Goal: Contribute content: Contribute content

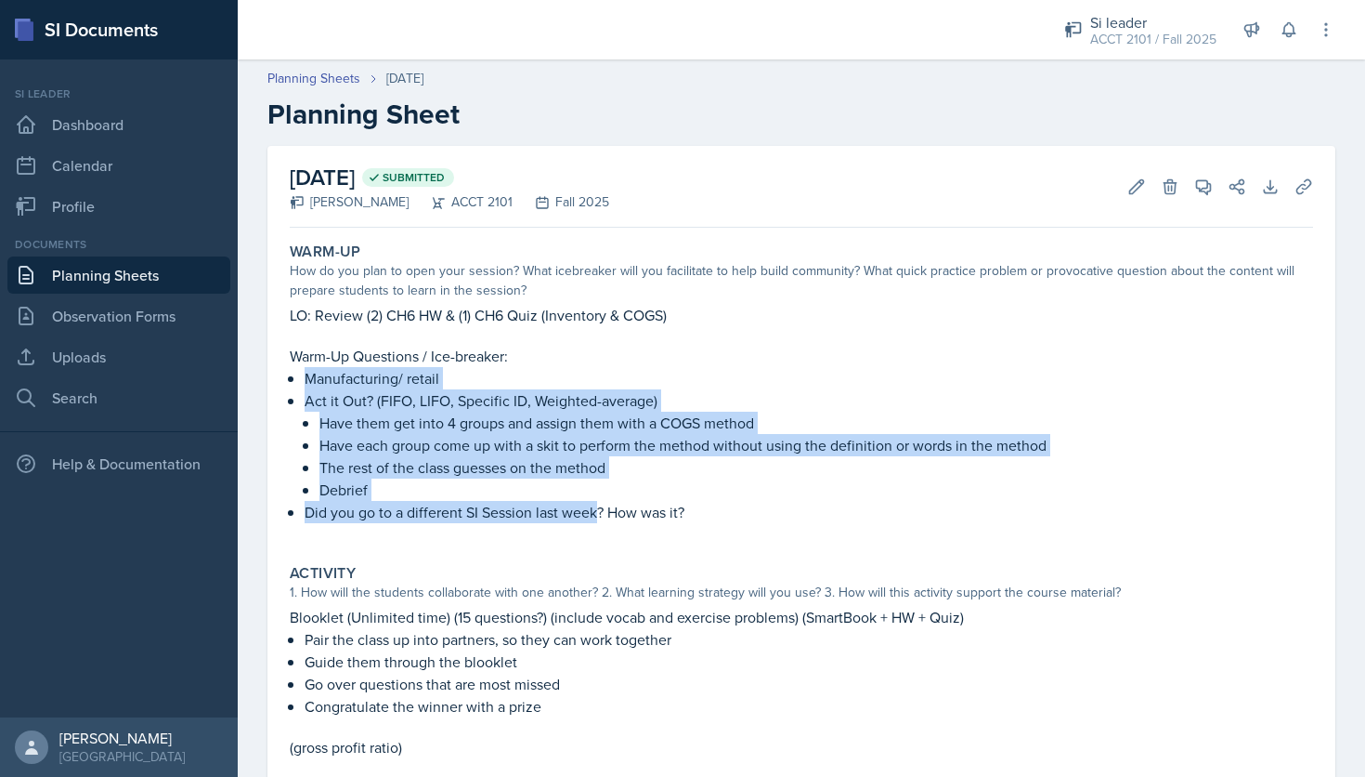
drag, startPoint x: 308, startPoint y: 380, endPoint x: 599, endPoint y: 506, distance: 317.0
click at [599, 506] on div "LO: Review (2) CH6 HW & (1) CH6 Quiz (Inventory & COGS) Warm-Up Questions / Ice…" at bounding box center [802, 423] width 1024 height 238
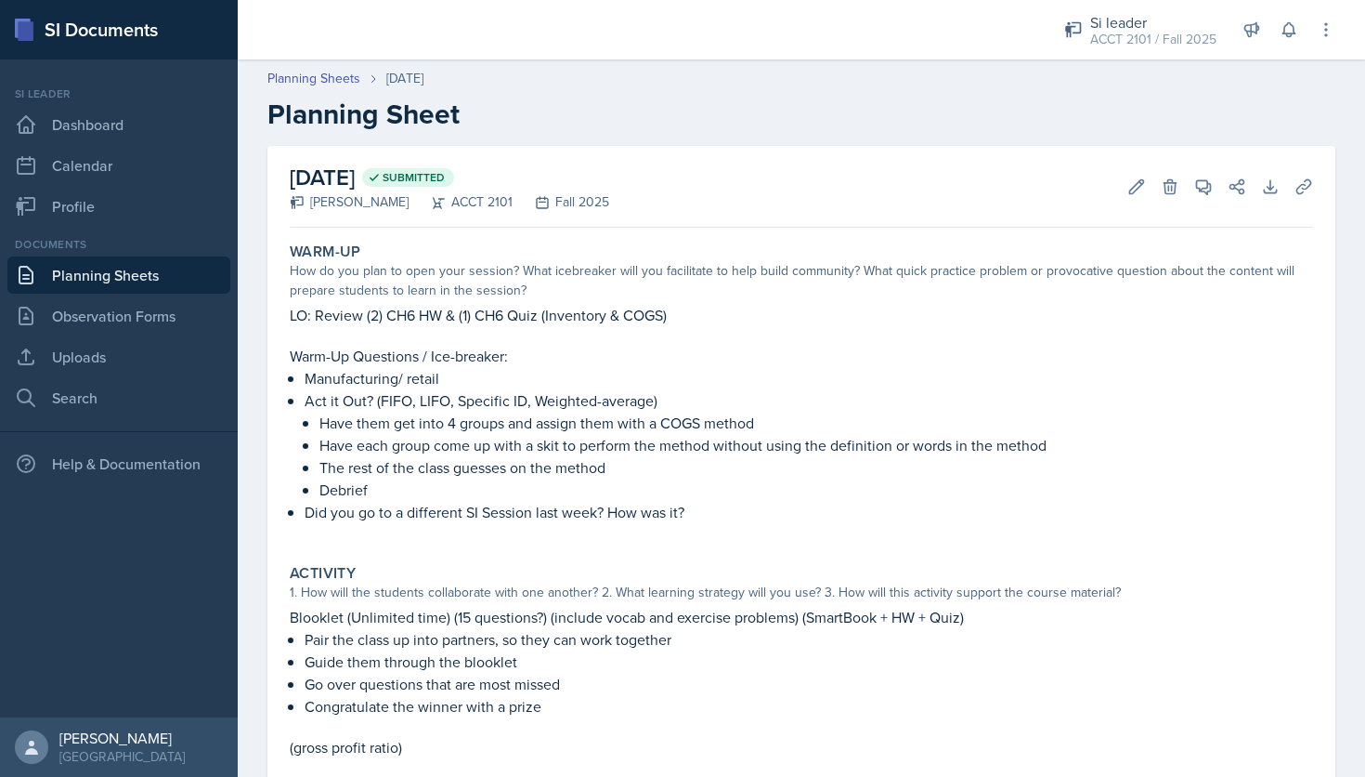
click at [714, 516] on p "Did you go to a different SI Session last week? How was it?" at bounding box center [809, 512] width 1009 height 22
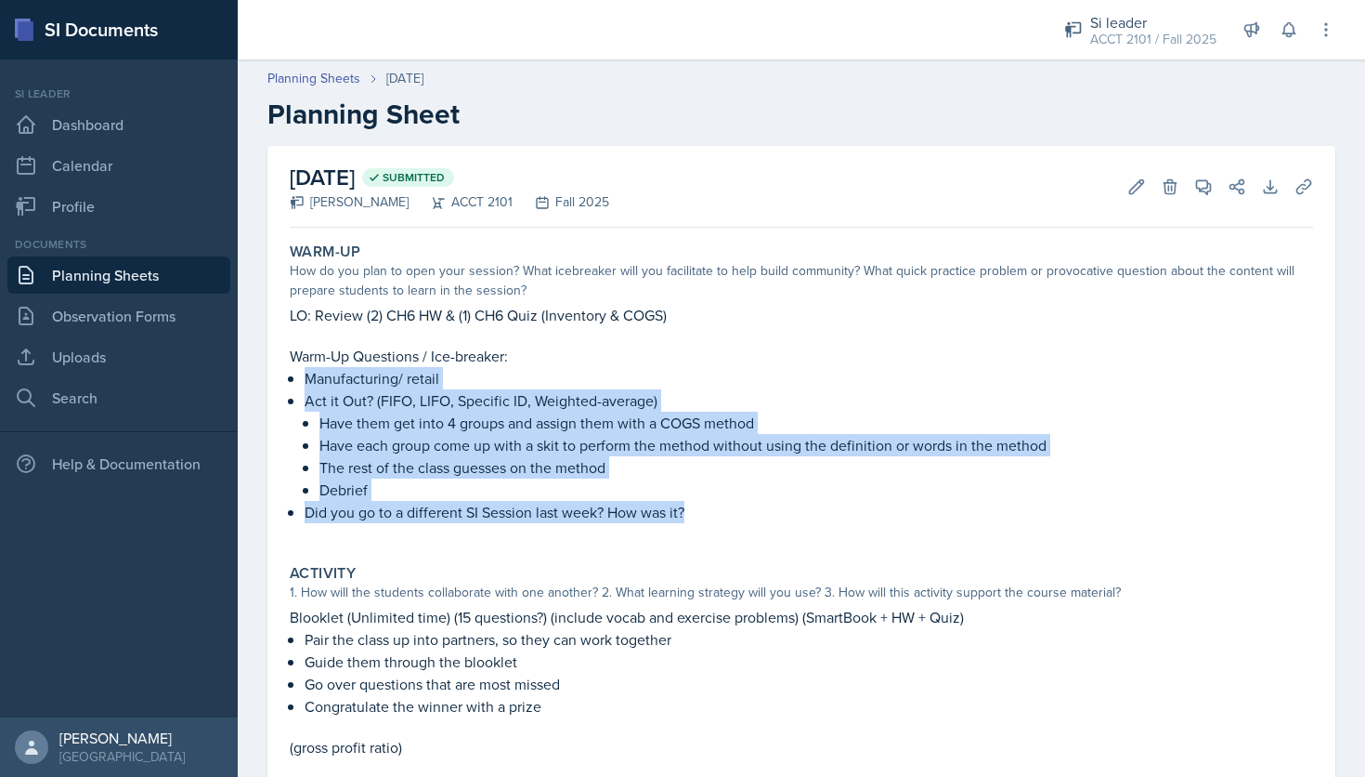
drag, startPoint x: 704, startPoint y: 515, endPoint x: 309, endPoint y: 375, distance: 418.6
click at [309, 375] on div "LO: Review (2) CH6 HW & (1) CH6 Quiz (Inventory & COGS) Warm-Up Questions / Ice…" at bounding box center [802, 423] width 1024 height 238
copy div "Manufacturing/ retail Act it Out? (FIFO, LIFO, Specific ID, Weighted-average) H…"
click at [724, 489] on p "Debrief" at bounding box center [817, 489] width 994 height 22
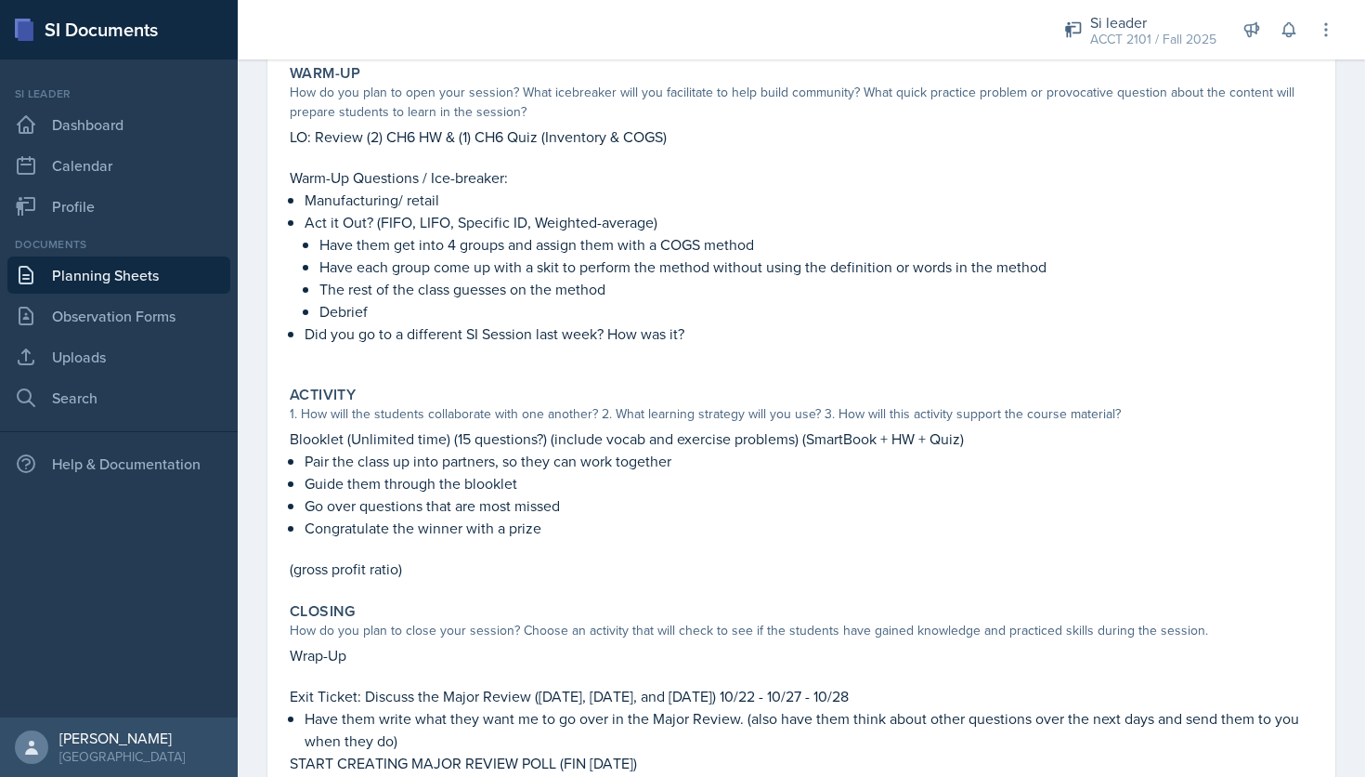
scroll to position [287, 0]
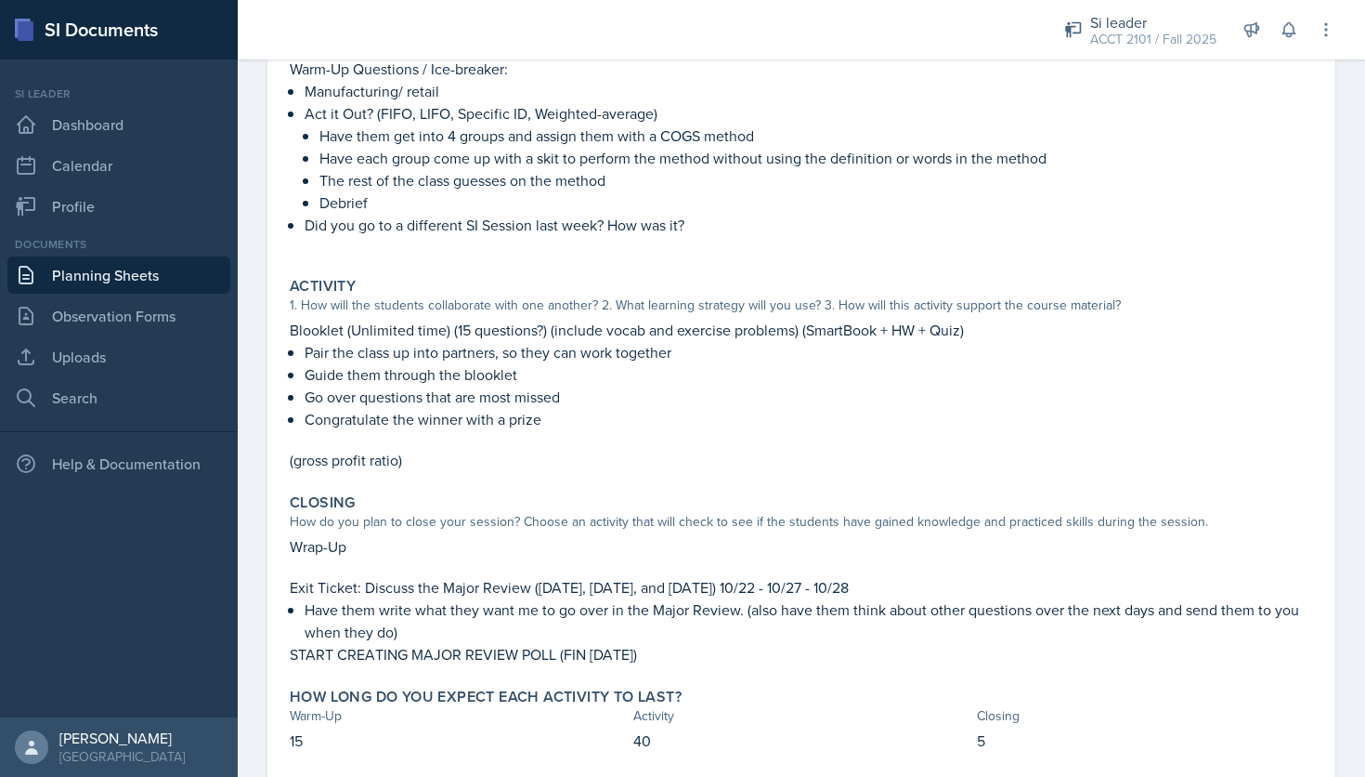
click at [418, 467] on p "(gross profit ratio)" at bounding box center [802, 460] width 1024 height 22
click at [453, 435] on p at bounding box center [802, 439] width 1024 height 19
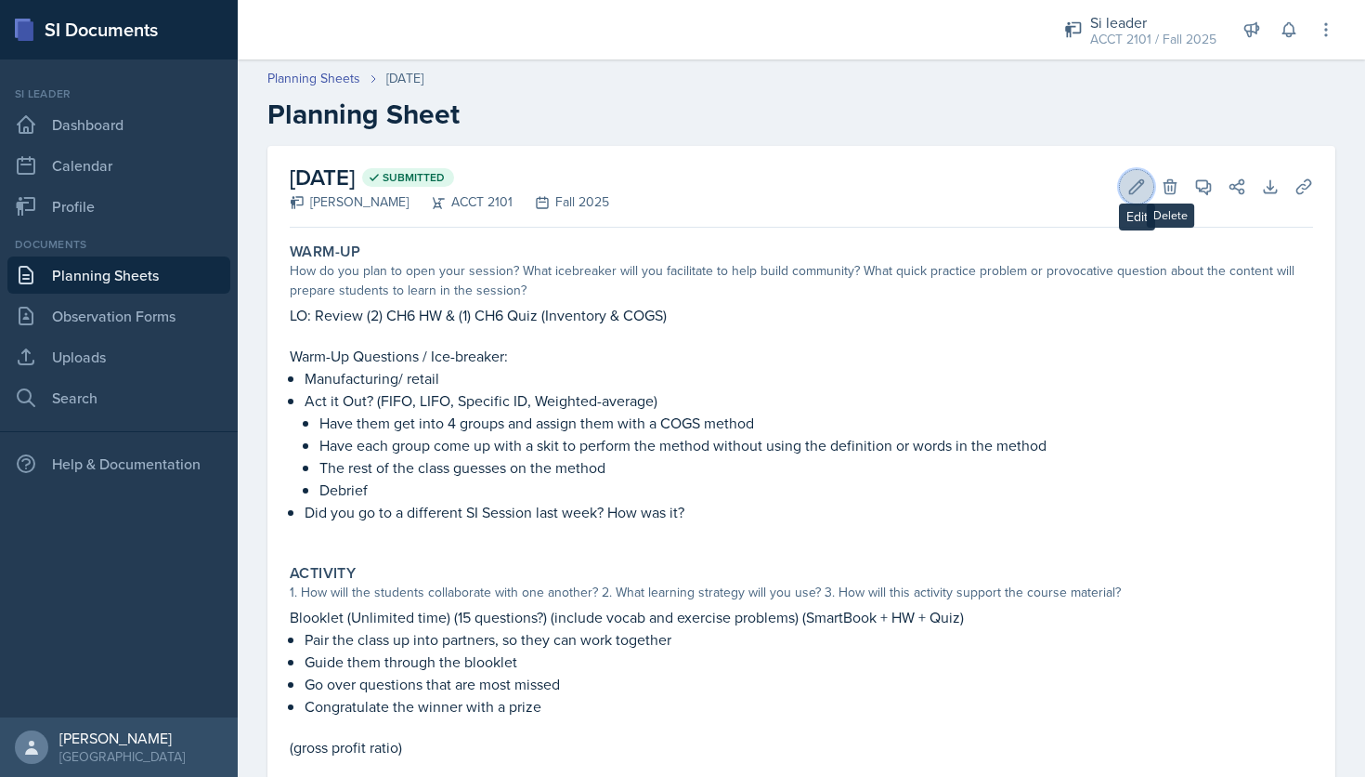
click at [1142, 187] on icon at bounding box center [1137, 186] width 19 height 19
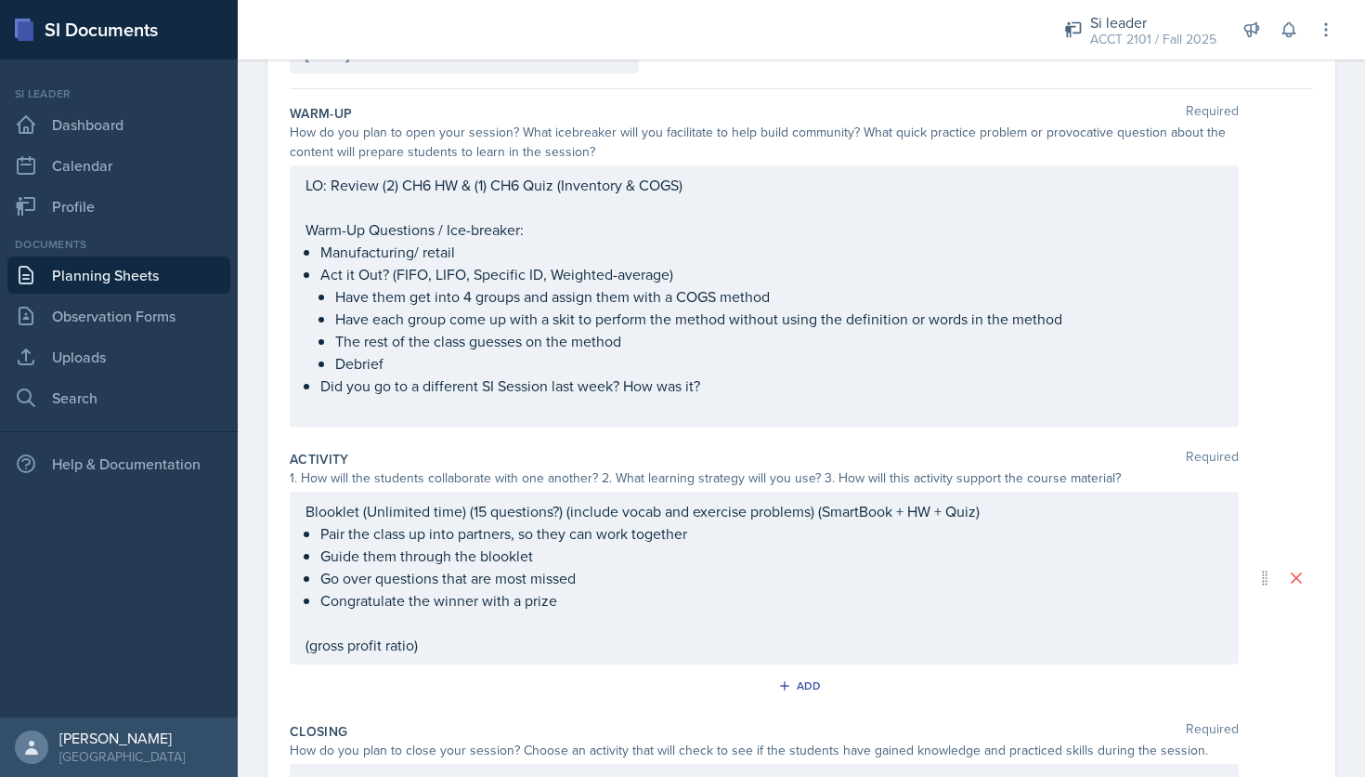
scroll to position [307, 0]
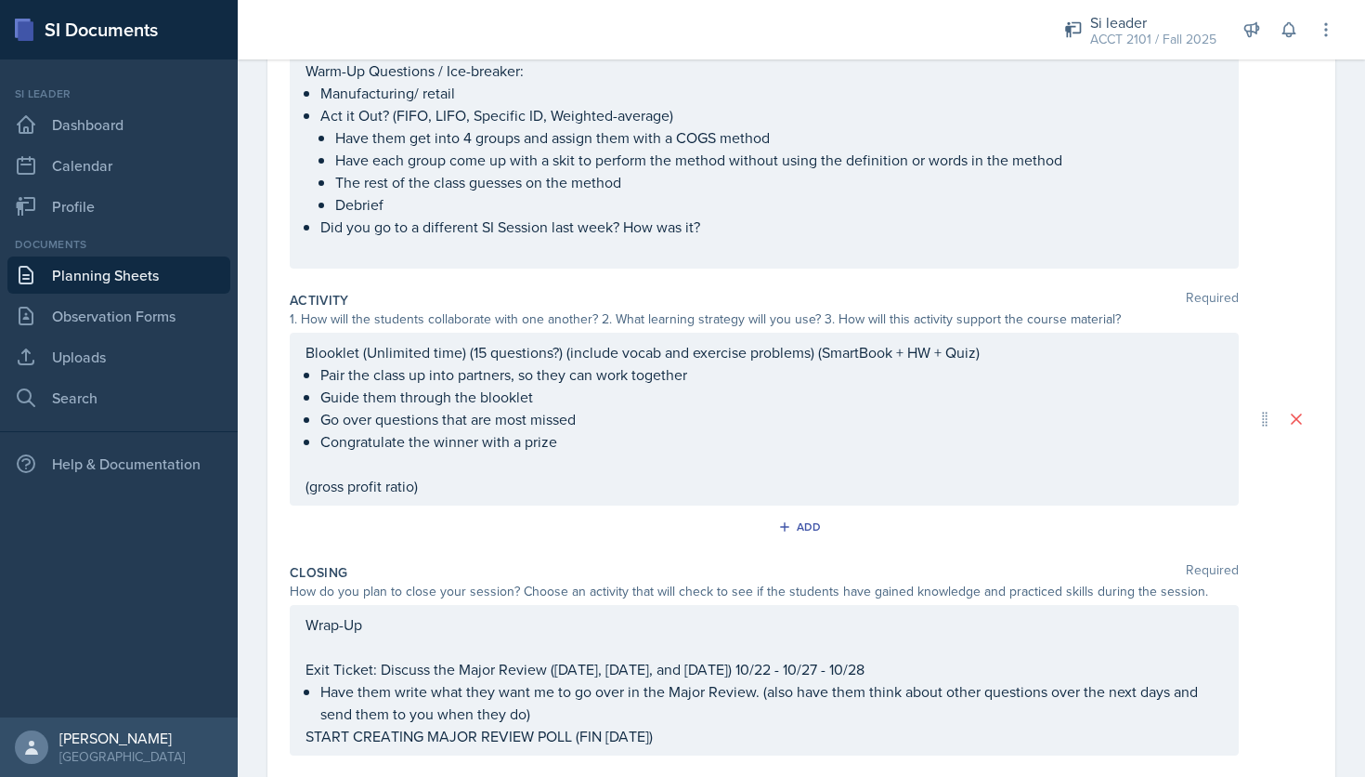
click at [597, 482] on div "Blooklet (Unlimited time) (15 questions?) (include vocab and exercise problems)…" at bounding box center [765, 419] width 918 height 156
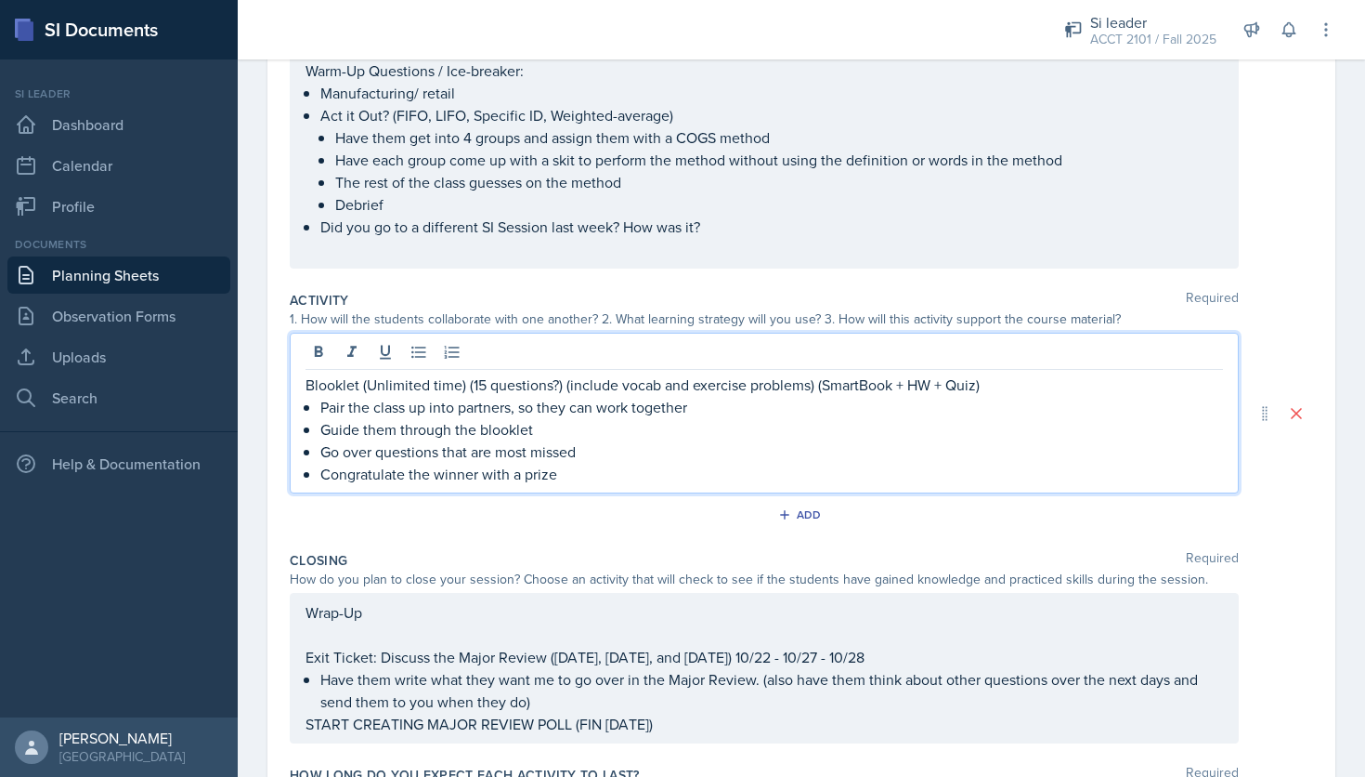
click at [570, 387] on p "Blooklet (Unlimited time) (15 questions?) (include vocab and exercise problems)…" at bounding box center [765, 384] width 918 height 22
click at [609, 393] on p "Blooklet (include vocab and exercise problems) (SmartBook + HW + Quiz)" at bounding box center [765, 384] width 918 height 22
drag, startPoint x: 490, startPoint y: 386, endPoint x: 420, endPoint y: 388, distance: 69.7
click at [420, 388] on p "Blooklet (include vocab and exercise problems) (SmartBook + HW + Quiz)" at bounding box center [765, 384] width 918 height 22
drag, startPoint x: 633, startPoint y: 389, endPoint x: 553, endPoint y: 387, distance: 79.9
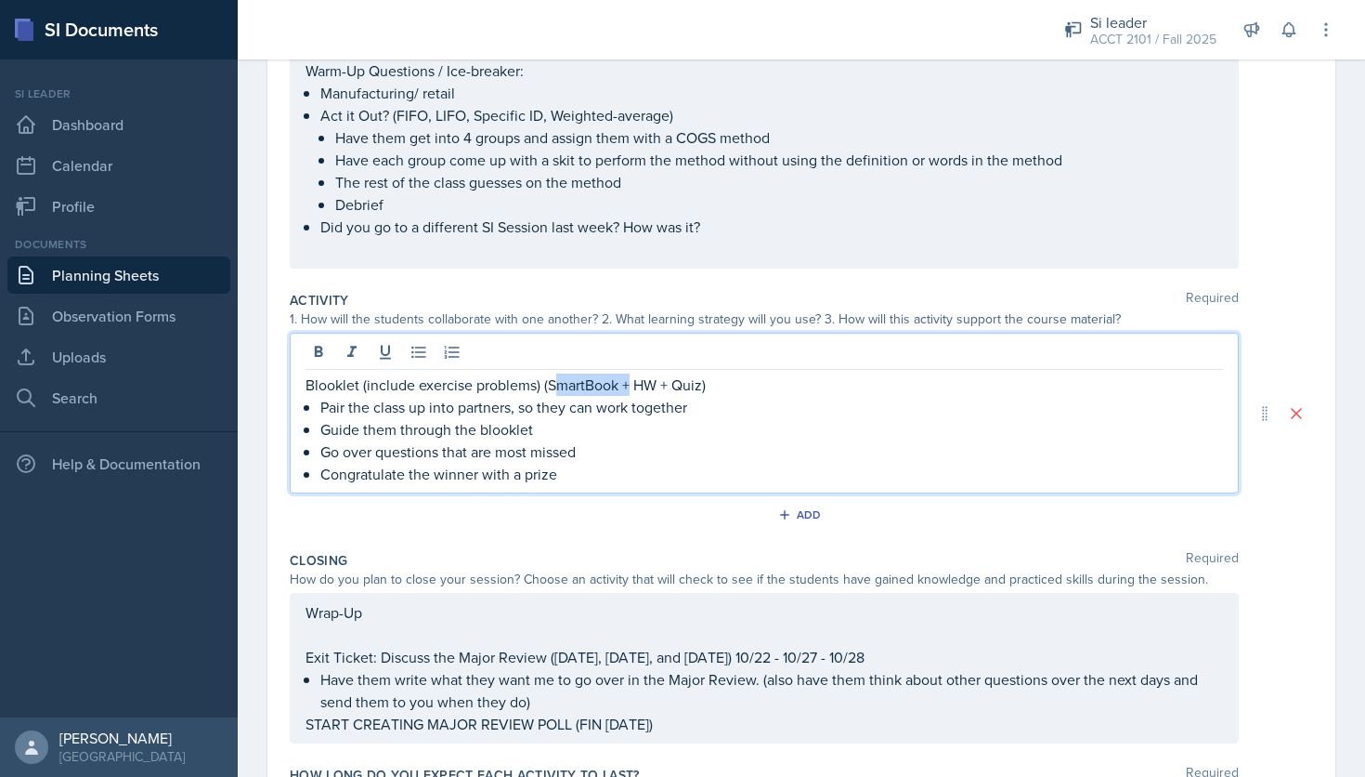
click at [553, 387] on p "Blooklet (include exercise problems) (SmartBook + HW + Quiz)" at bounding box center [765, 384] width 918 height 22
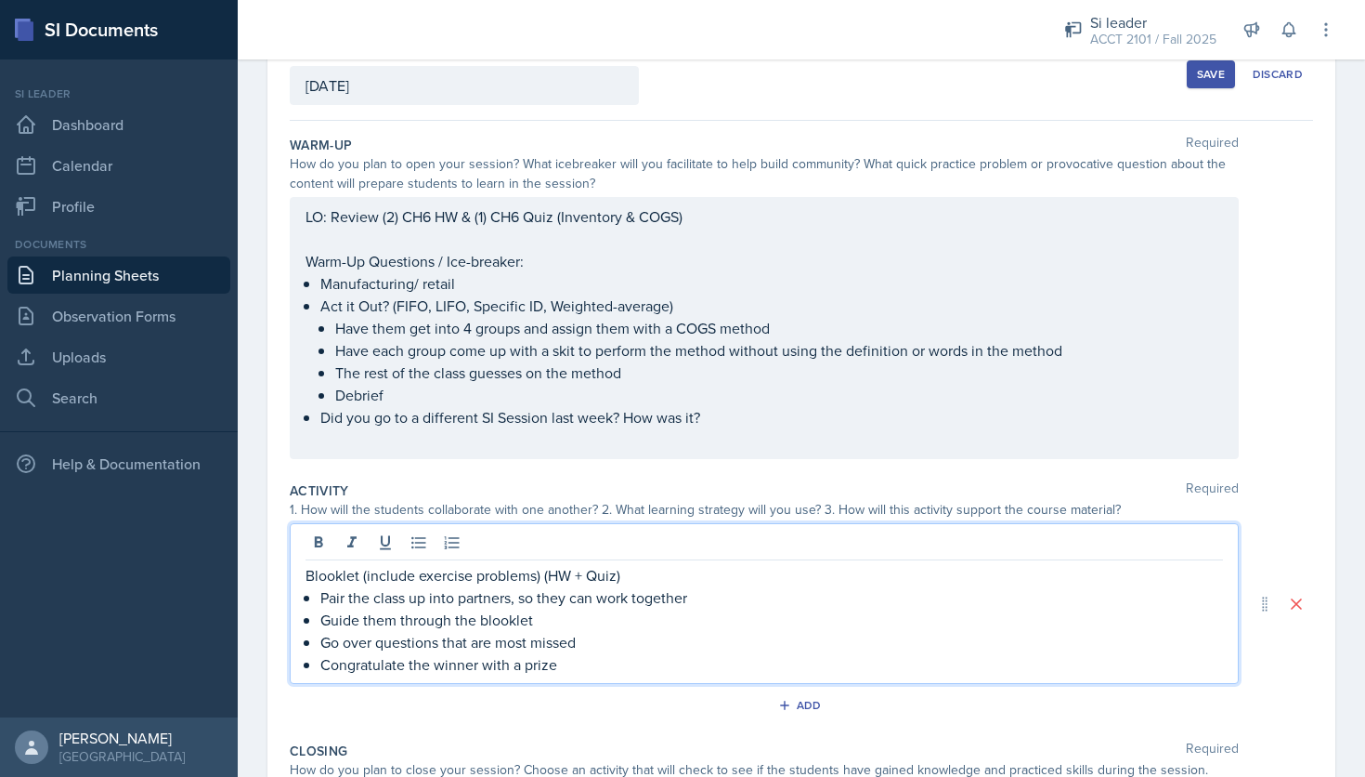
scroll to position [0, 0]
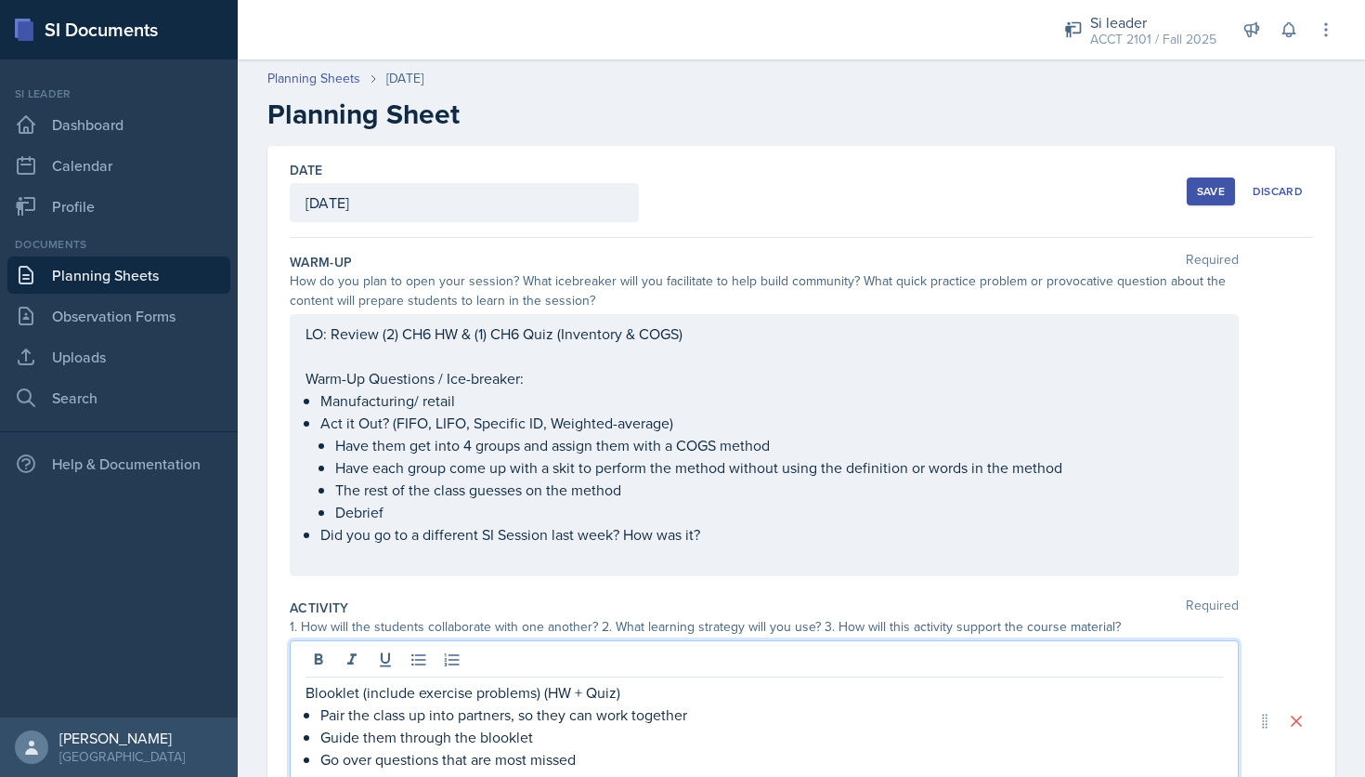
click at [1202, 198] on div "Save" at bounding box center [1211, 191] width 28 height 15
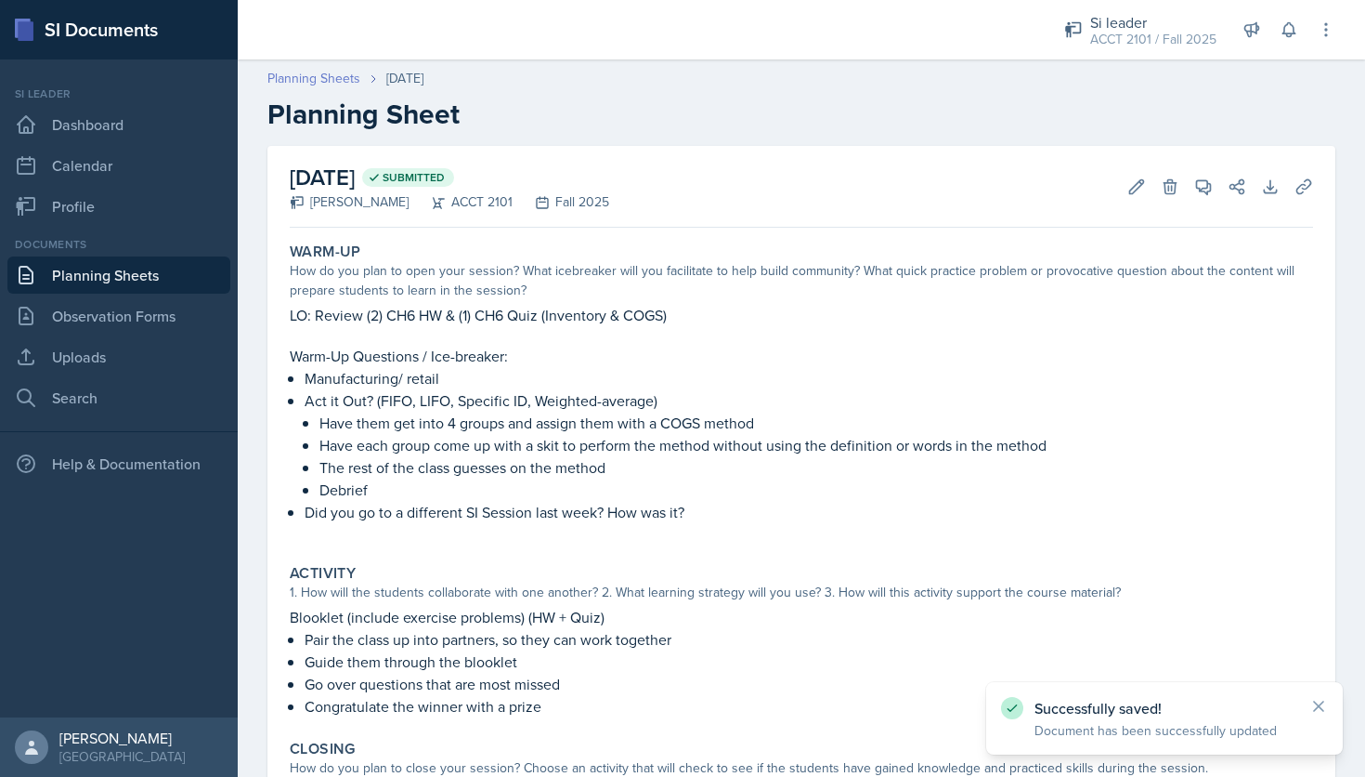
click at [344, 87] on link "Planning Sheets" at bounding box center [314, 79] width 93 height 20
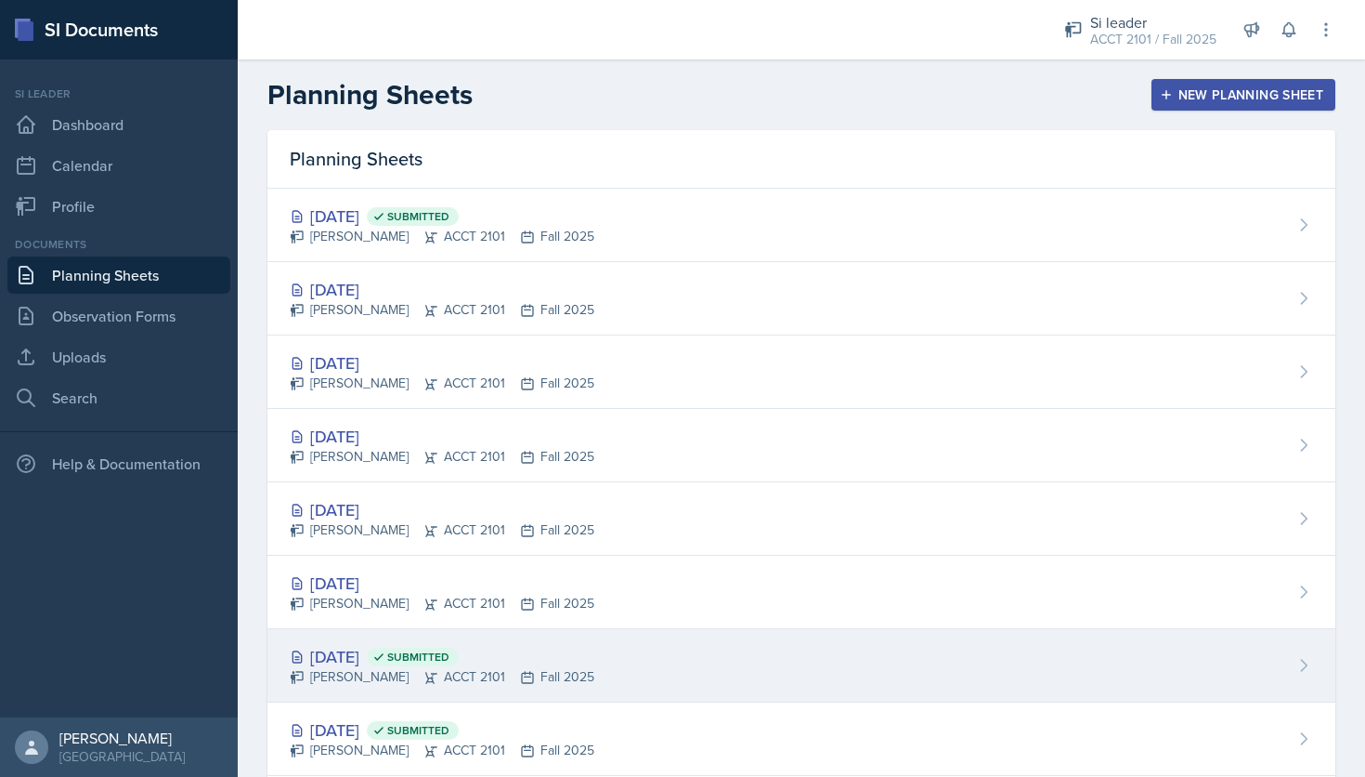
click at [359, 667] on div "Franky Gao ACCT 2101 Fall 2025" at bounding box center [442, 677] width 305 height 20
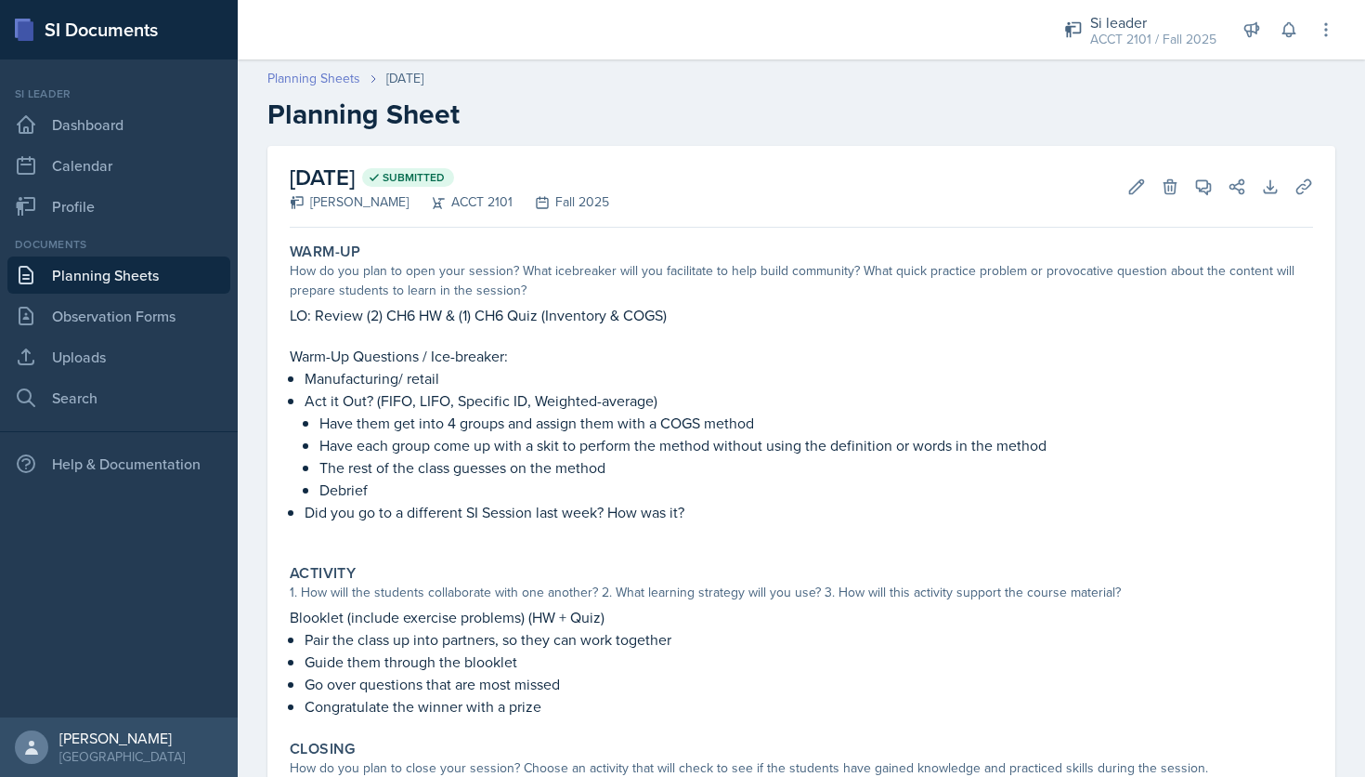
click at [345, 85] on link "Planning Sheets" at bounding box center [314, 79] width 93 height 20
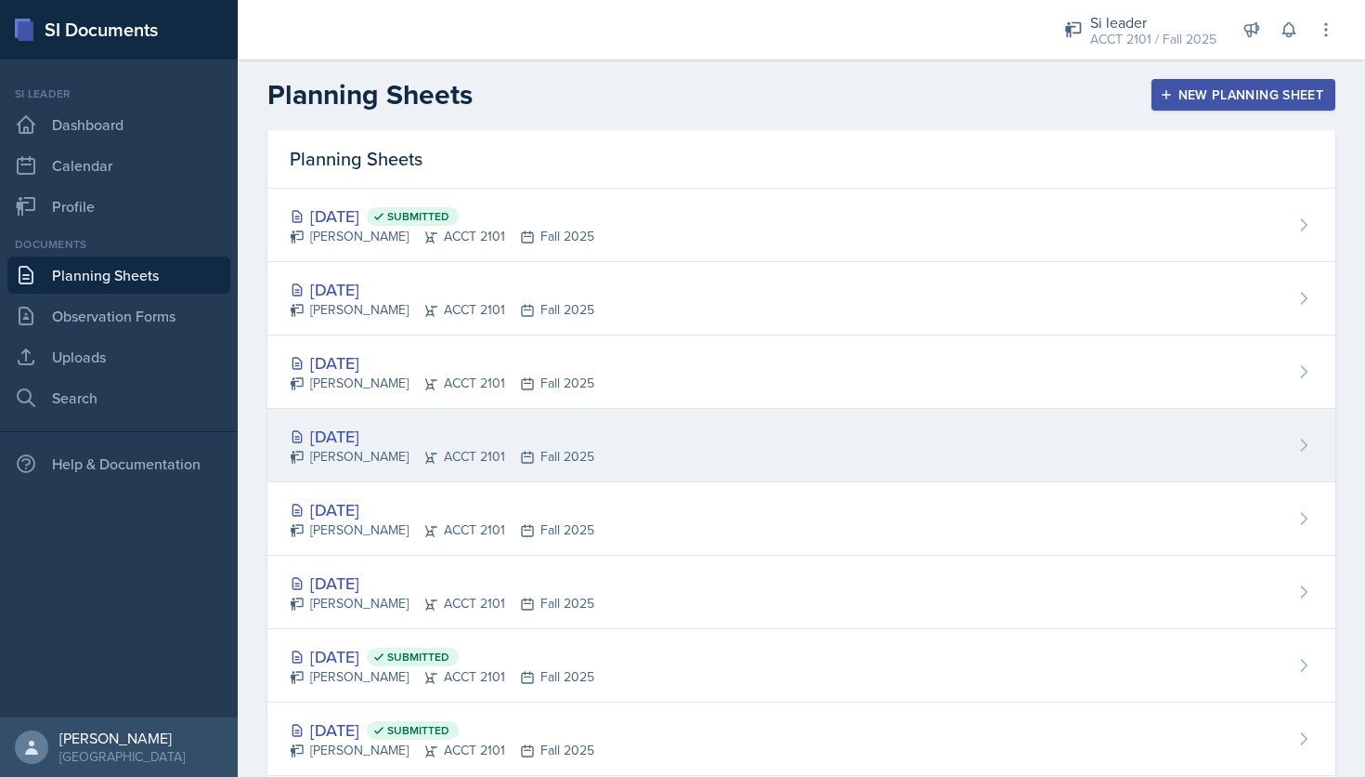
click at [411, 445] on div "[DATE]" at bounding box center [442, 436] width 305 height 25
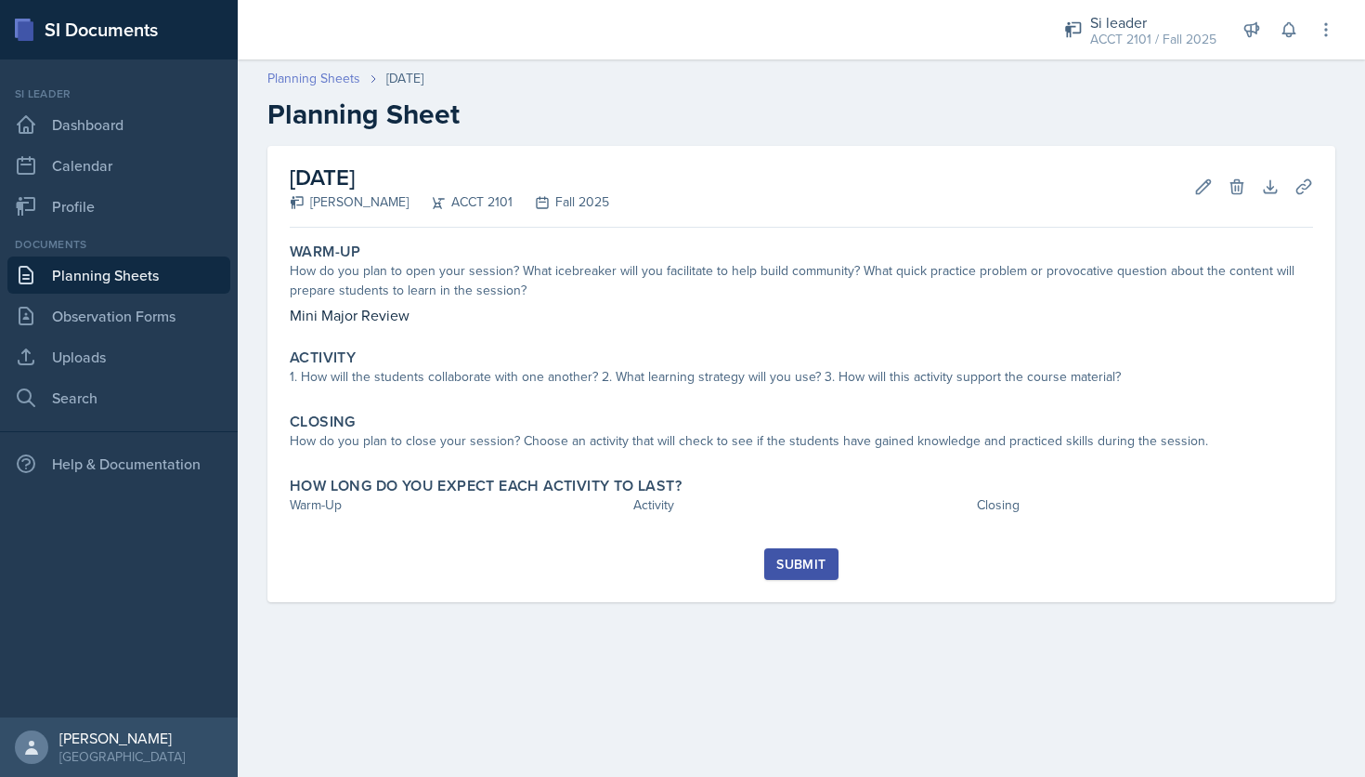
click at [347, 82] on link "Planning Sheets" at bounding box center [314, 79] width 93 height 20
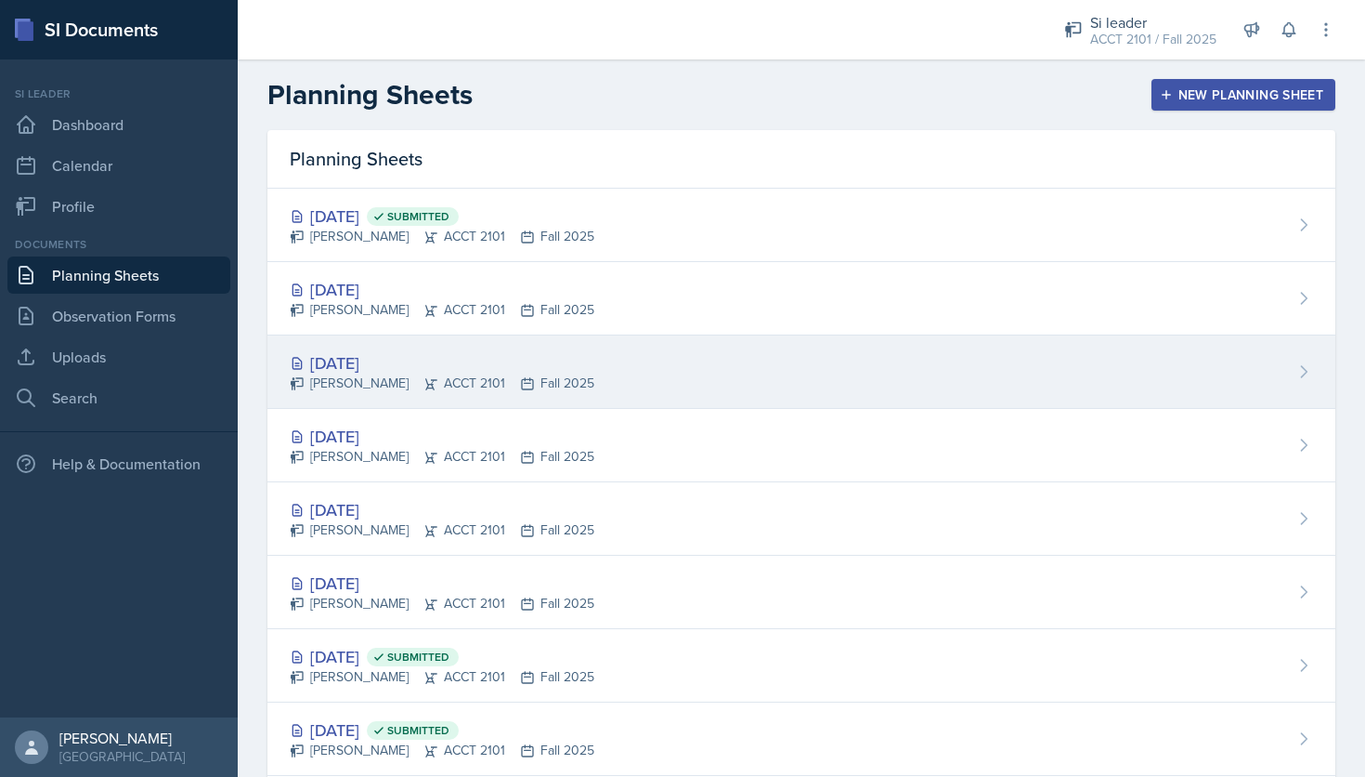
click at [397, 373] on div "[DATE]" at bounding box center [442, 362] width 305 height 25
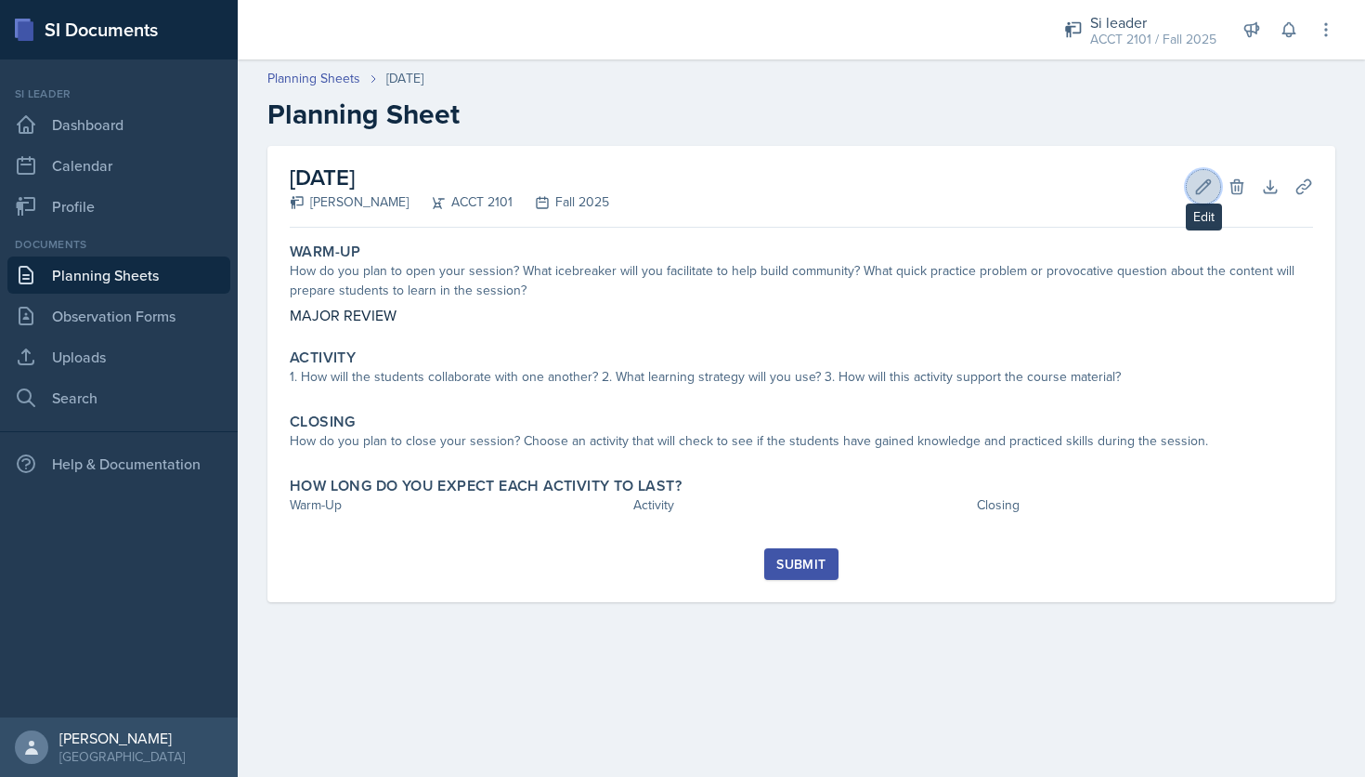
click at [1192, 189] on button "Edit" at bounding box center [1203, 186] width 33 height 33
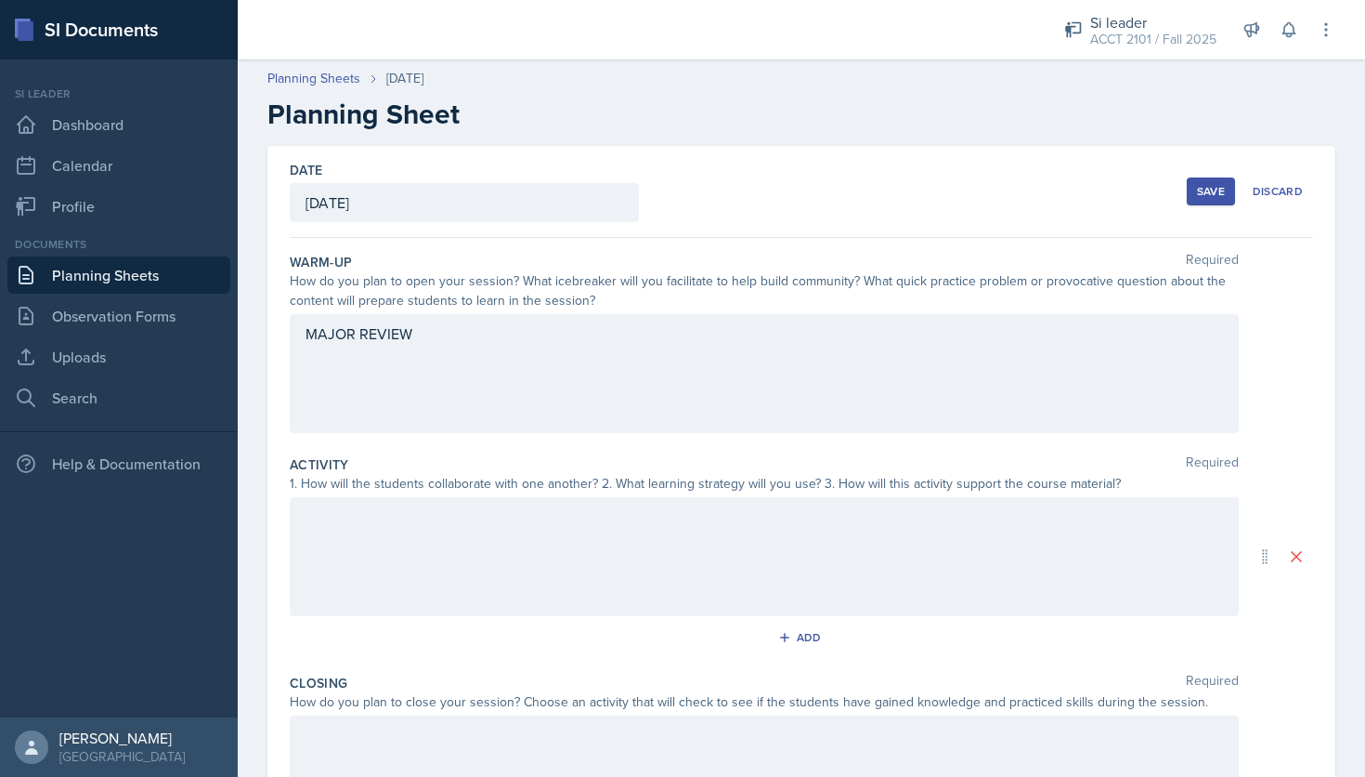
click at [787, 398] on div "MAJOR REVIEW" at bounding box center [764, 373] width 949 height 119
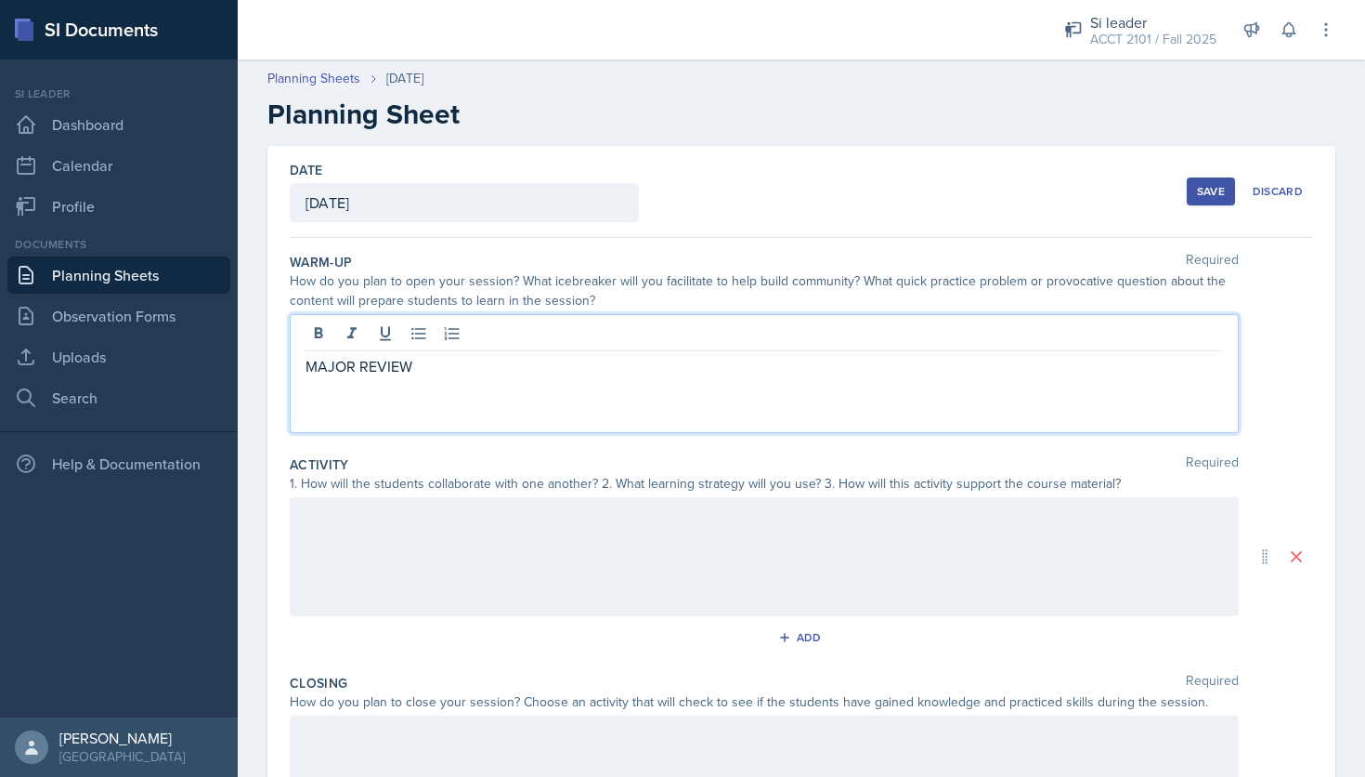
click at [790, 370] on p "MAJOR REVIEW" at bounding box center [765, 366] width 918 height 22
click at [1221, 190] on div "Save" at bounding box center [1211, 191] width 28 height 15
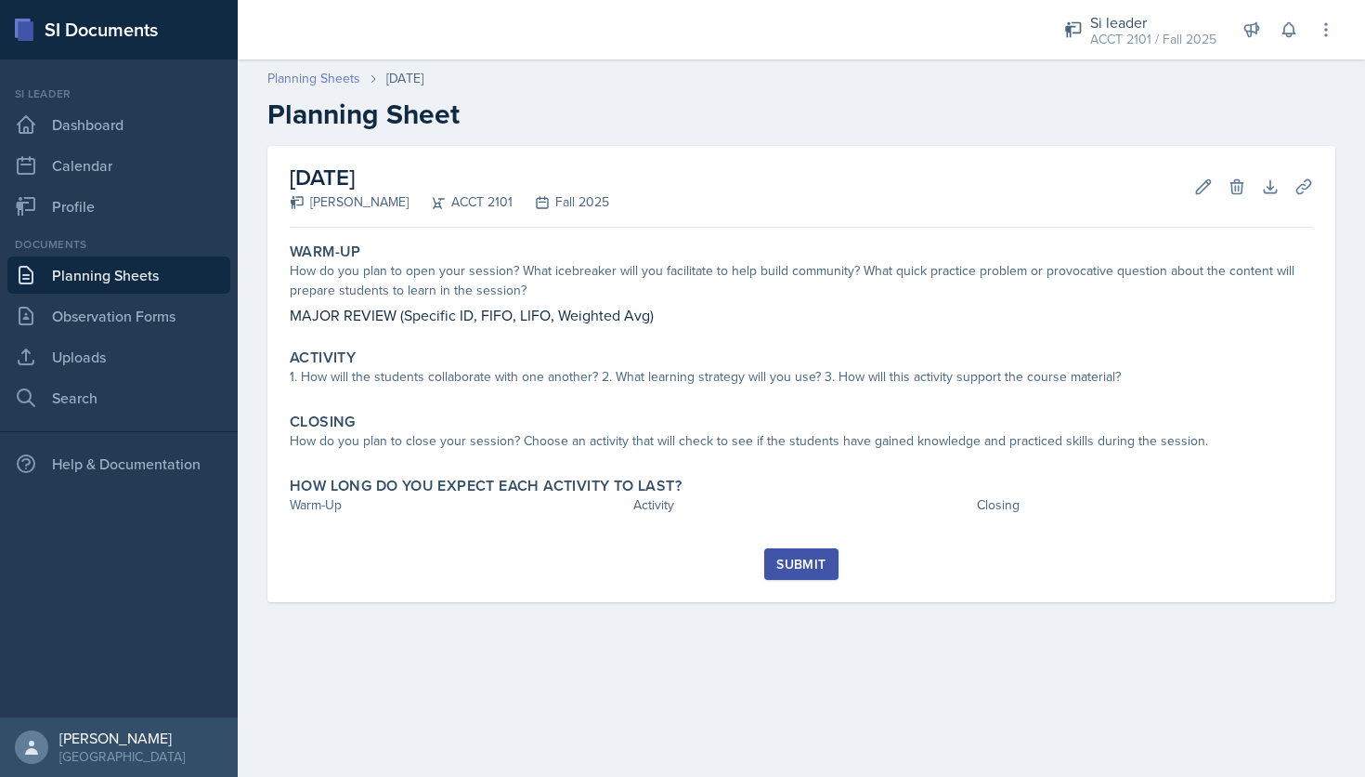
click at [348, 78] on link "Planning Sheets" at bounding box center [314, 79] width 93 height 20
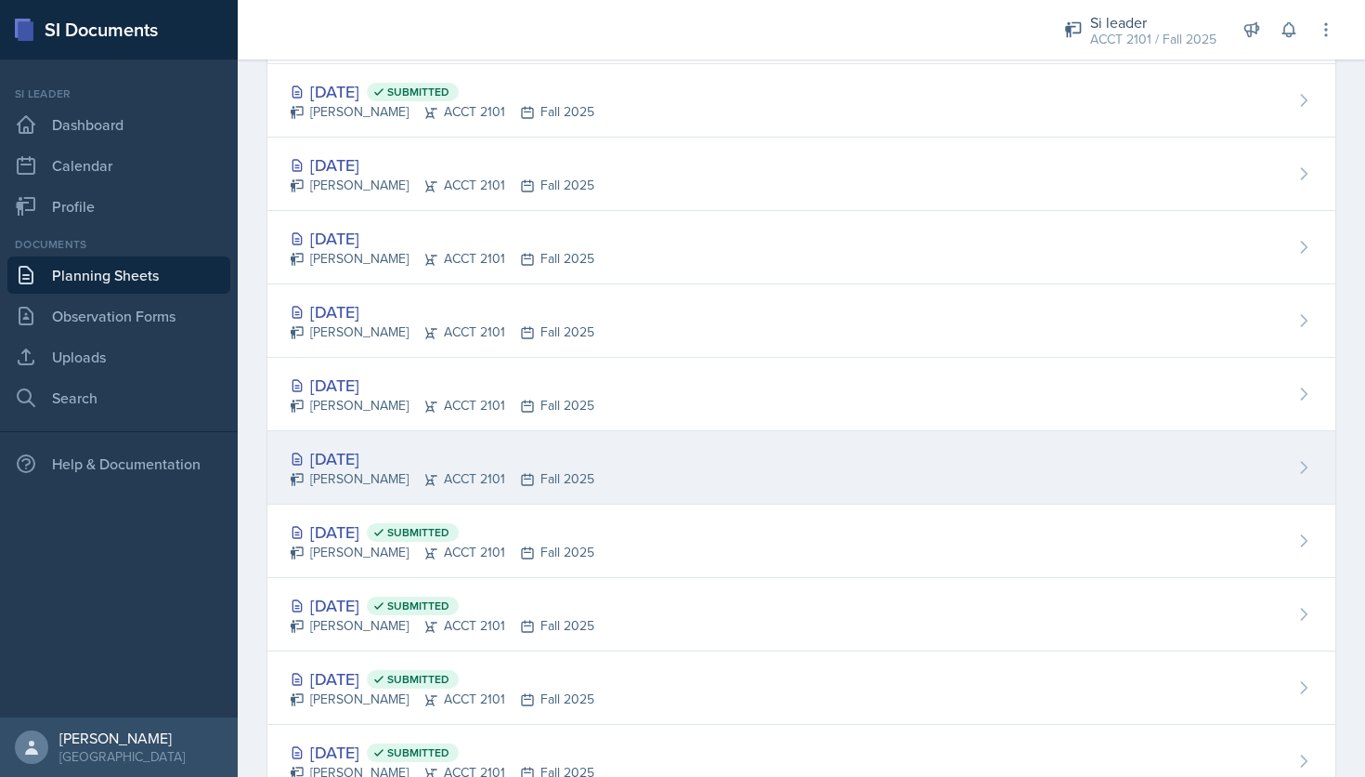
scroll to position [137, 0]
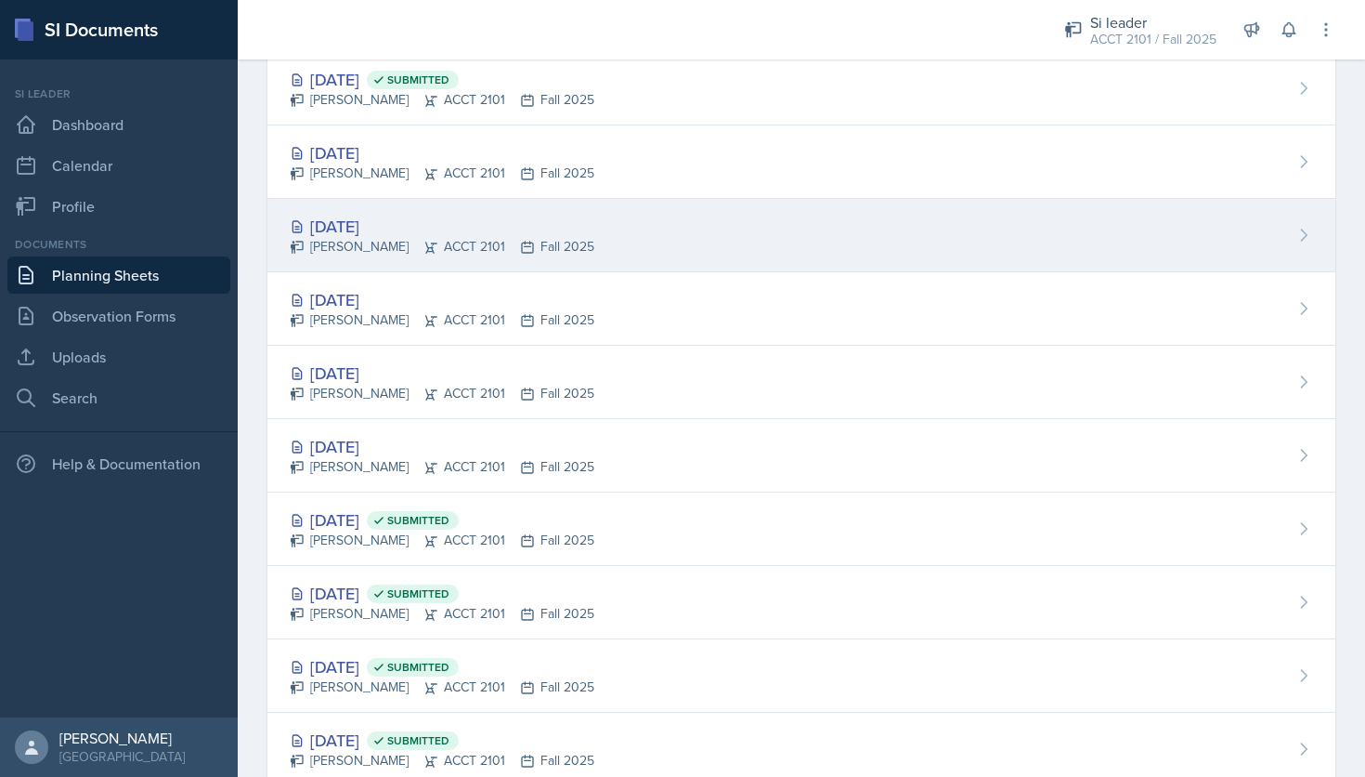
click at [397, 228] on div "[DATE]" at bounding box center [442, 226] width 305 height 25
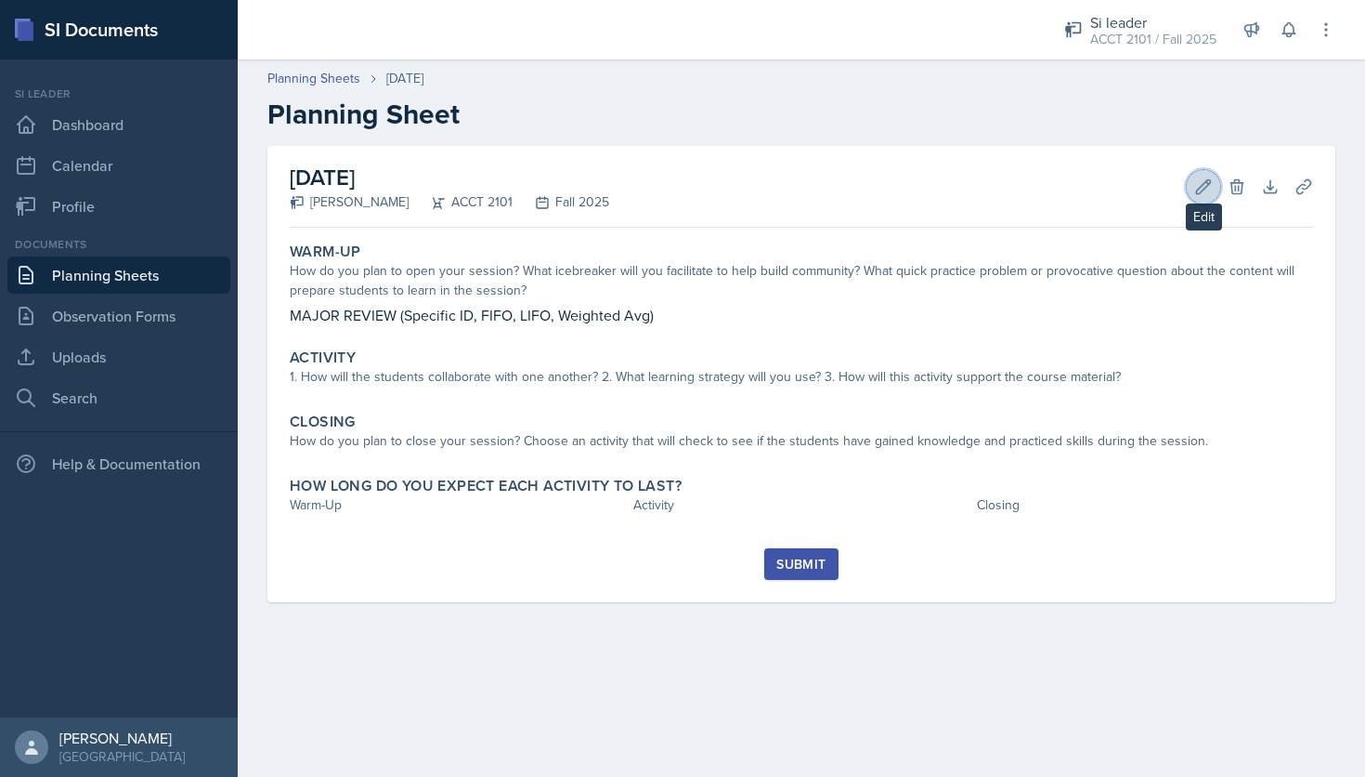
click at [1200, 185] on icon at bounding box center [1204, 186] width 19 height 19
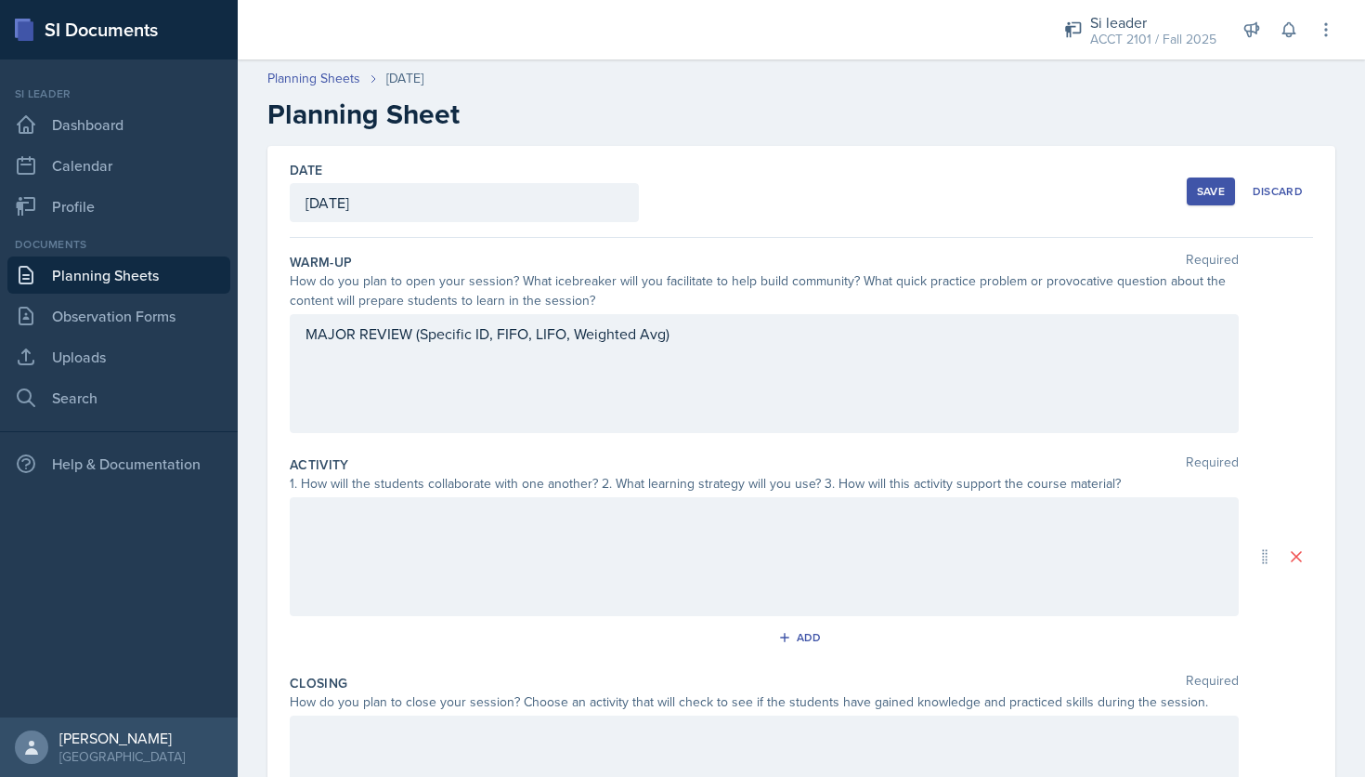
click at [832, 350] on div "MAJOR REVIEW (Specific ID, FIFO, LIFO, Weighted Avg)" at bounding box center [764, 373] width 949 height 119
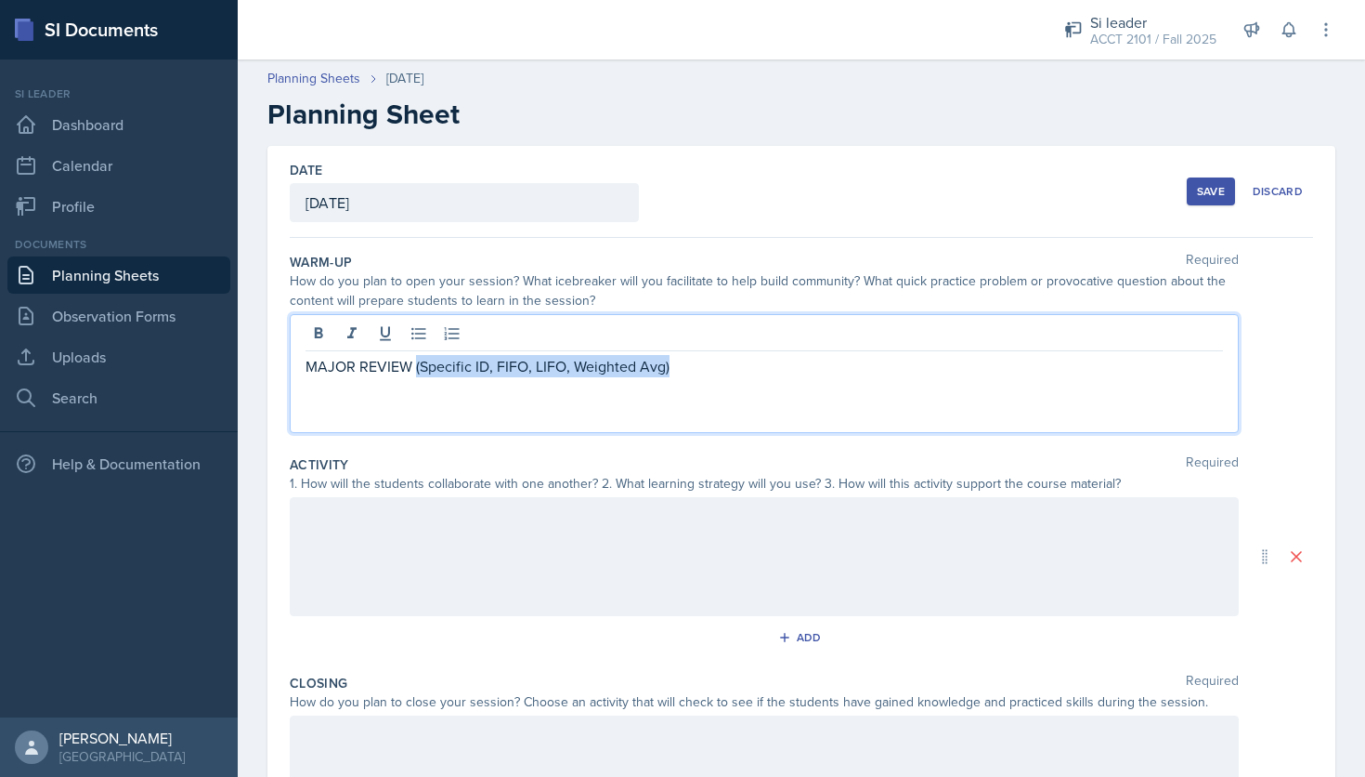
drag, startPoint x: 768, startPoint y: 362, endPoint x: 417, endPoint y: 371, distance: 351.2
click at [417, 371] on p "MAJOR REVIEW (Specific ID, FIFO, LIFO, Weighted Avg)" at bounding box center [765, 366] width 918 height 22
copy p "(Specific ID, FIFO, LIFO, Weighted Avg)"
click at [372, 549] on div at bounding box center [764, 556] width 949 height 119
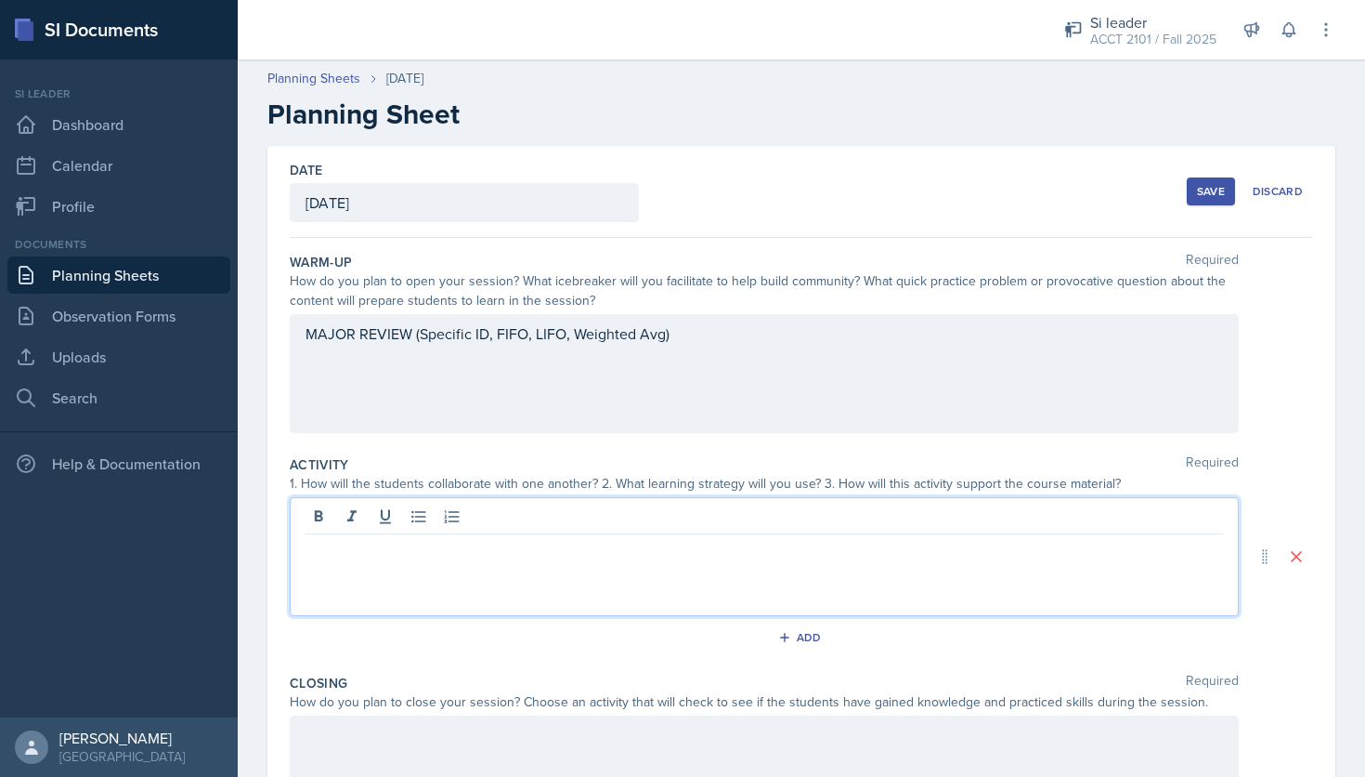
paste div
click at [307, 560] on p at bounding box center [765, 571] width 918 height 22
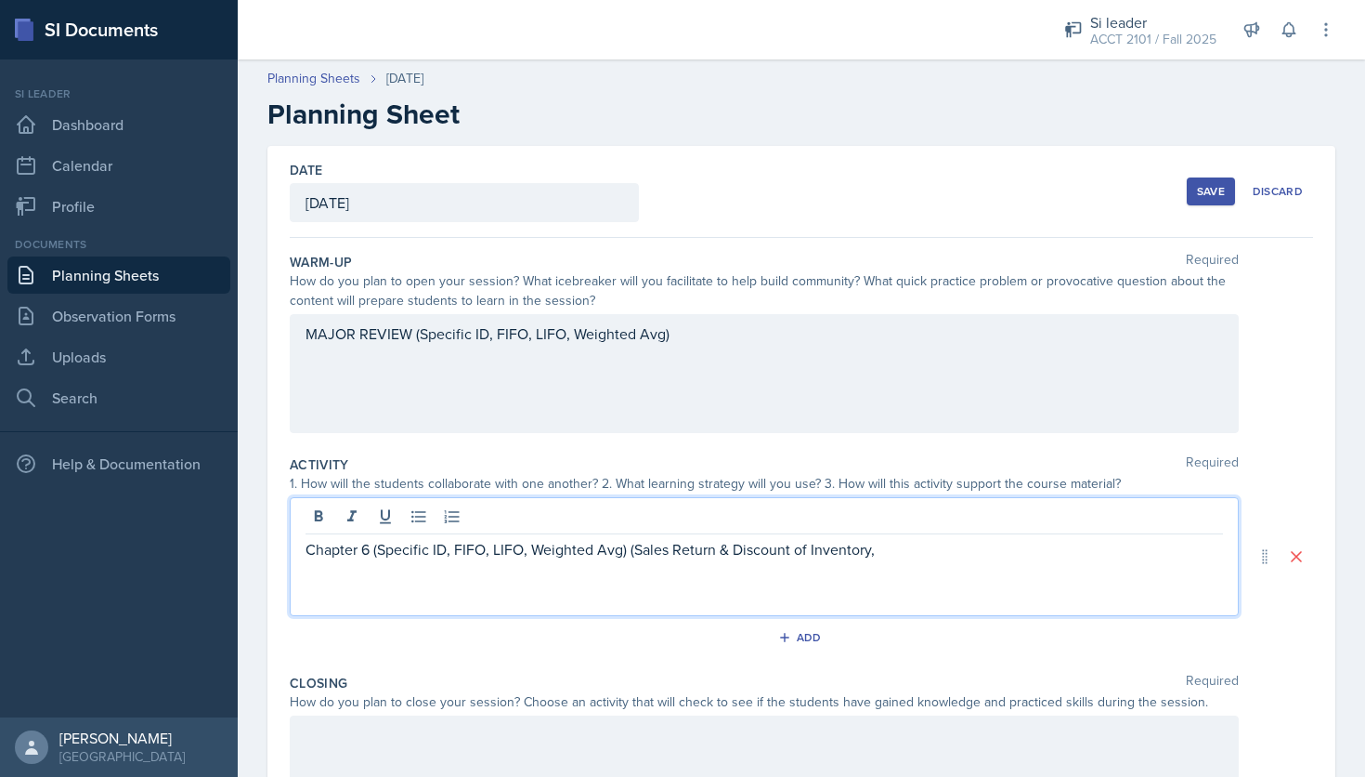
click at [895, 553] on p "Chapter 6 (Specific ID, FIFO, LIFO, Weighted Avg) (Sales Return & Discount of I…" at bounding box center [765, 549] width 918 height 22
click at [871, 555] on p "Chapter 6 (Specific ID, FIFO, LIFO, Weighted Avg) (Sales Return & Discount of I…" at bounding box center [765, 549] width 918 height 22
click at [790, 553] on p "Chapter 6 (Specific ID, FIFO, LIFO, Weighted Avg) (Sales Return & Discount of I…" at bounding box center [765, 549] width 918 height 22
click at [888, 550] on p "Chapter 6 (Specific ID, FIFO, LIFO, Weighted Avg) (Sales Return & Discount and …" at bounding box center [765, 549] width 918 height 22
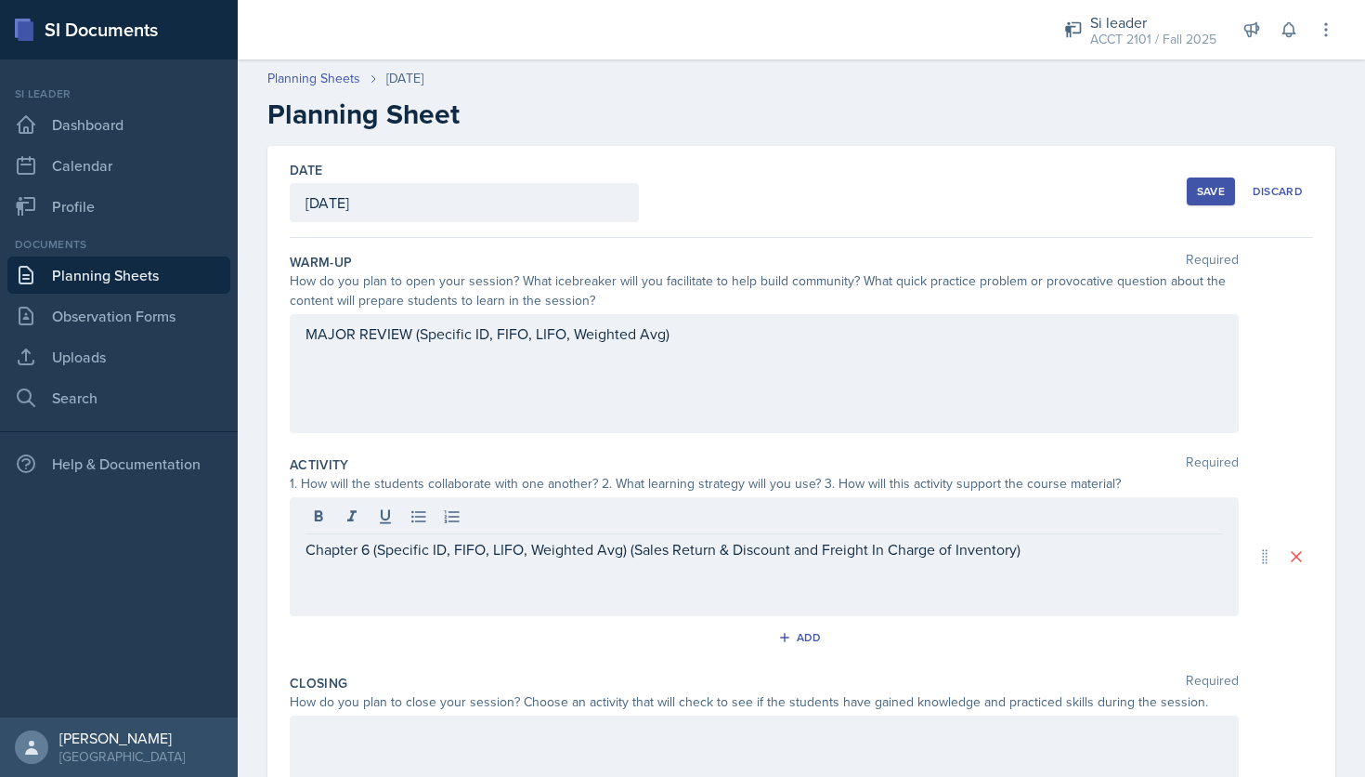
click at [1199, 193] on div "Save" at bounding box center [1211, 191] width 28 height 15
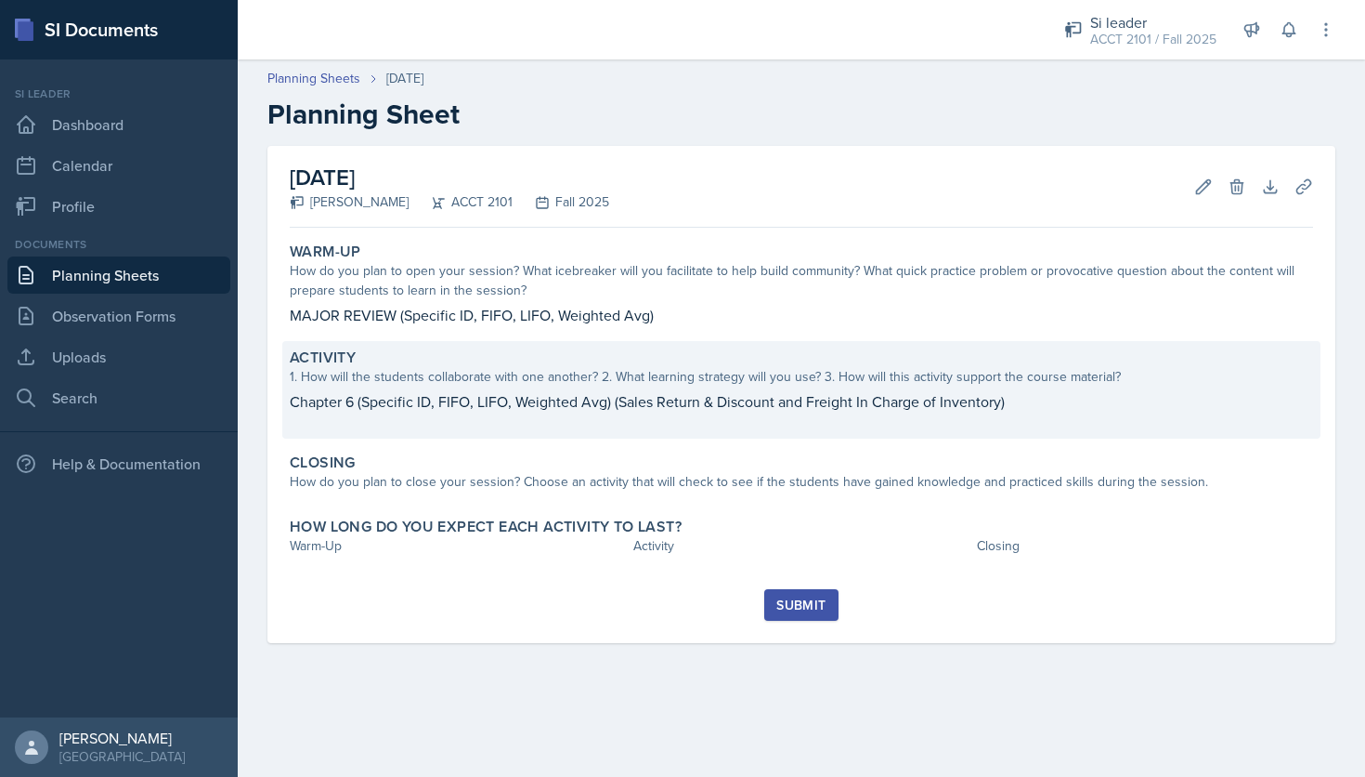
click at [1035, 390] on p "Chapter 6 (Specific ID, FIFO, LIFO, Weighted Avg) (Sales Return & Discount and …" at bounding box center [802, 401] width 1024 height 22
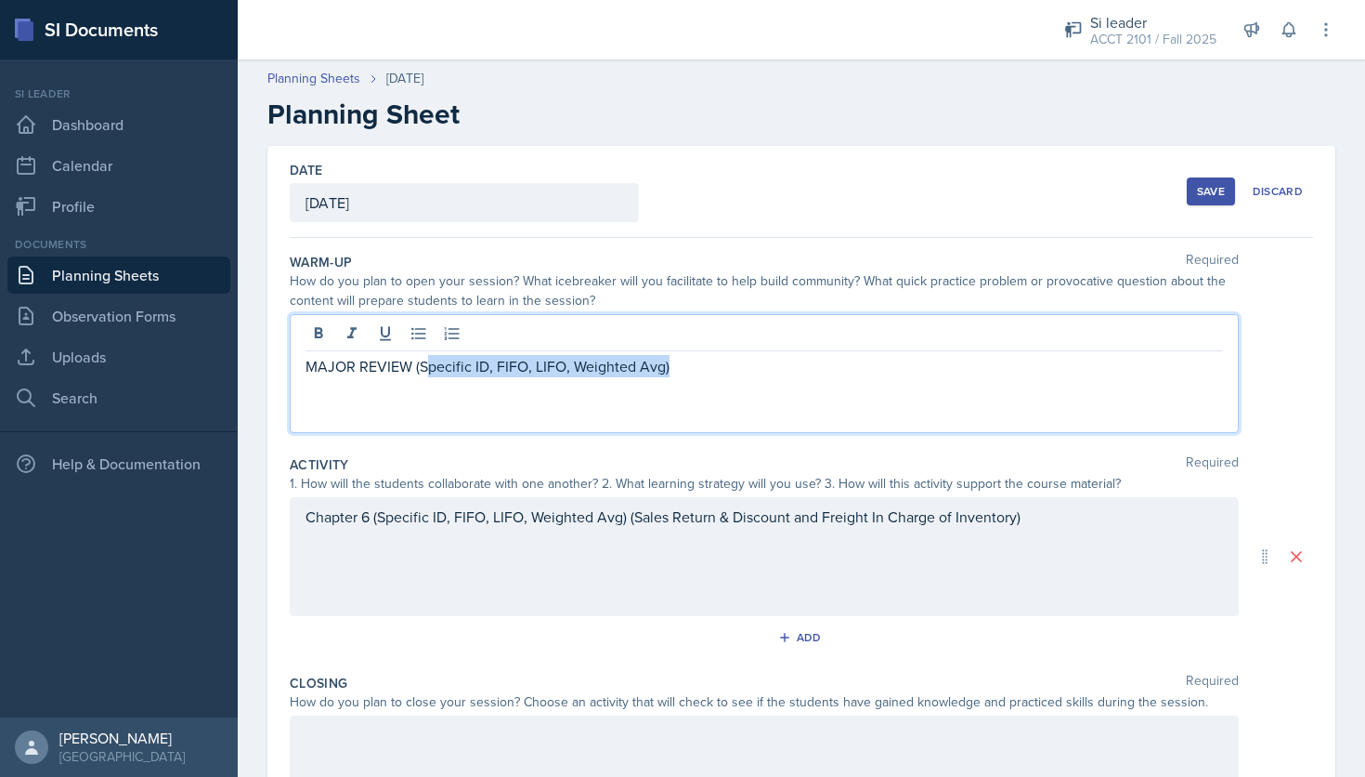
drag, startPoint x: 678, startPoint y: 333, endPoint x: 430, endPoint y: 368, distance: 250.5
click at [430, 368] on p "MAJOR REVIEW (Specific ID, FIFO, LIFO, Weighted Avg)" at bounding box center [765, 366] width 918 height 22
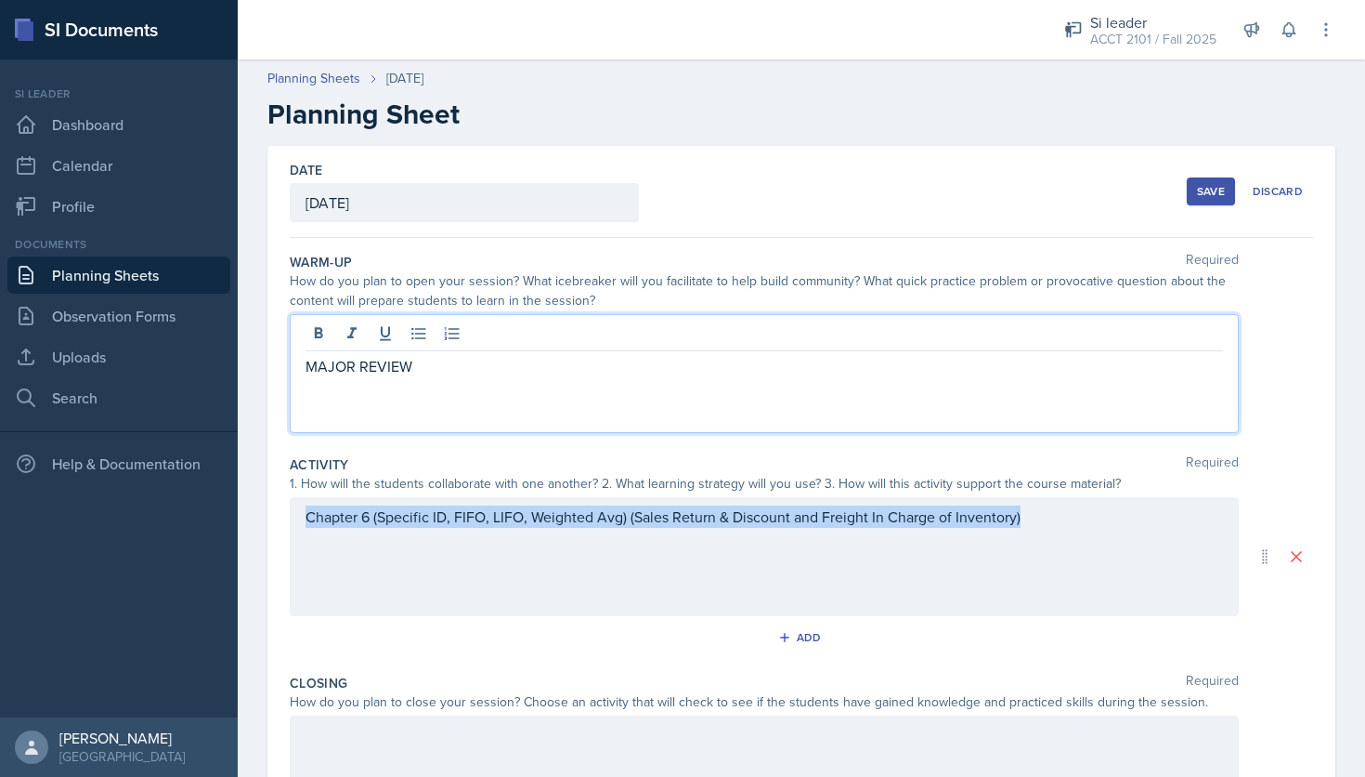
click at [1075, 522] on div "Chapter 6 (Specific ID, FIFO, LIFO, Weighted Avg) (Sales Return & Discount and …" at bounding box center [764, 556] width 949 height 119
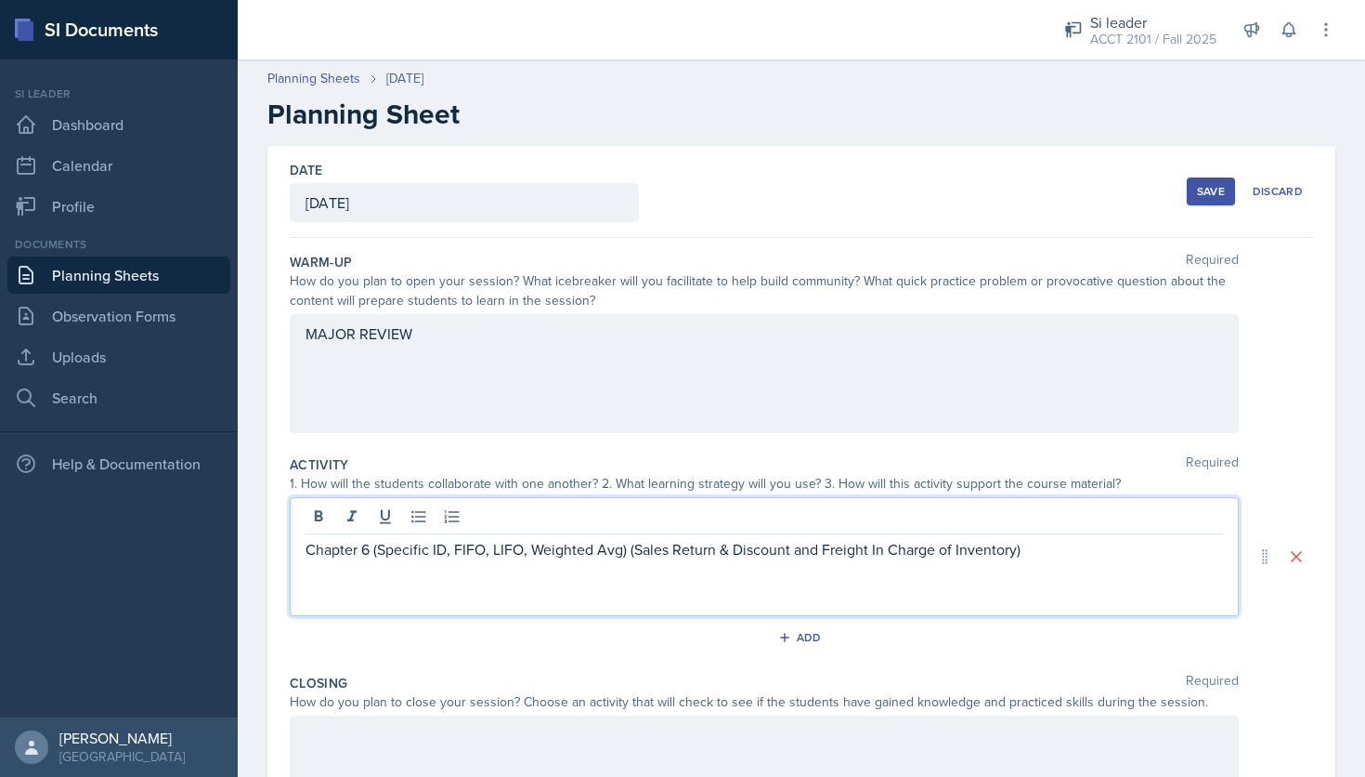
click at [1045, 549] on p "Chapter 6 (Specific ID, FIFO, LIFO, Weighted Avg) (Sales Return & Discount and …" at bounding box center [765, 549] width 918 height 22
click at [1012, 555] on p "Chapter 6 (Specific ID, FIFO, LIFO, Weighted Avg) (Sales Return & Discount and …" at bounding box center [765, 549] width 918 height 22
click at [1125, 552] on p "Chapter 6 (Specific ID, FIFO, LIFO, Weighted Avg) (Sales Return & Discount and …" at bounding box center [765, 549] width 918 height 22
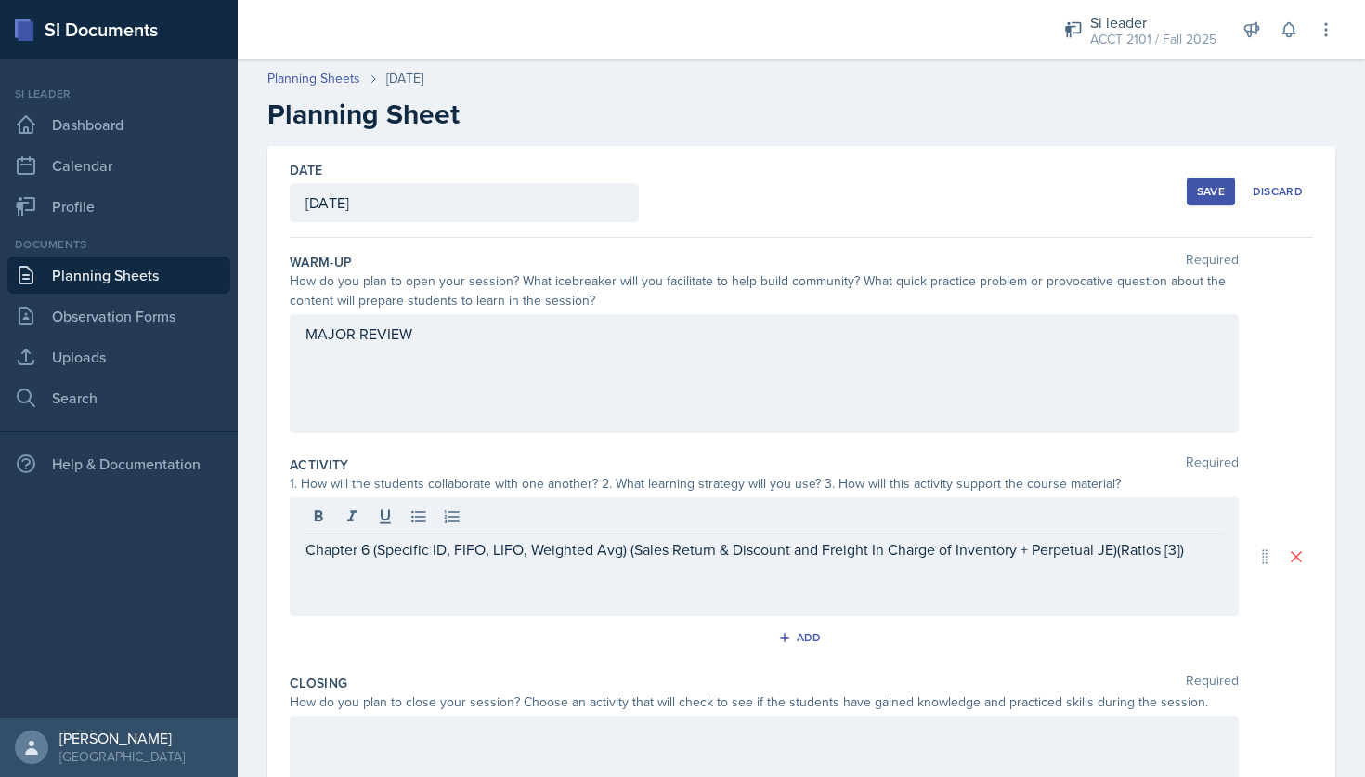
click at [1214, 194] on div "Save" at bounding box center [1211, 191] width 28 height 15
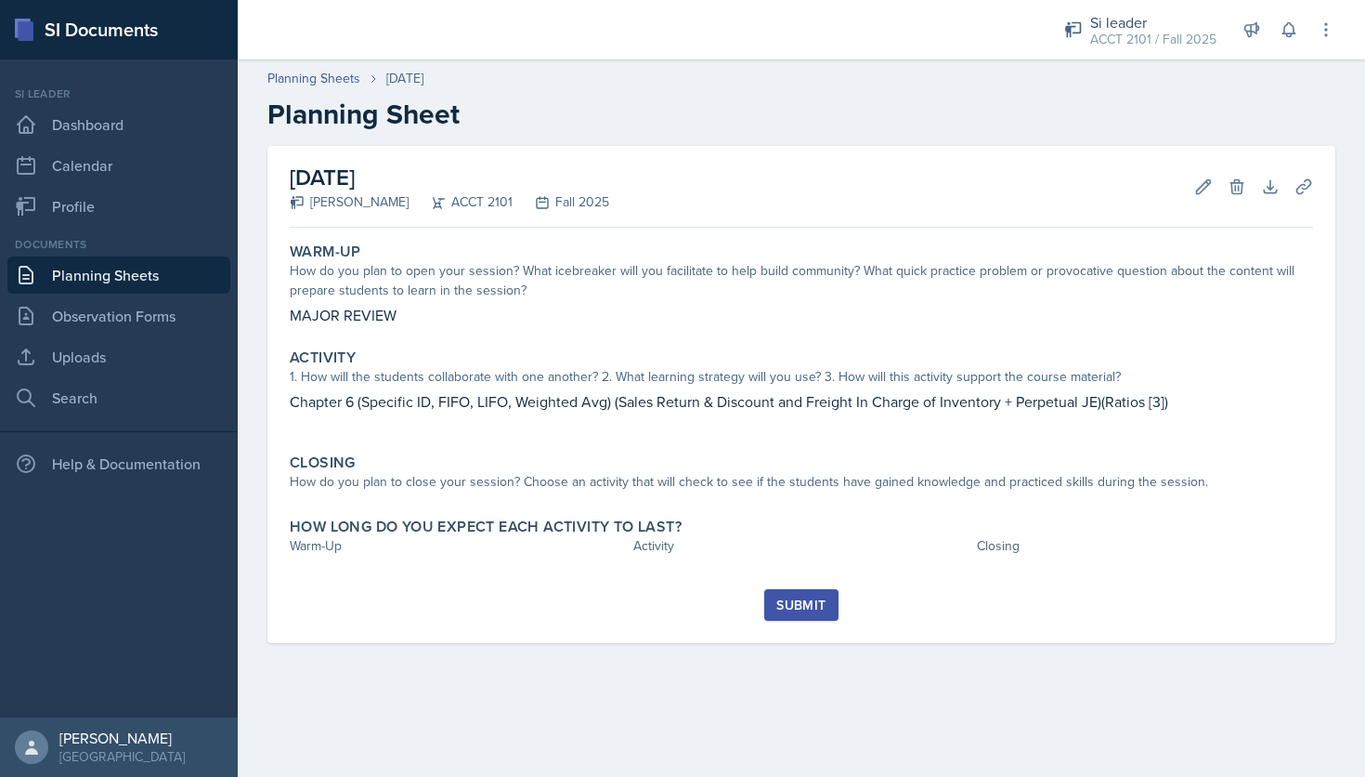
click at [92, 285] on link "Planning Sheets" at bounding box center [118, 274] width 223 height 37
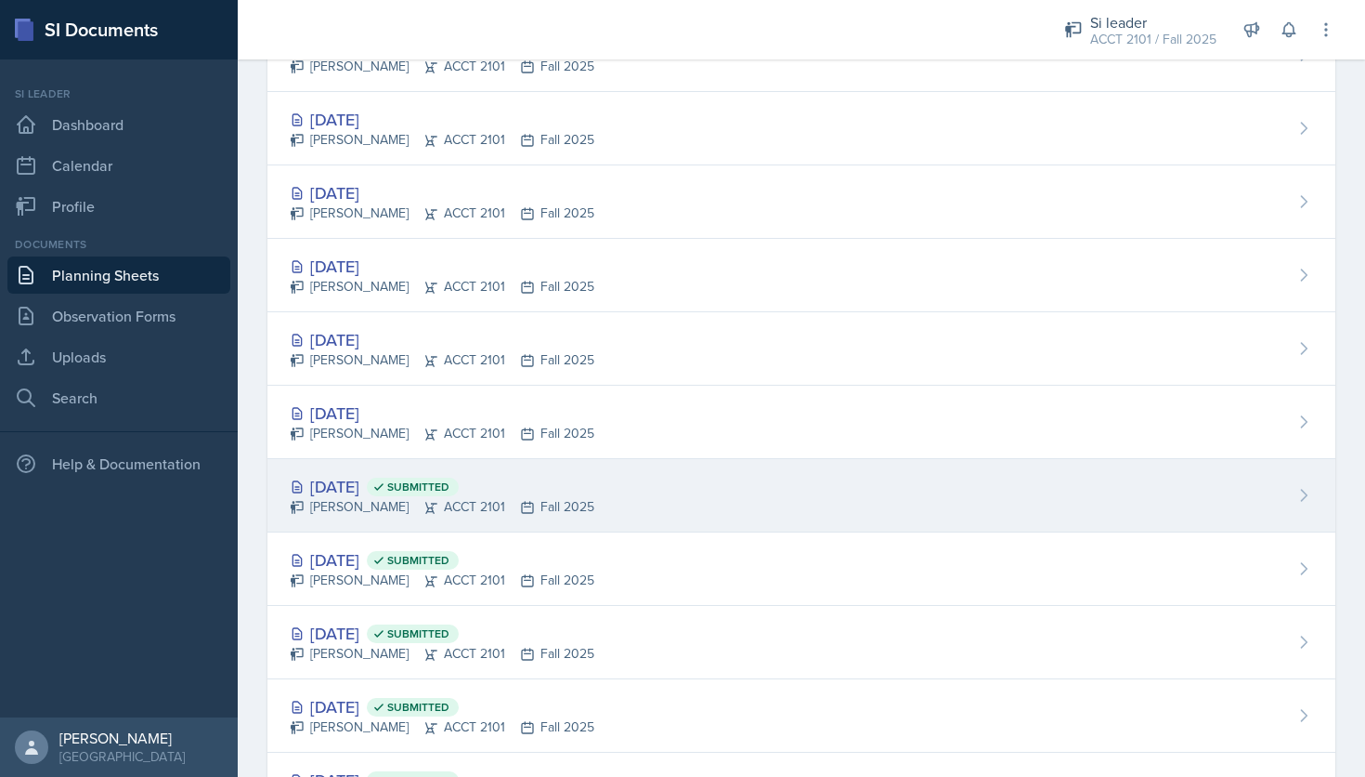
scroll to position [183, 0]
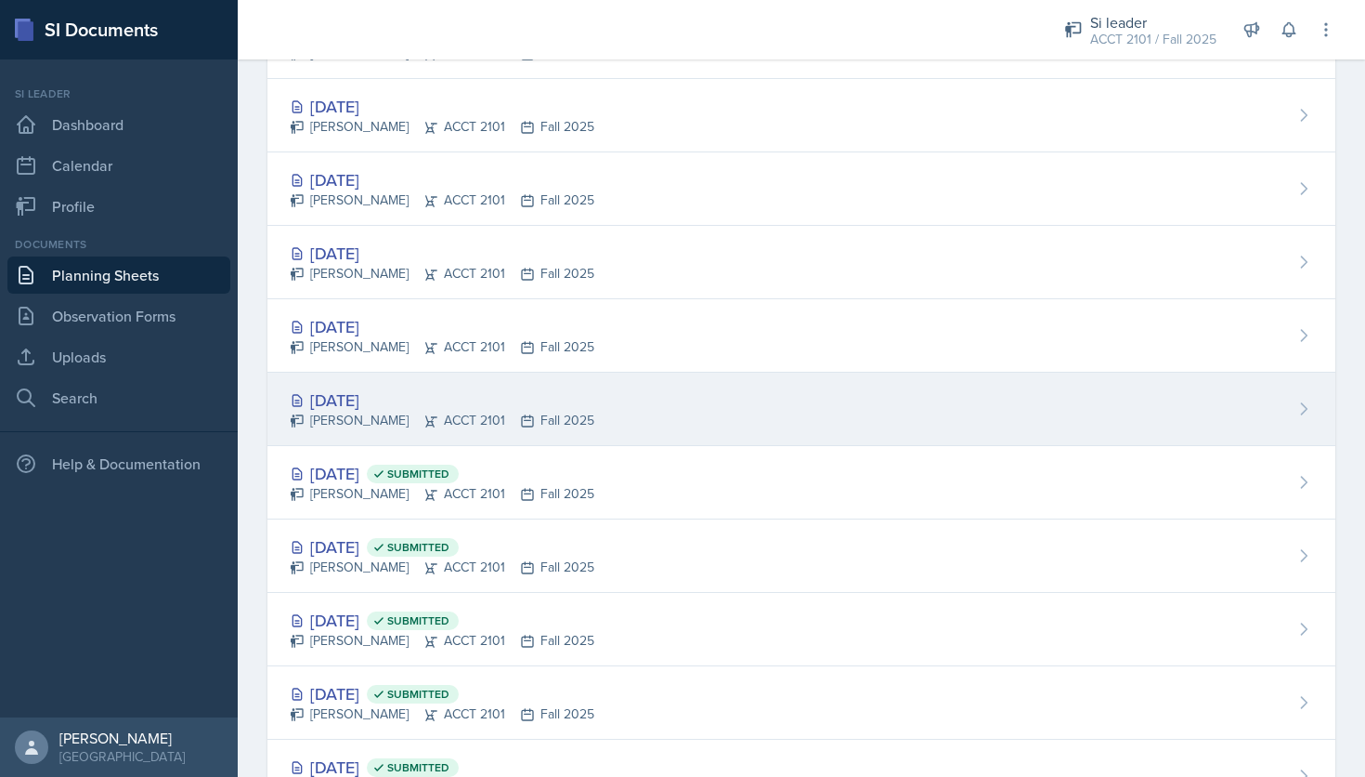
click at [378, 411] on div "[DATE]" at bounding box center [442, 399] width 305 height 25
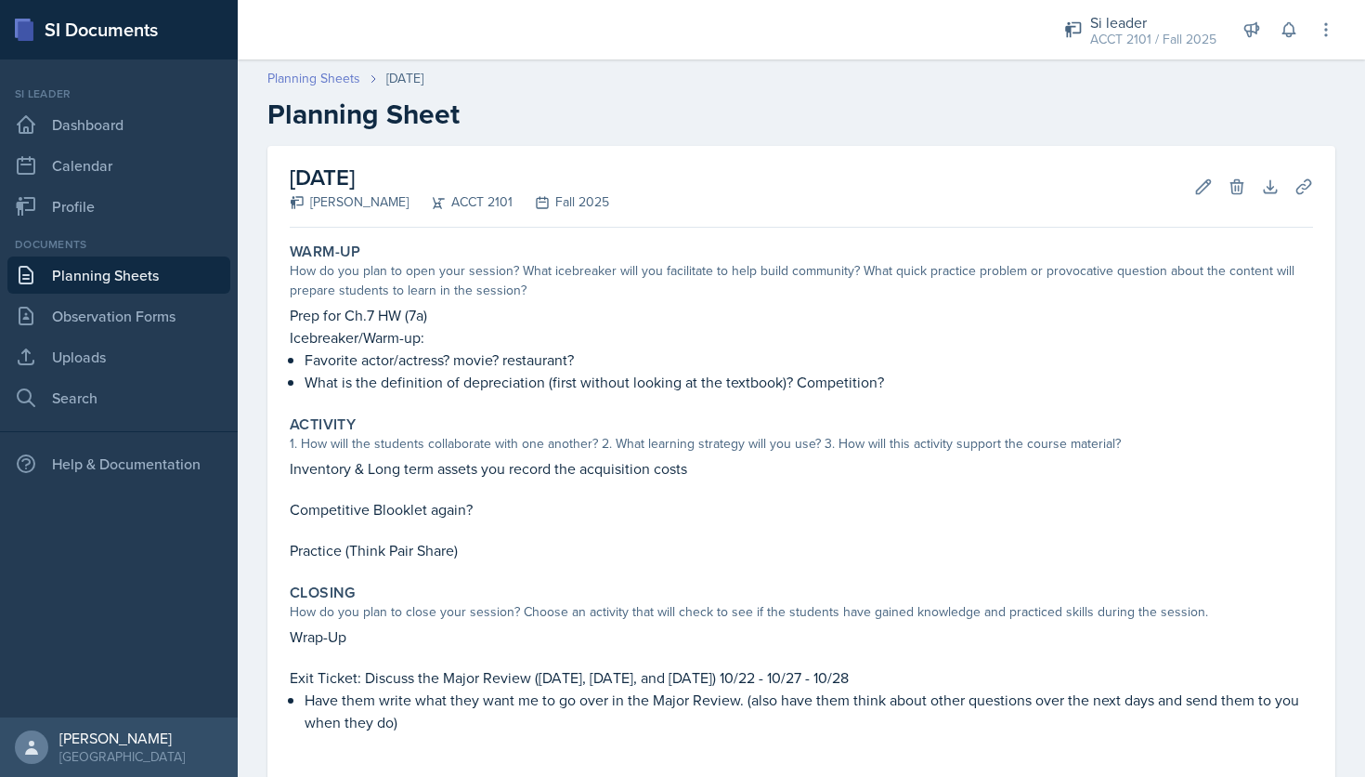
click at [318, 71] on link "Planning Sheets" at bounding box center [314, 79] width 93 height 20
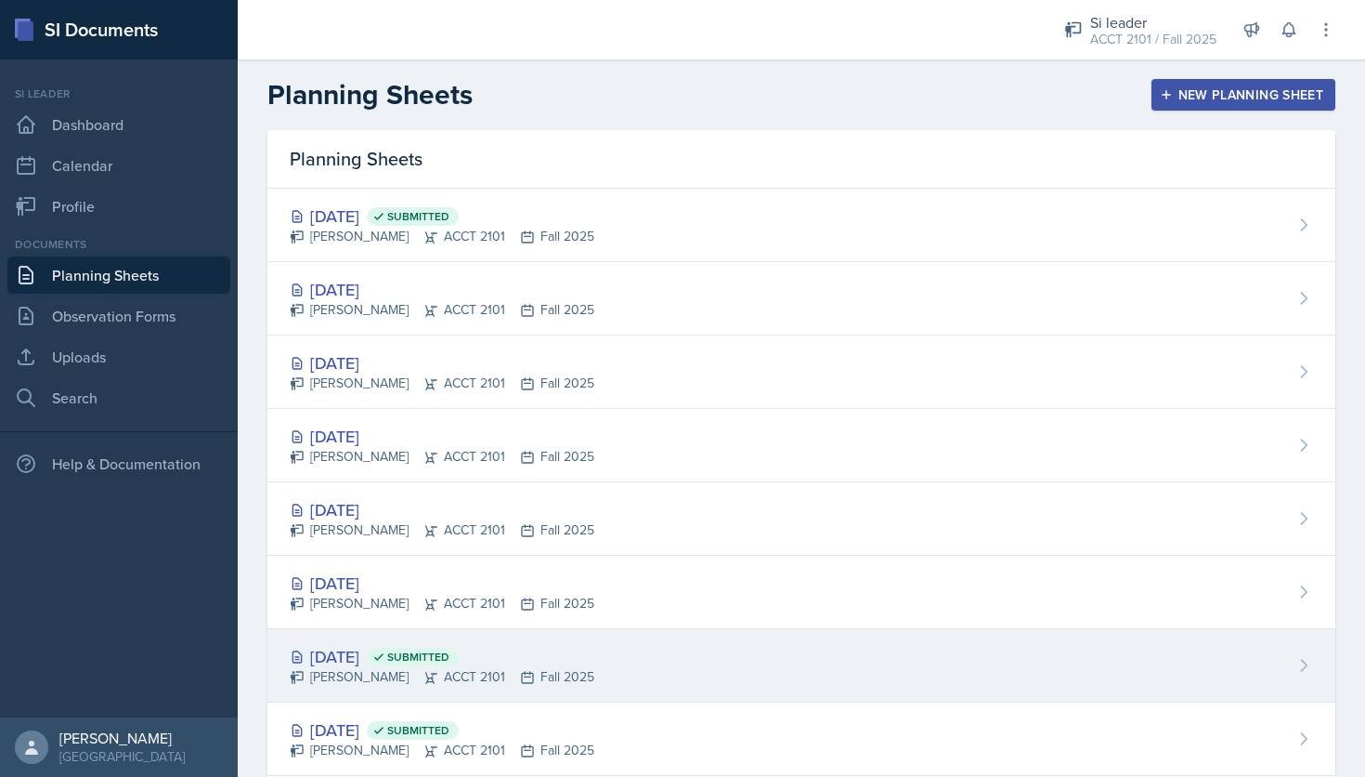
click at [371, 654] on div "Oct 13th, 2025 Submitted" at bounding box center [442, 656] width 305 height 25
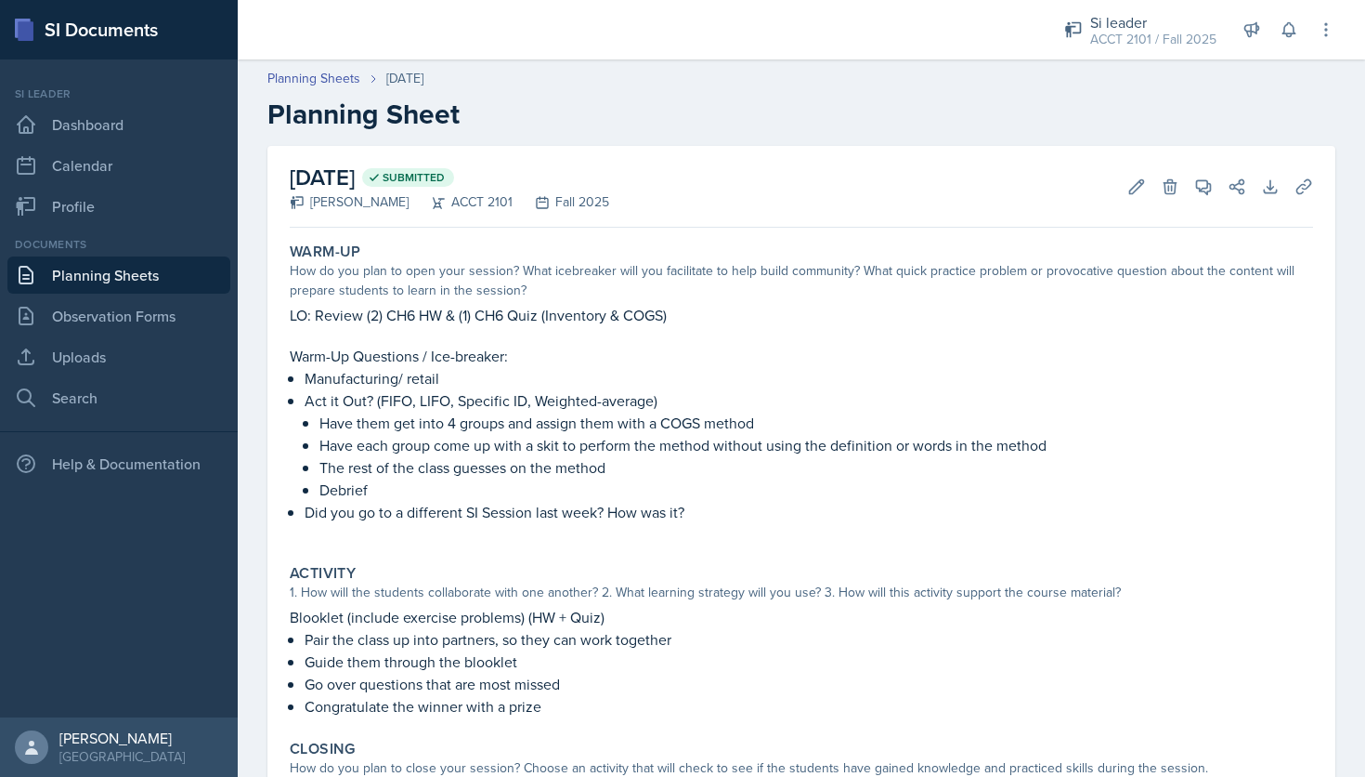
scroll to position [295, 0]
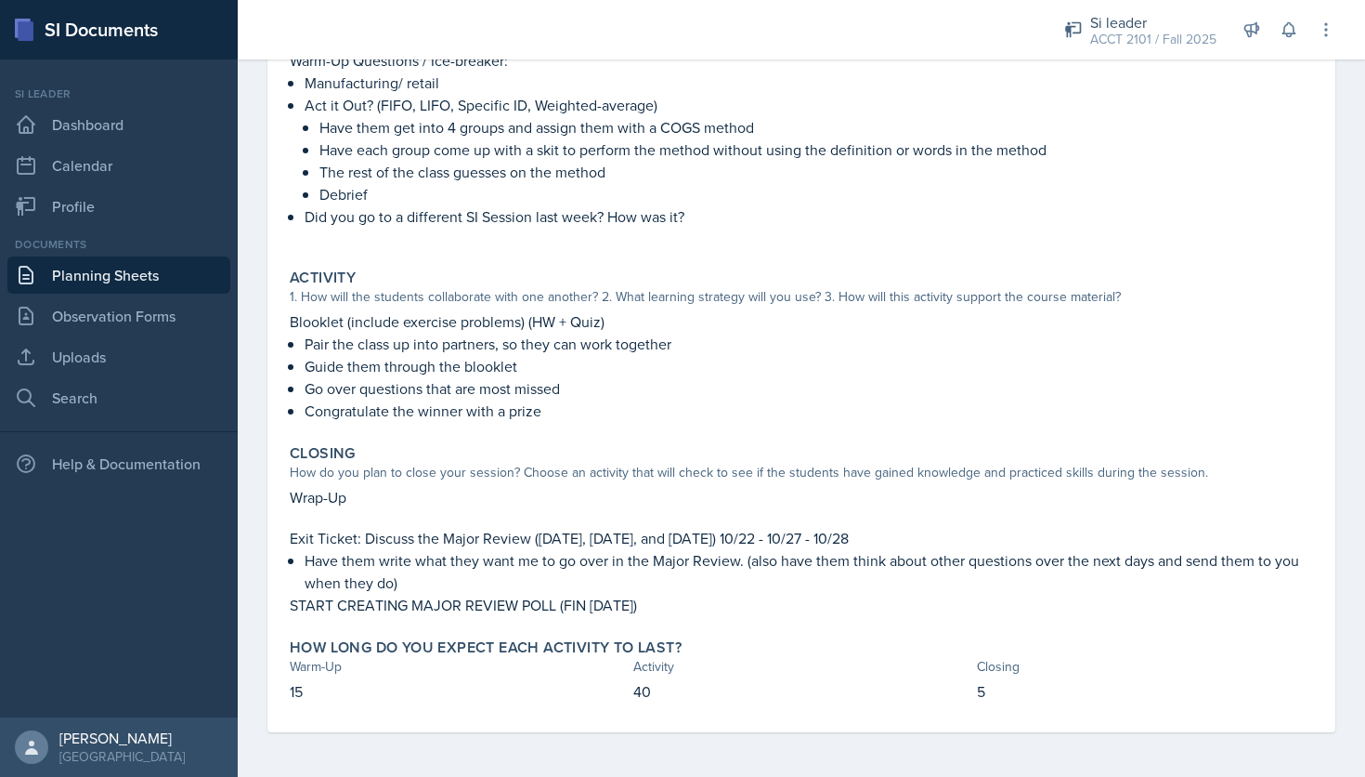
click at [601, 324] on p "Blooklet (include exercise problems) (HW + Quiz)" at bounding box center [802, 321] width 1024 height 22
drag, startPoint x: 687, startPoint y: 606, endPoint x: 291, endPoint y: 541, distance: 401.9
click at [291, 541] on div "Wrap-Up Exit Ticket: Discuss the Major Review (Monday, Wednesday, and Tuesday) …" at bounding box center [802, 551] width 1024 height 130
copy div "Exit Ticket: Discuss the Major Review (Monday, Wednesday, and Tuesday) 10/22 - …"
click at [170, 317] on link "Observation Forms" at bounding box center [118, 315] width 223 height 37
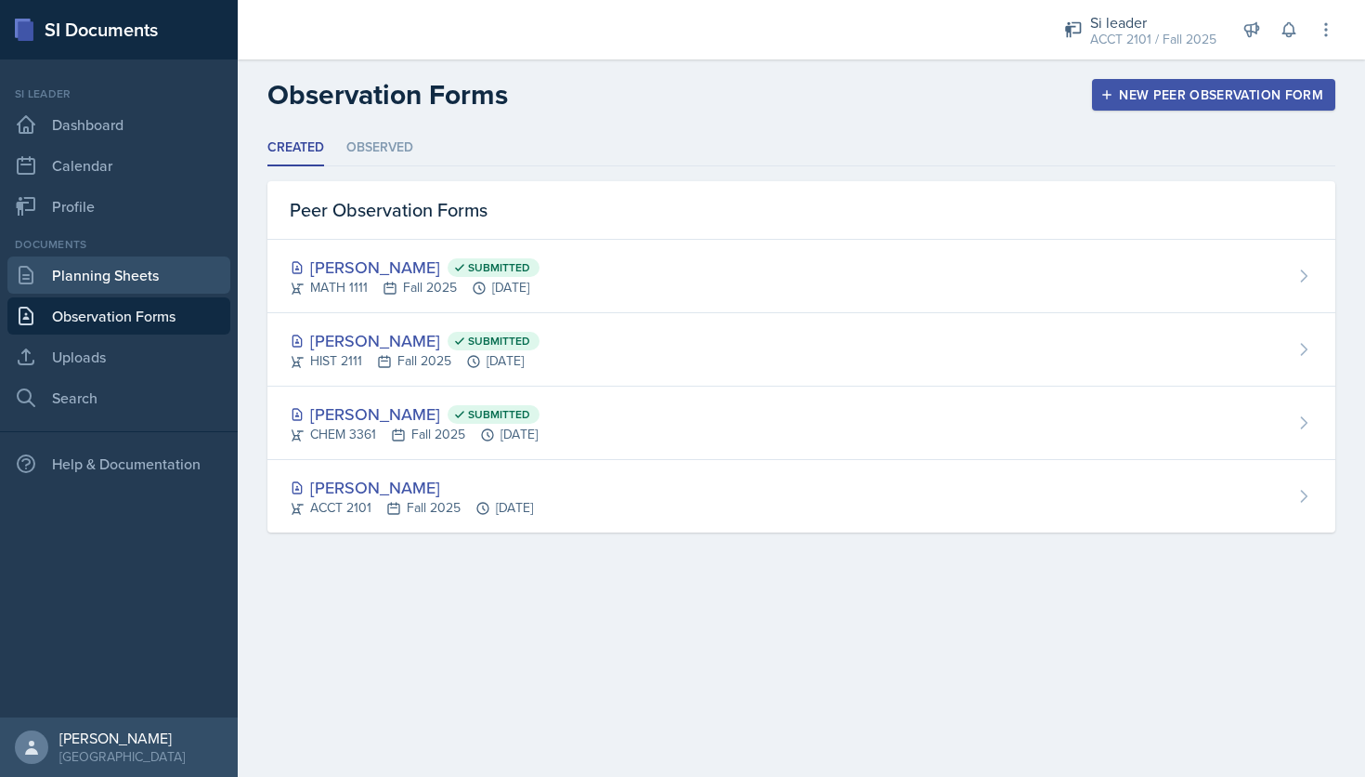
click at [164, 281] on link "Planning Sheets" at bounding box center [118, 274] width 223 height 37
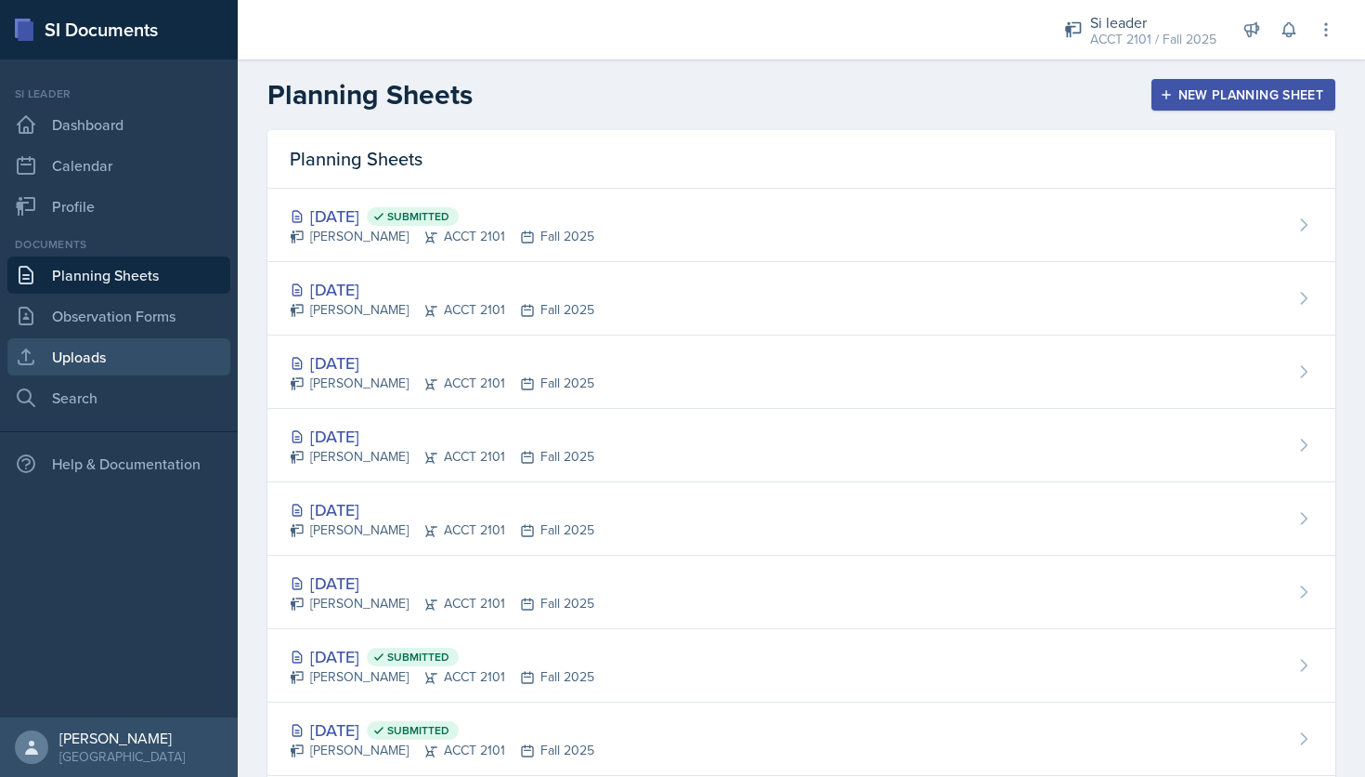
click at [133, 359] on link "Uploads" at bounding box center [118, 356] width 223 height 37
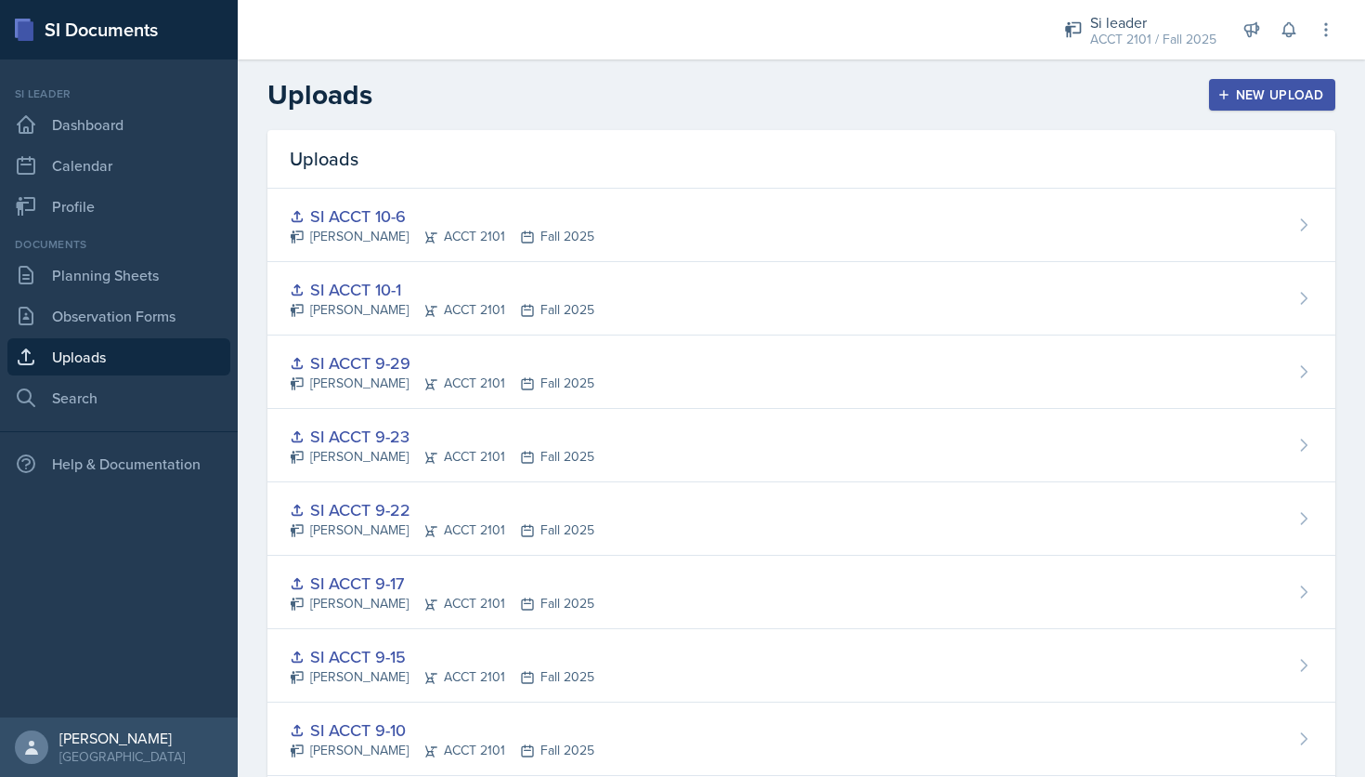
click at [1258, 87] on div "New Upload" at bounding box center [1272, 94] width 103 height 15
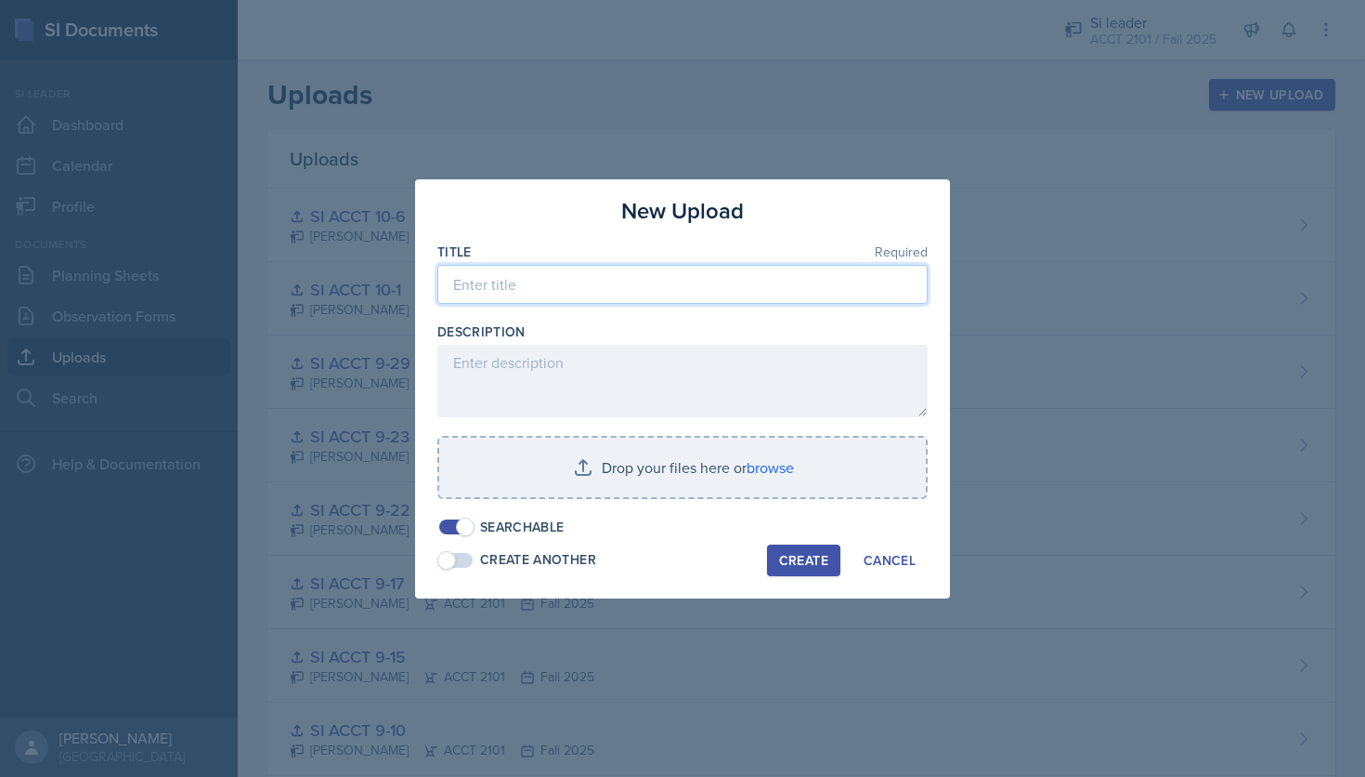
click at [789, 280] on input at bounding box center [683, 284] width 490 height 39
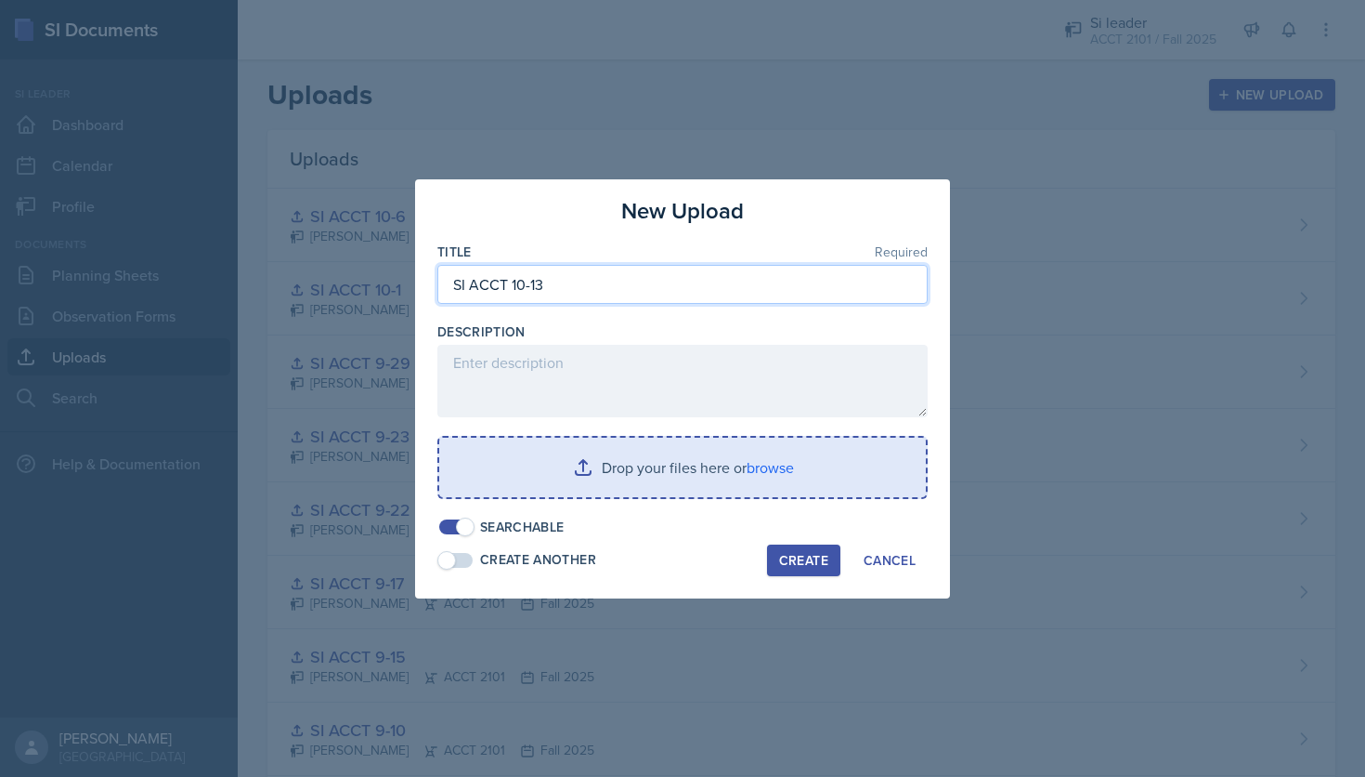
type input "SI ACCT 10-13"
click at [802, 459] on input "file" at bounding box center [682, 467] width 487 height 59
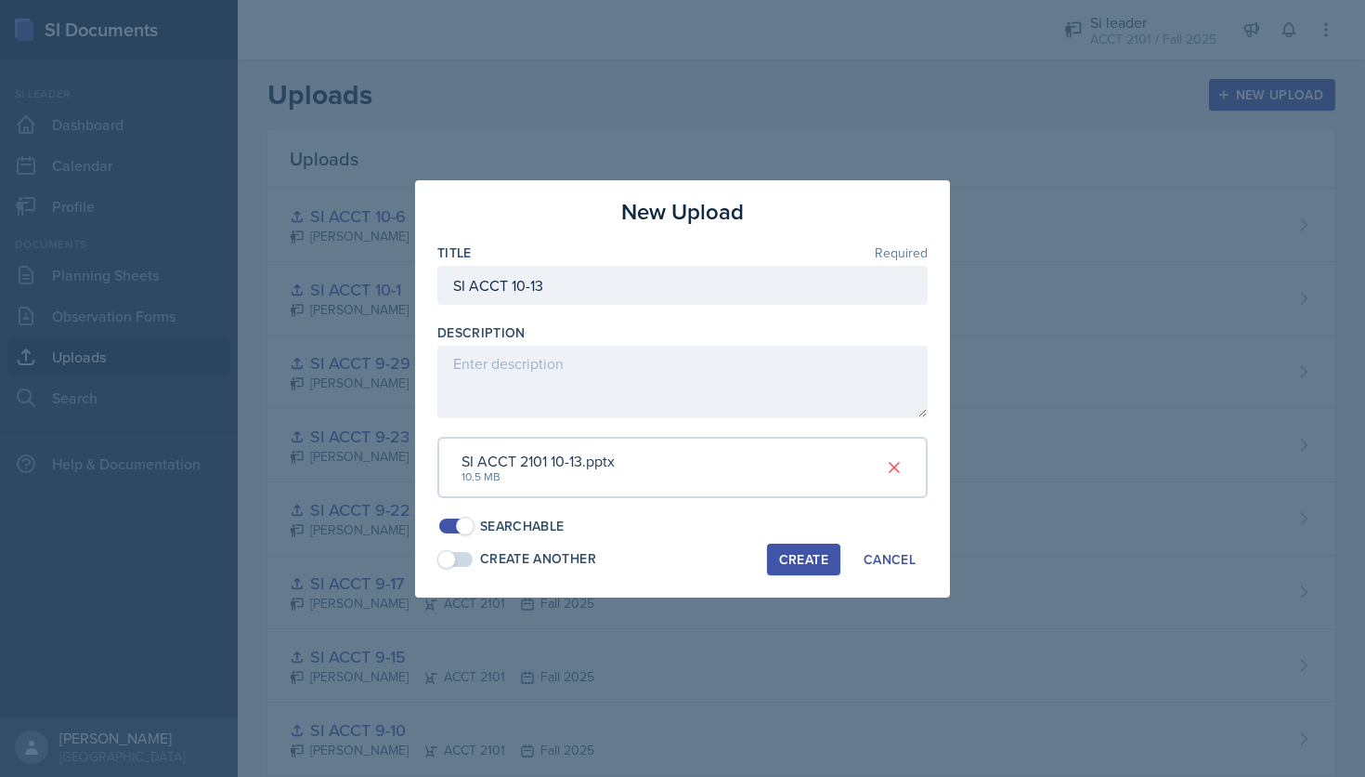
click at [807, 561] on div "Create" at bounding box center [803, 559] width 49 height 15
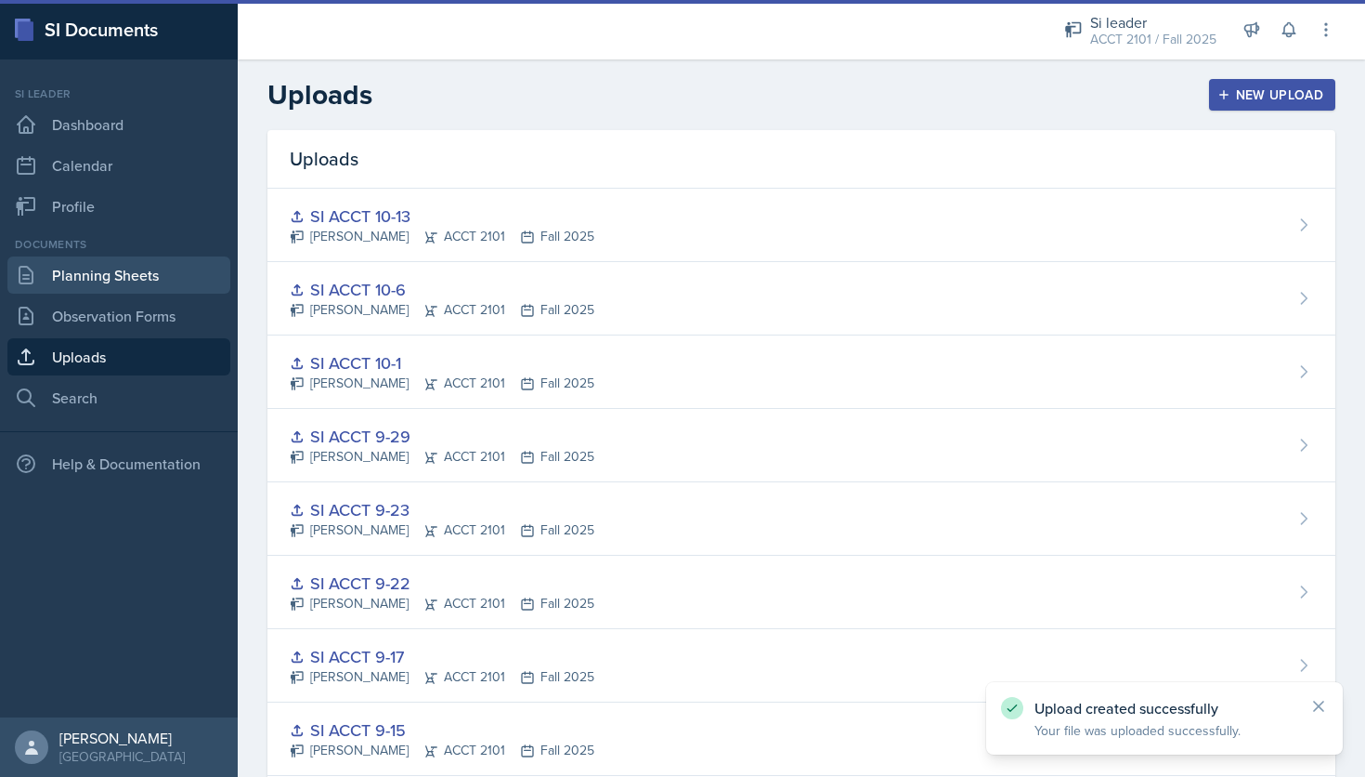
click at [142, 291] on link "Planning Sheets" at bounding box center [118, 274] width 223 height 37
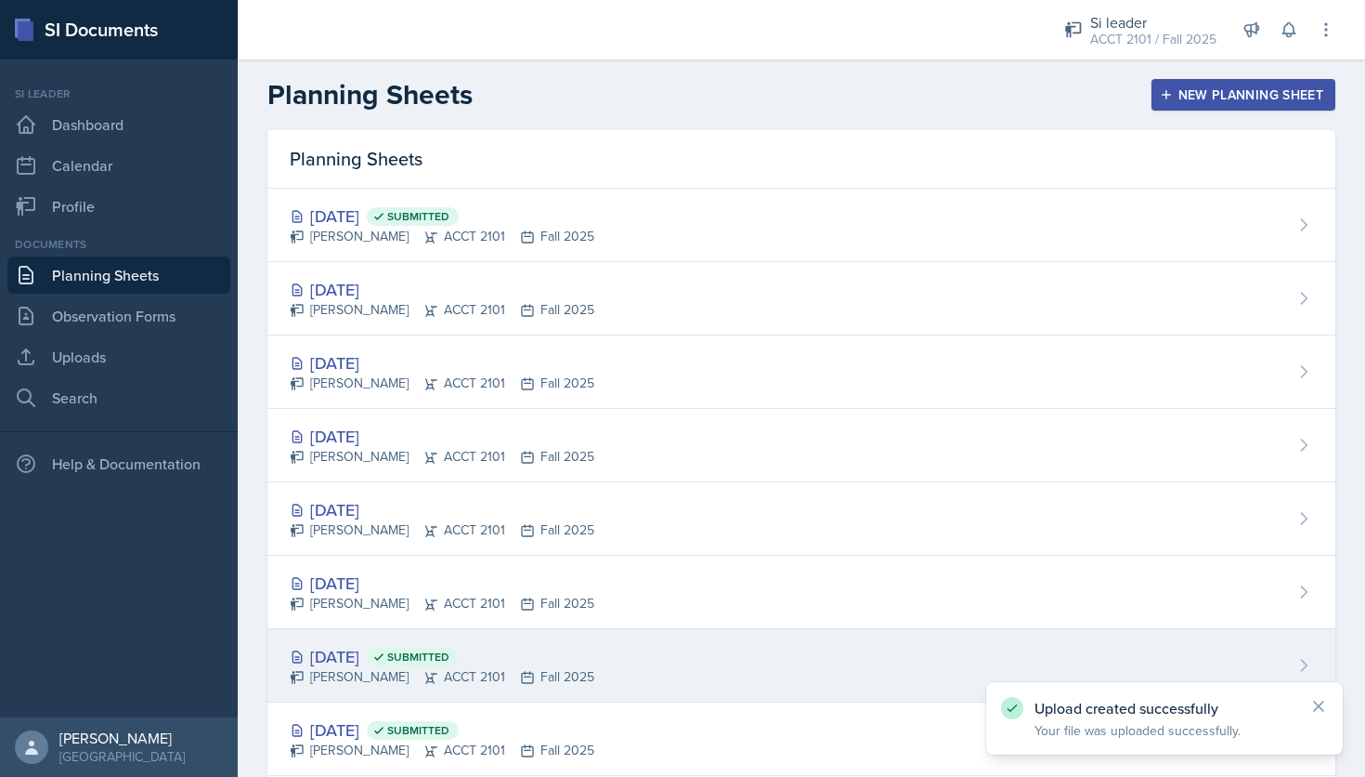
click at [413, 647] on div "Oct 13th, 2025 Submitted" at bounding box center [442, 656] width 305 height 25
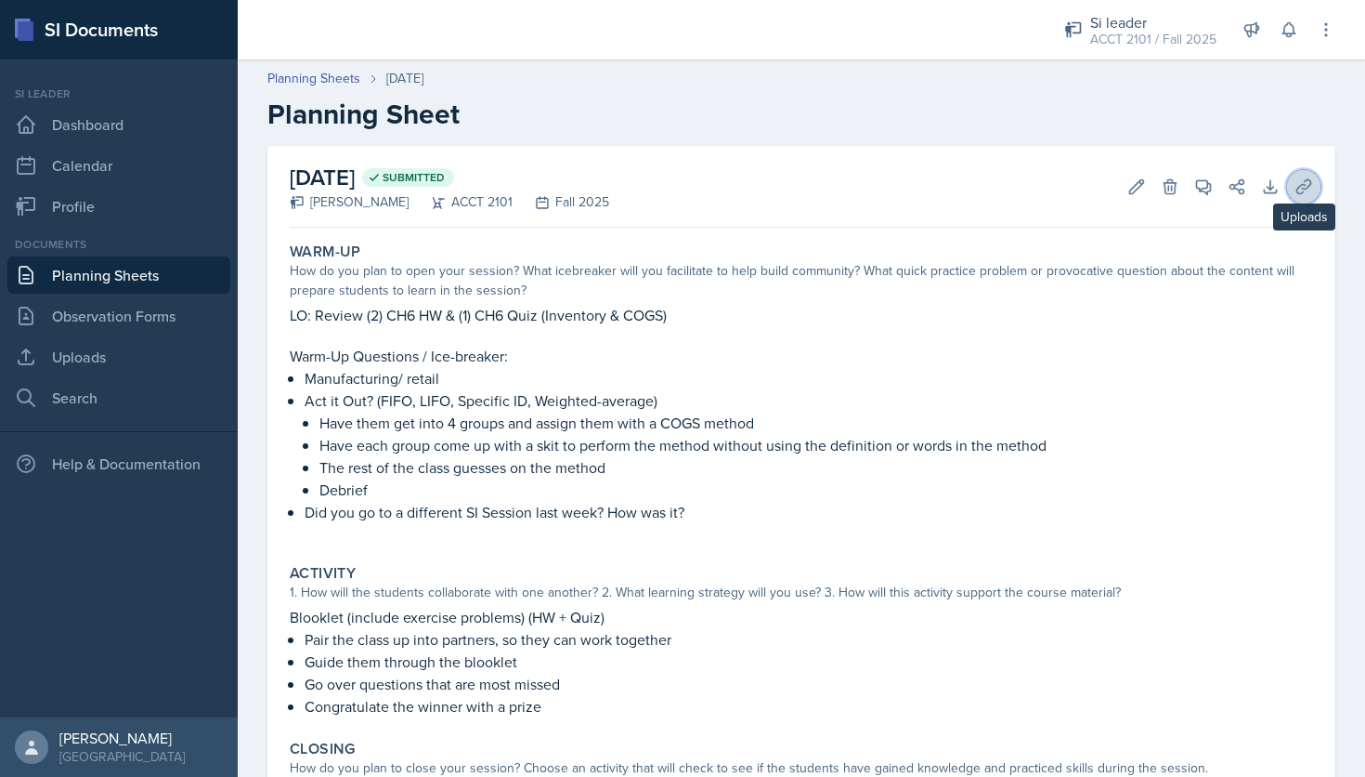
click at [1301, 191] on icon at bounding box center [1304, 186] width 19 height 19
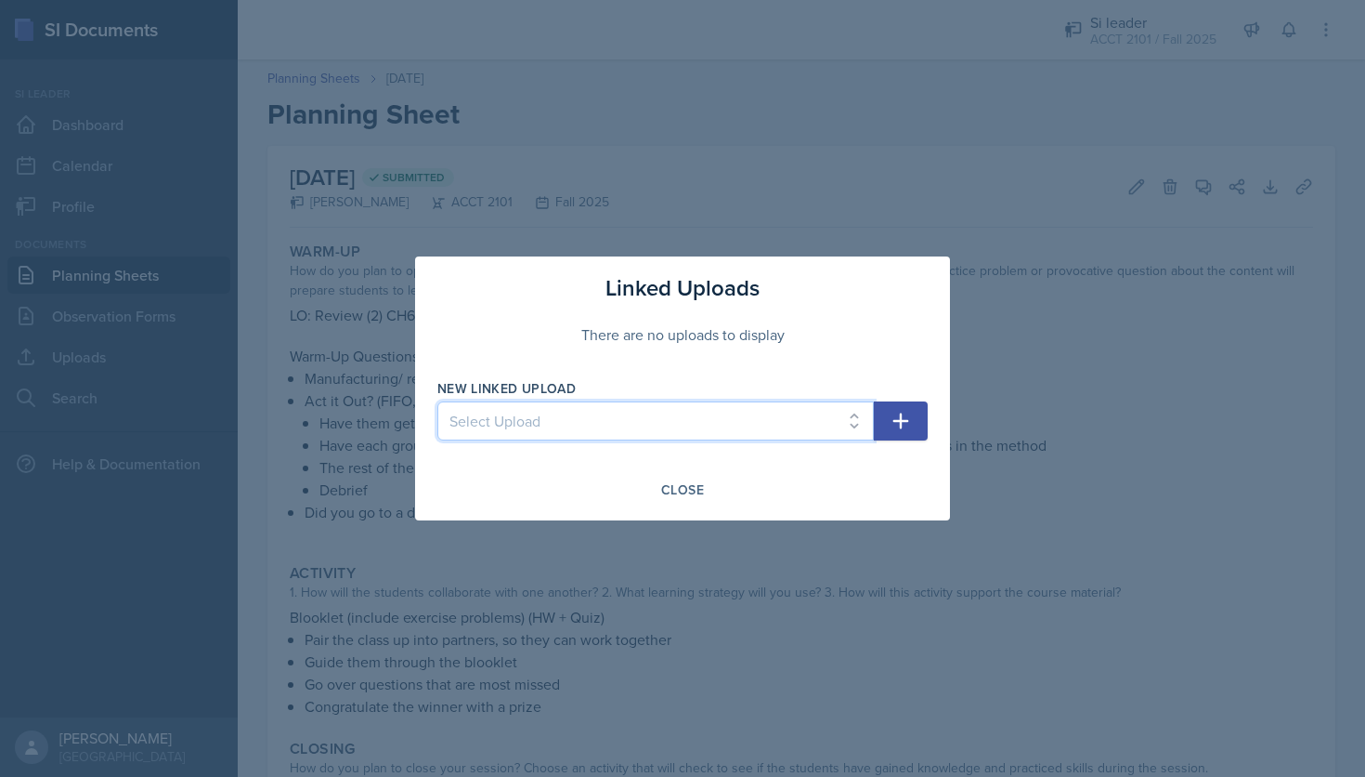
select select "10b67313-9677-400c-a868-d69e033e1bf1"
click option "SI ACCT 10-13" at bounding box center [0, 0] width 0 height 0
click at [902, 411] on icon "button" at bounding box center [901, 421] width 22 height 22
select select
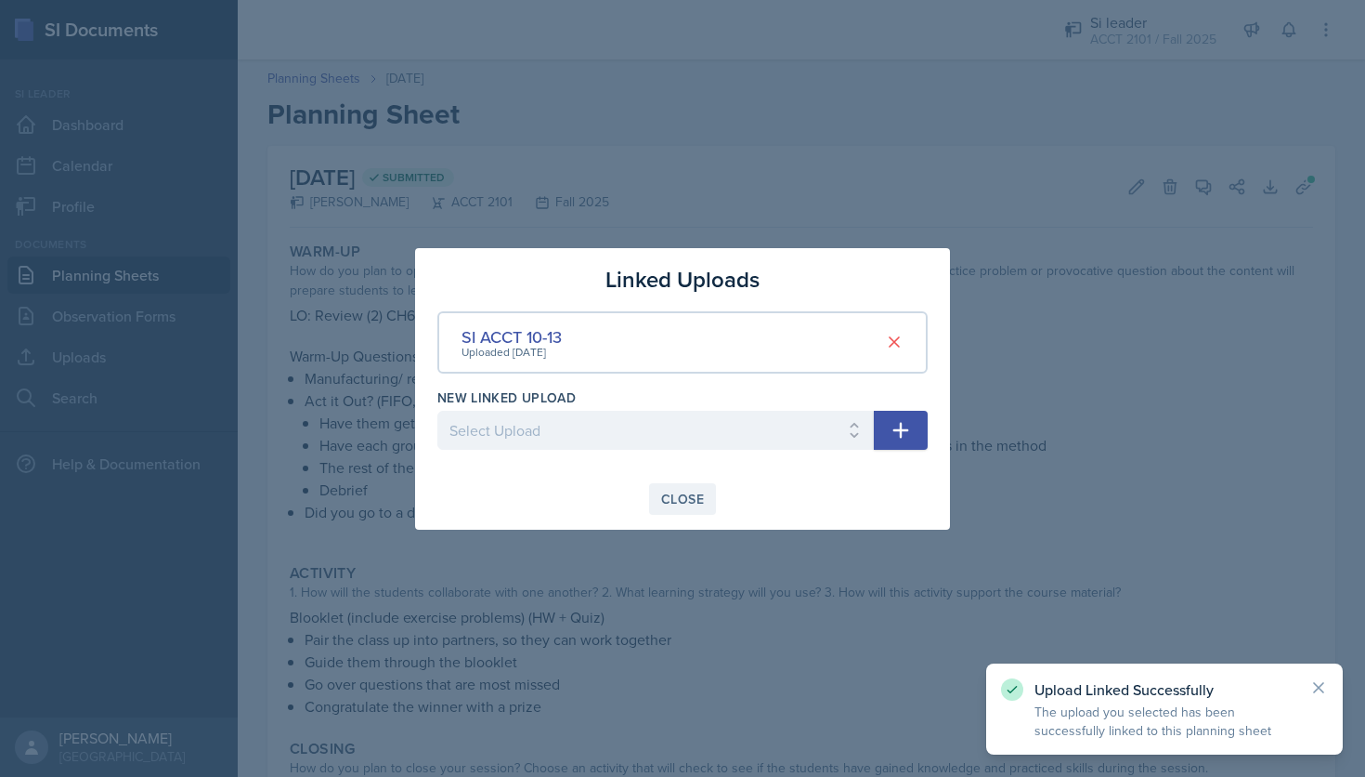
click at [698, 493] on div "Close" at bounding box center [682, 498] width 43 height 15
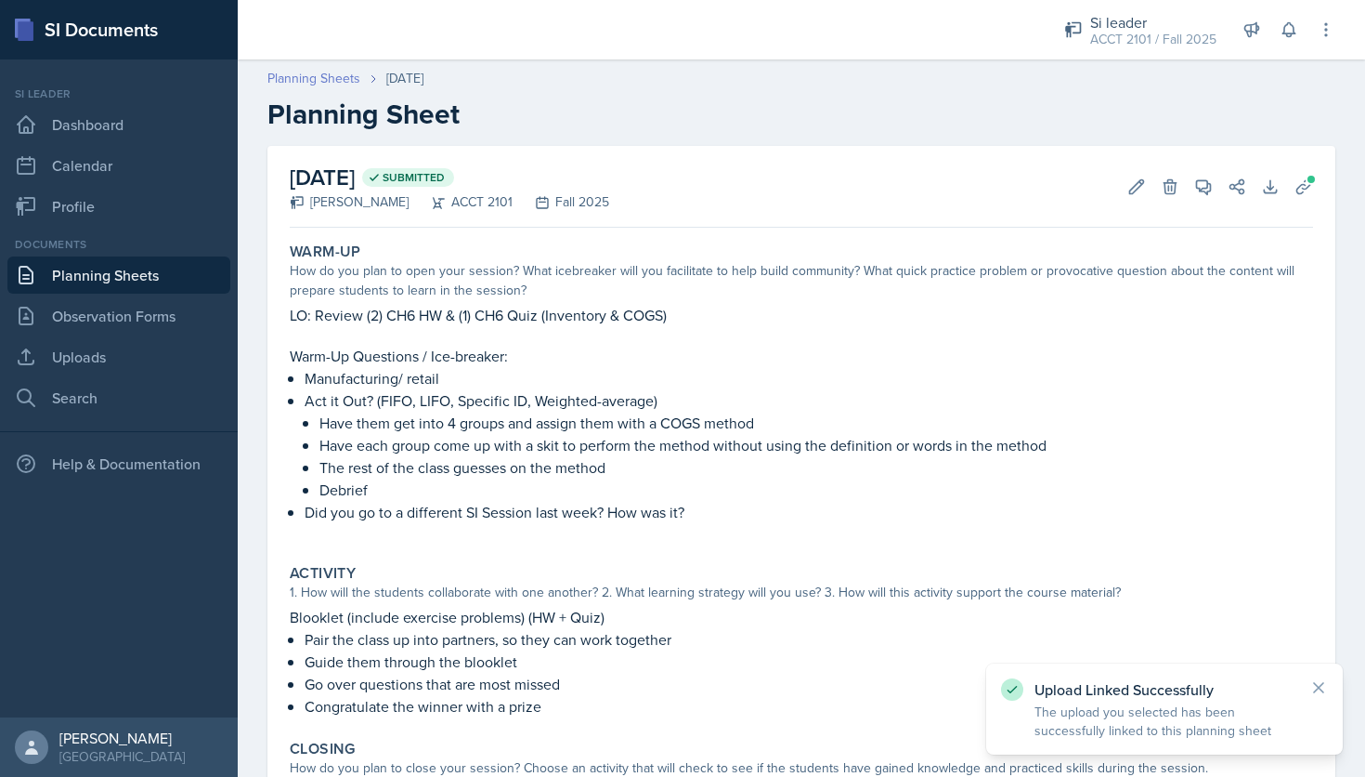
click at [346, 80] on link "Planning Sheets" at bounding box center [314, 79] width 93 height 20
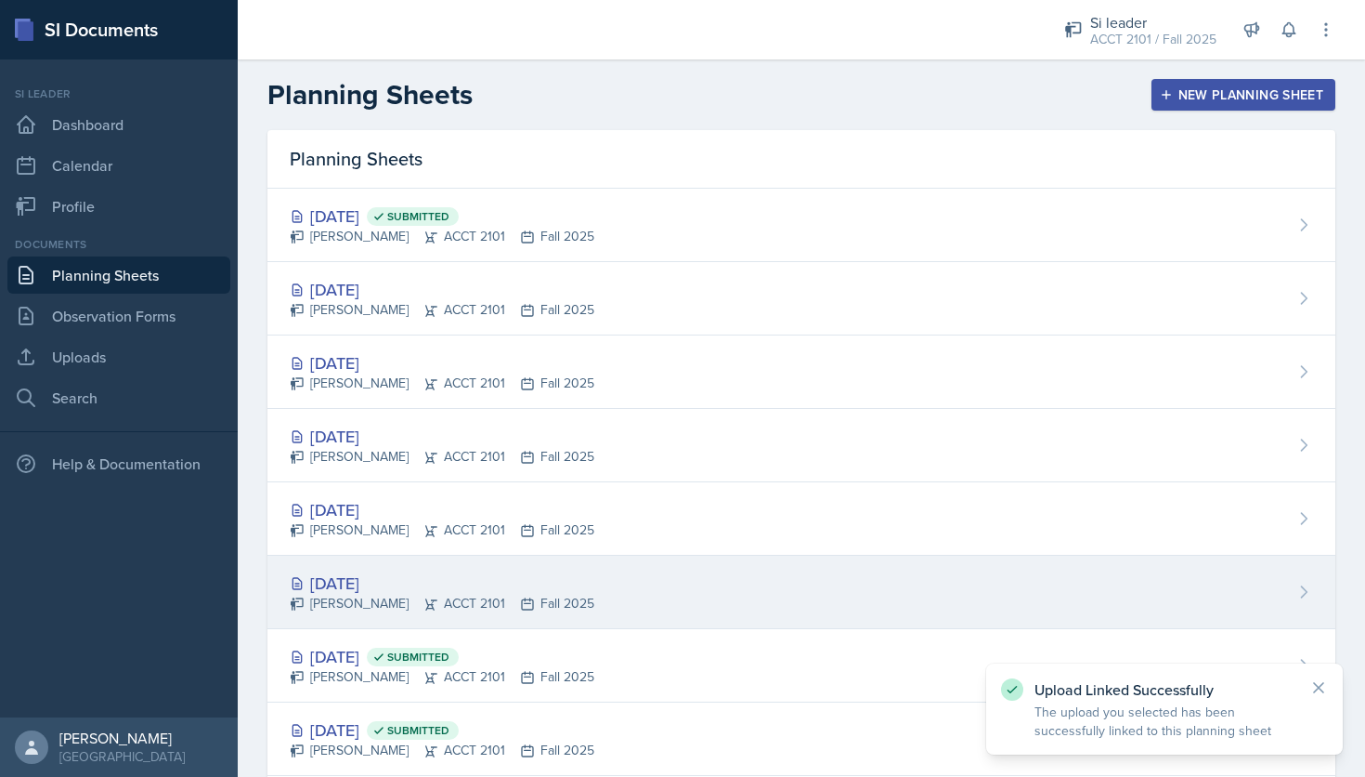
click at [395, 586] on div "[DATE]" at bounding box center [442, 582] width 305 height 25
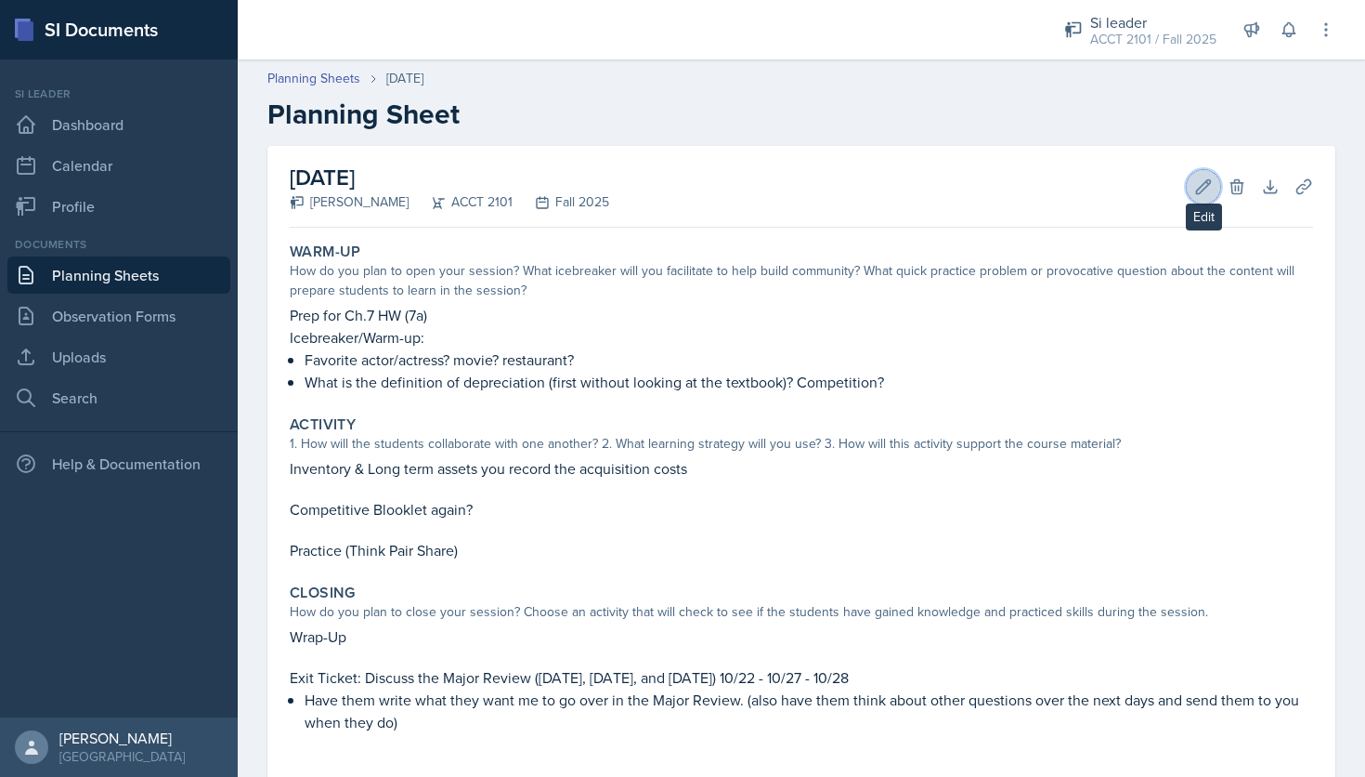
click at [1205, 183] on icon at bounding box center [1204, 186] width 14 height 14
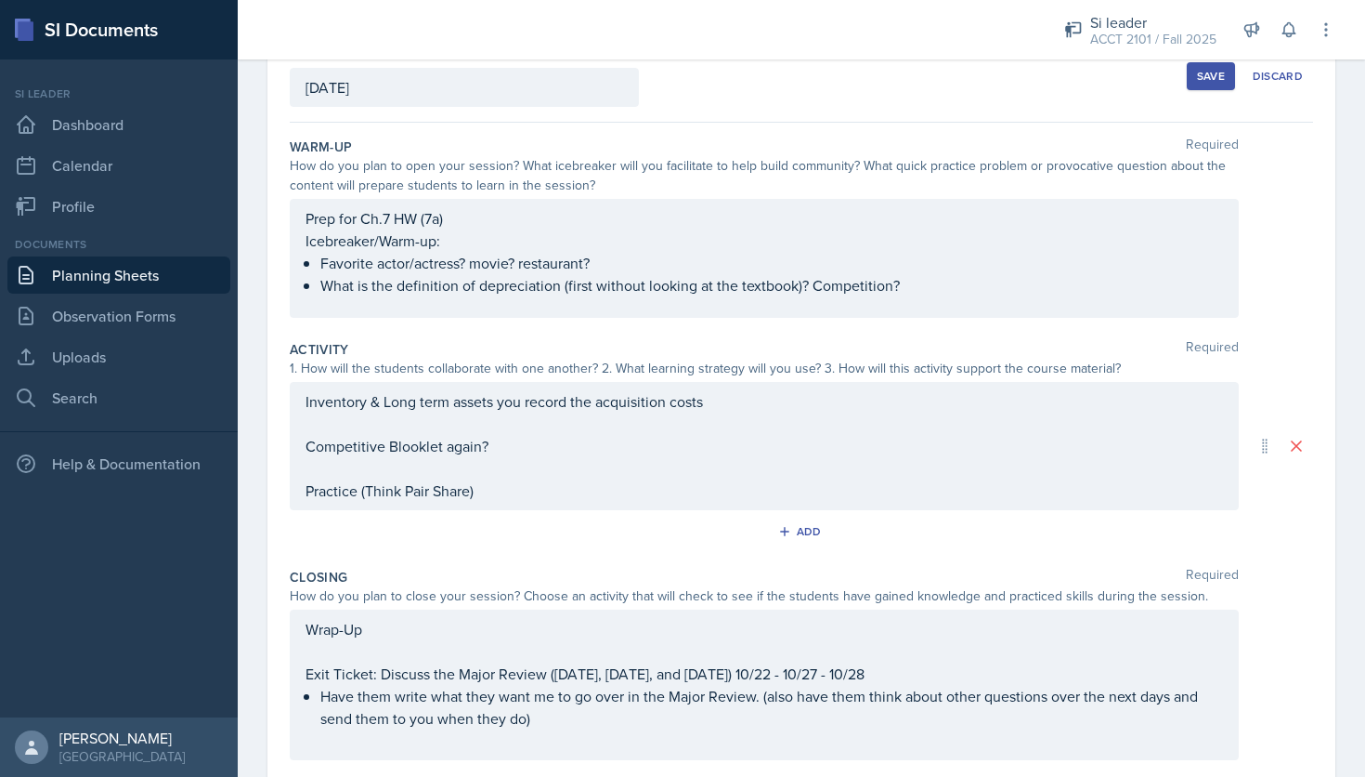
scroll to position [118, 0]
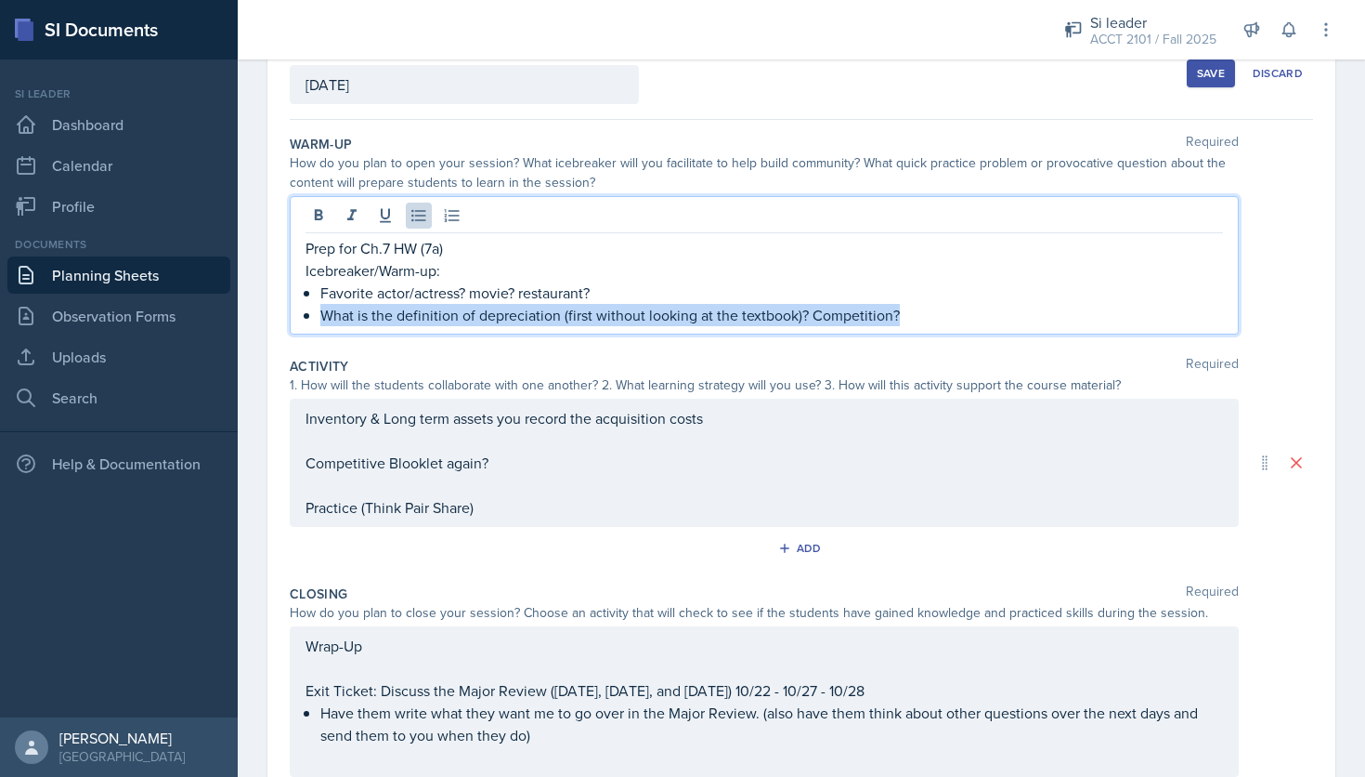
click at [951, 281] on div "Prep for Ch.7 HW (7a) Icebreaker/Warm-up: Favorite actor/actress? movie? restau…" at bounding box center [765, 281] width 918 height 89
click at [916, 311] on p "What is the definition of depreciation (first without looking at the textbook)?…" at bounding box center [771, 315] width 903 height 22
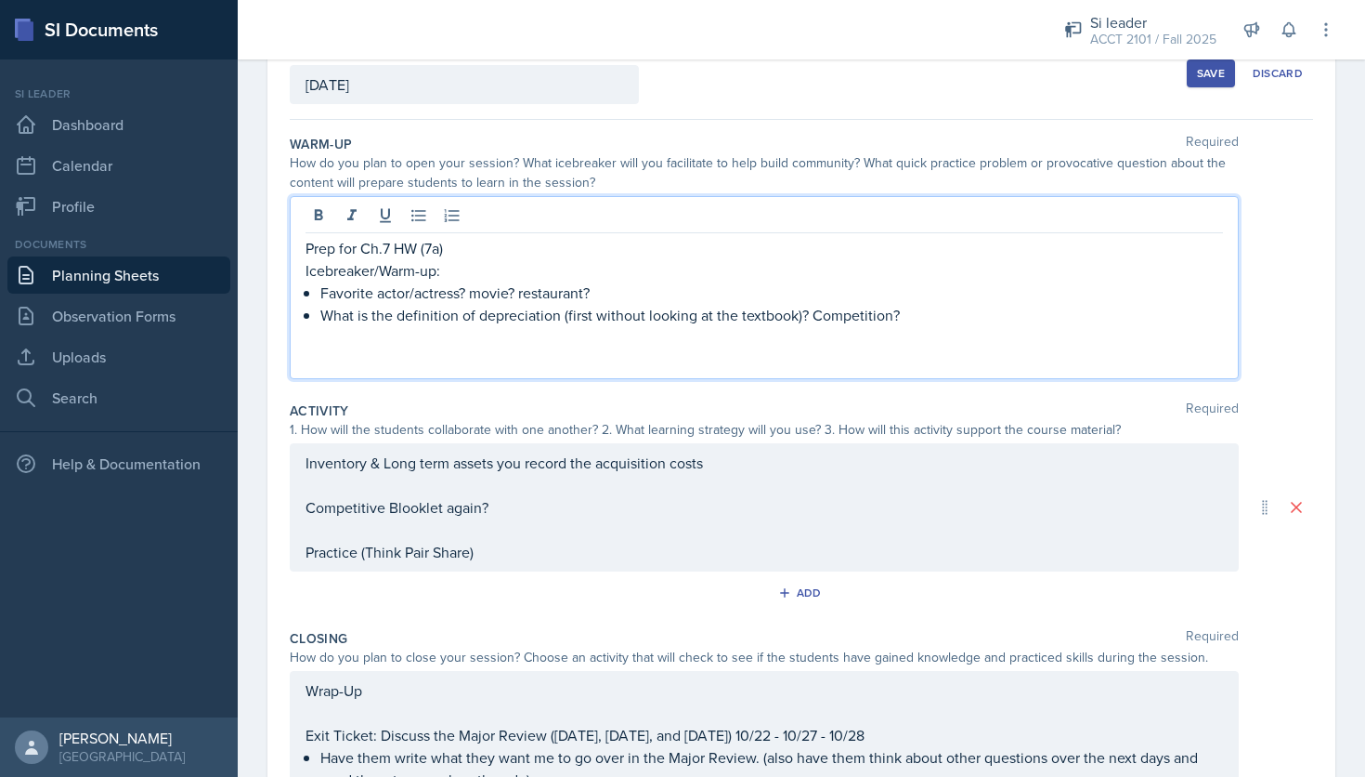
paste div
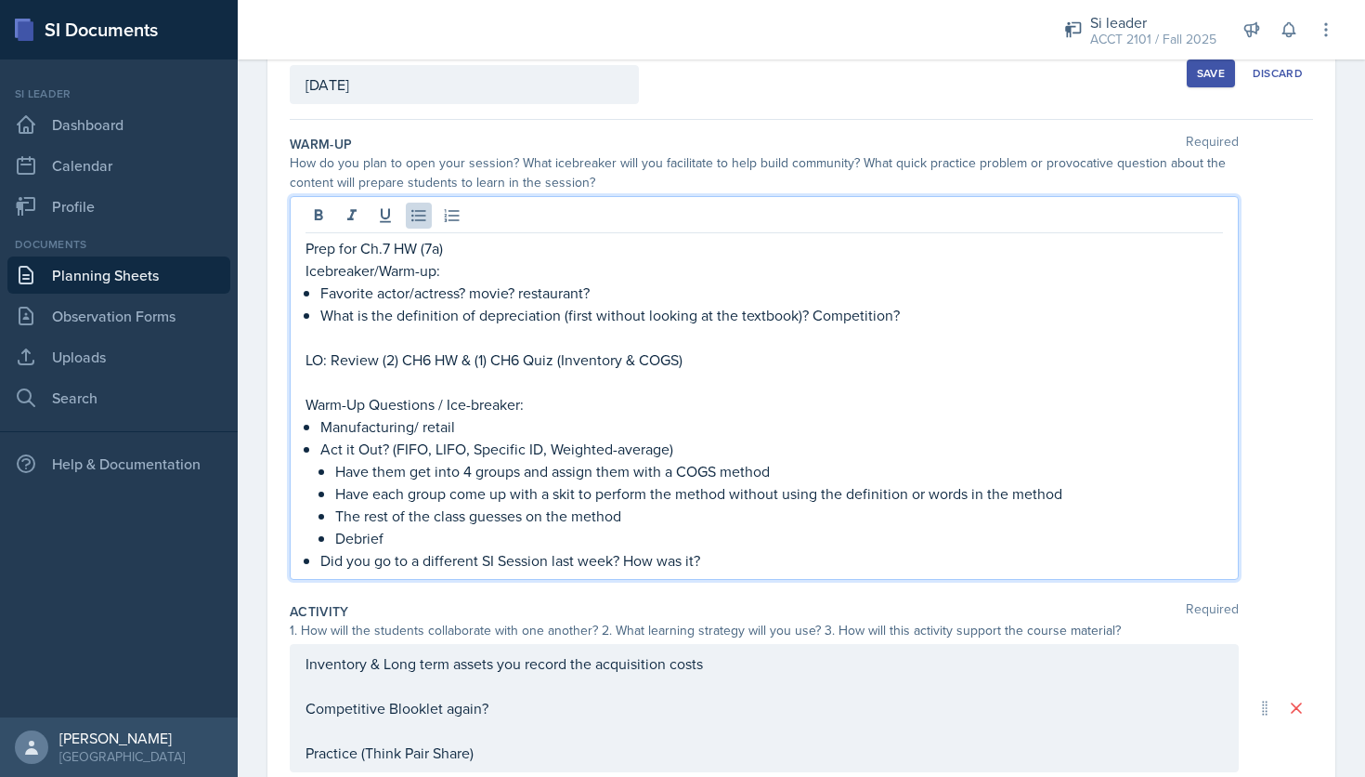
click at [307, 244] on p "Prep for Ch.7 HW (7a)" at bounding box center [765, 248] width 918 height 22
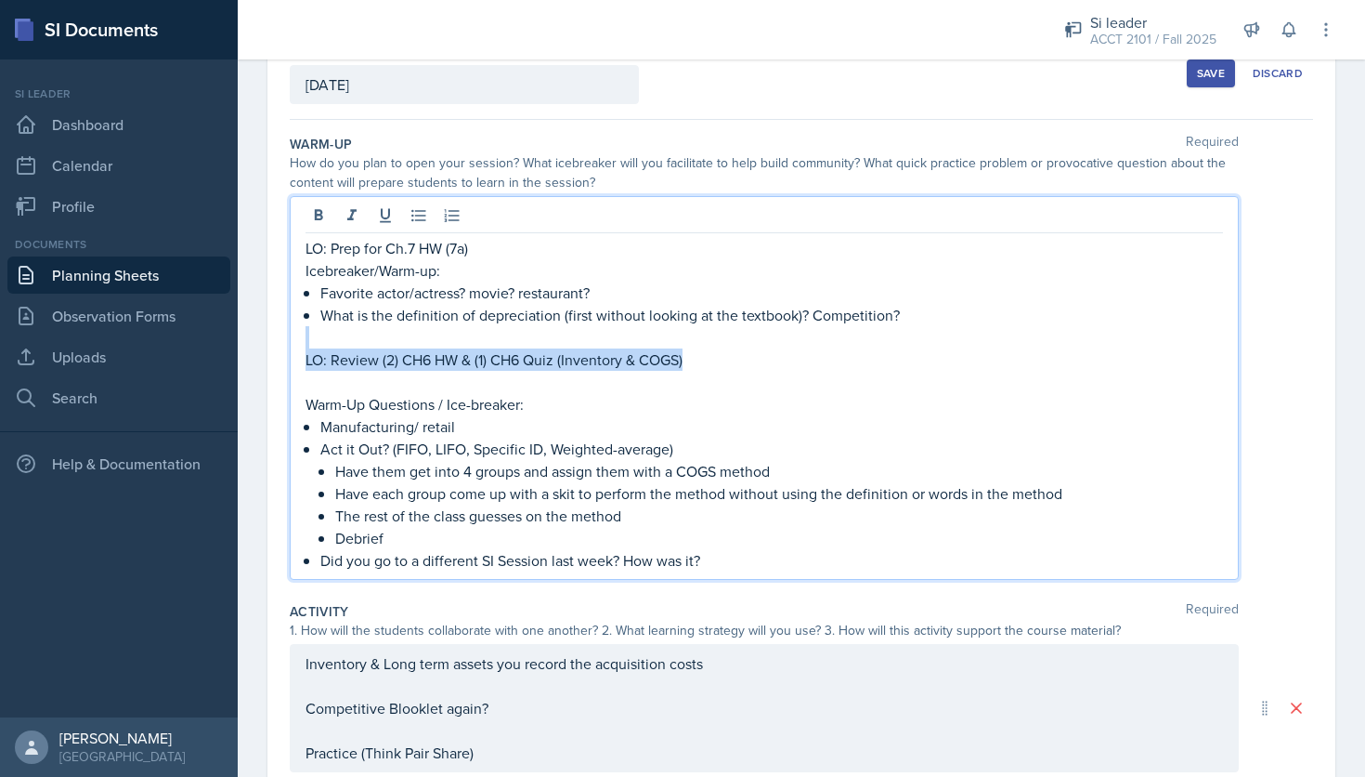
drag, startPoint x: 710, startPoint y: 353, endPoint x: 121, endPoint y: 348, distance: 588.9
click at [290, 348] on div "LO: Prep for Ch.7 HW (7a) Icebreaker/Warm-up: Favorite actor/actress? movie? re…" at bounding box center [764, 388] width 949 height 384
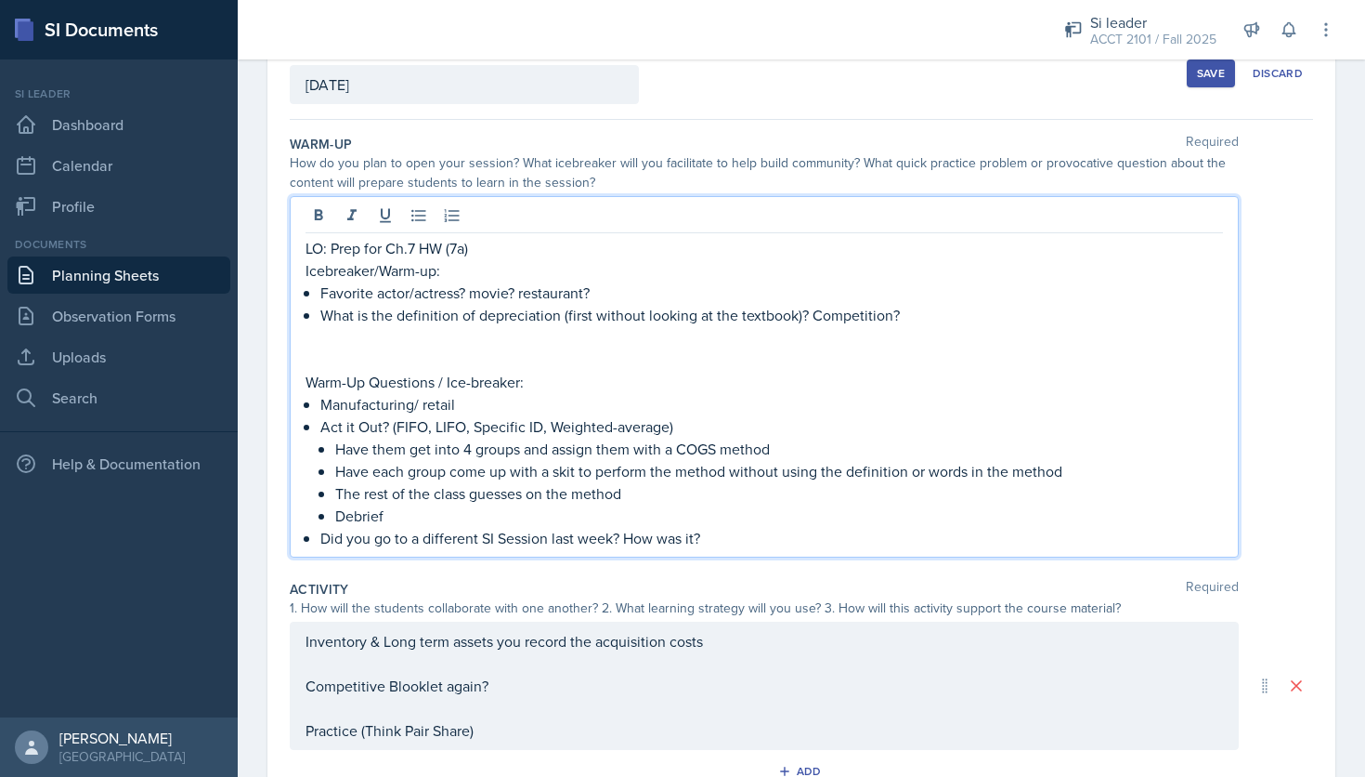
click at [479, 249] on p "LO: Prep for Ch.7 HW (7a)" at bounding box center [765, 248] width 918 height 22
click at [519, 275] on p "Icebreaker/Warm-up:" at bounding box center [765, 270] width 918 height 22
click at [506, 249] on p "LO: Prep for Ch.7 HW (7a specificily)" at bounding box center [765, 248] width 918 height 22
click at [489, 272] on p "Icebreaker/Warm-up:" at bounding box center [765, 270] width 918 height 22
click at [503, 346] on p at bounding box center [765, 337] width 918 height 22
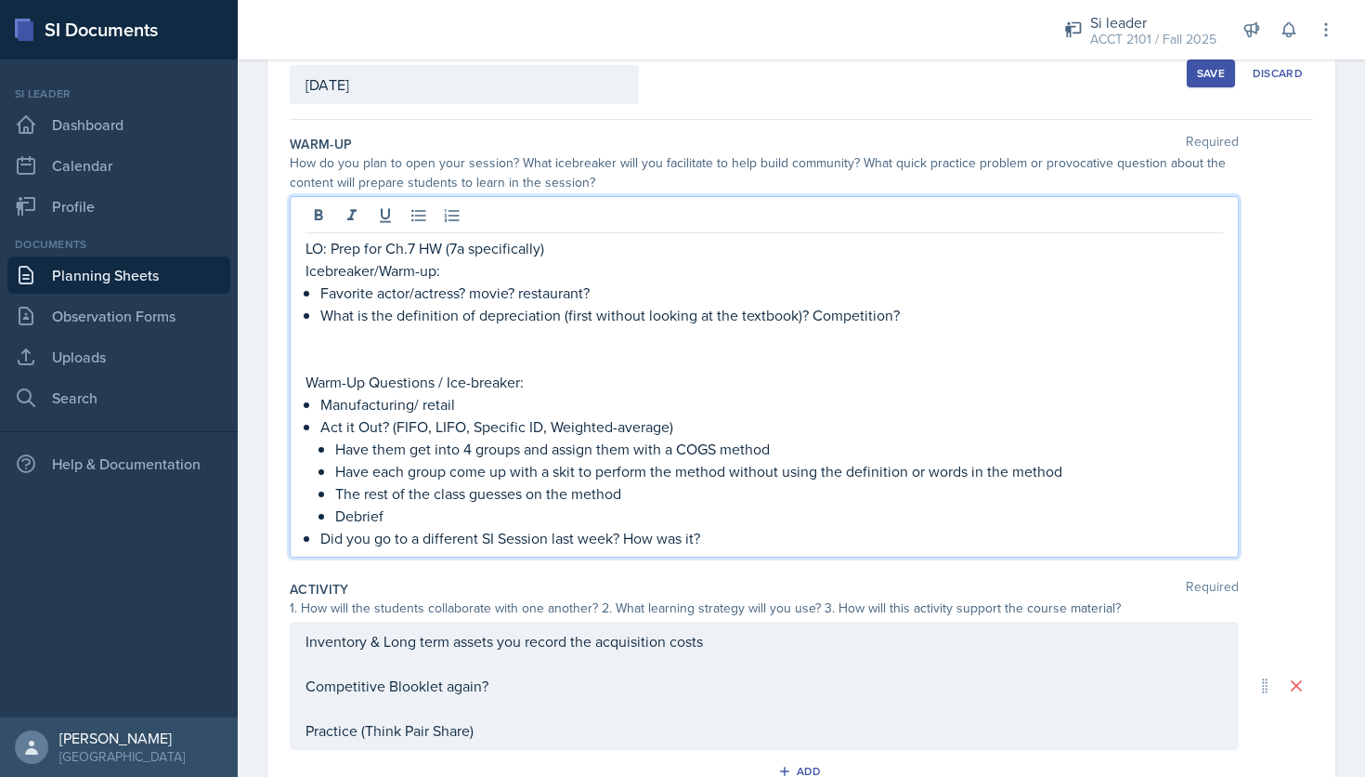
click at [514, 358] on p at bounding box center [765, 359] width 918 height 22
click at [613, 289] on p "Favorite actor/actress? movie? restaurant?" at bounding box center [771, 292] width 903 height 22
drag, startPoint x: 525, startPoint y: 400, endPoint x: 292, endPoint y: 398, distance: 233.2
click at [292, 398] on div "LO: Prep for Ch.7 HW (7a specifically) Icebreaker/Warm-up: Favorite actor/actre…" at bounding box center [764, 376] width 949 height 361
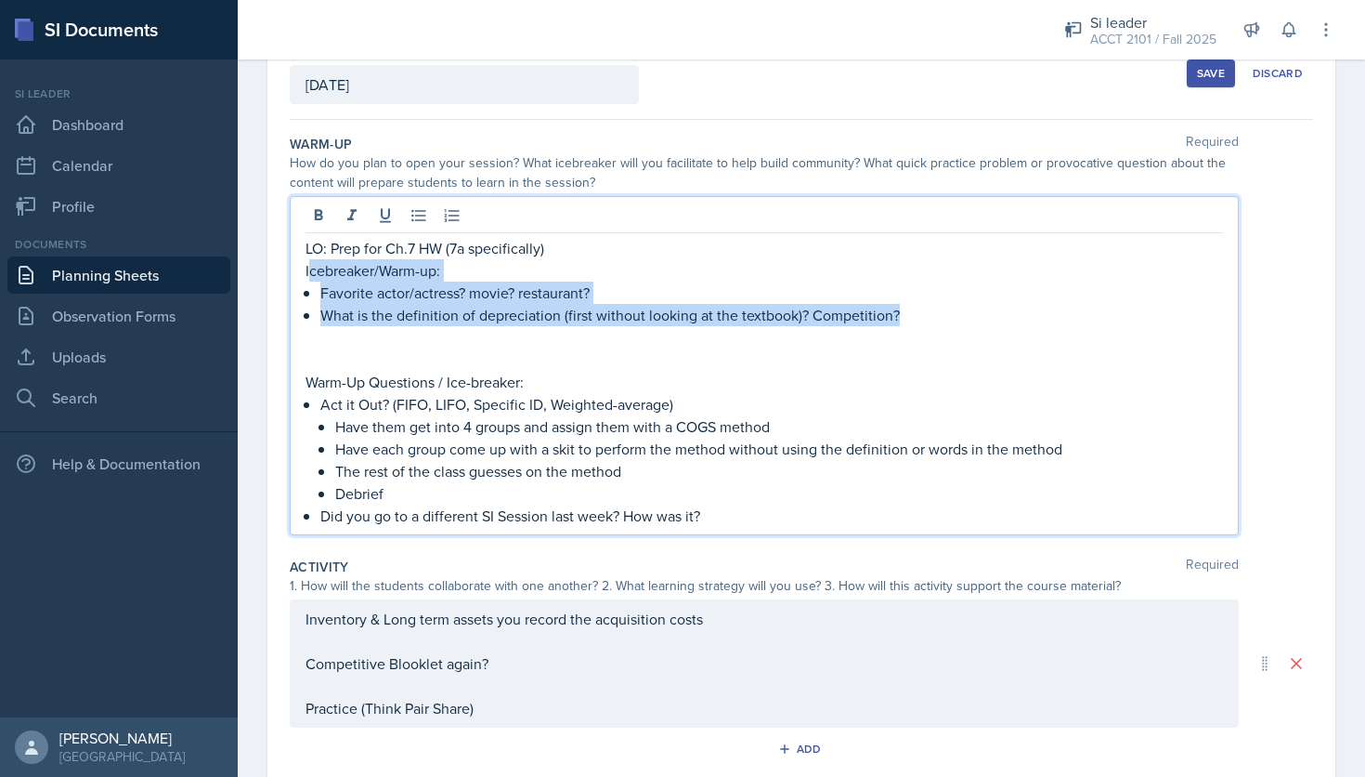
drag, startPoint x: 917, startPoint y: 317, endPoint x: 311, endPoint y: 271, distance: 607.3
click at [311, 271] on div "LO: Prep for Ch.7 HW (7a specifically) Icebreaker/Warm-up: Favorite actor/actre…" at bounding box center [765, 382] width 918 height 290
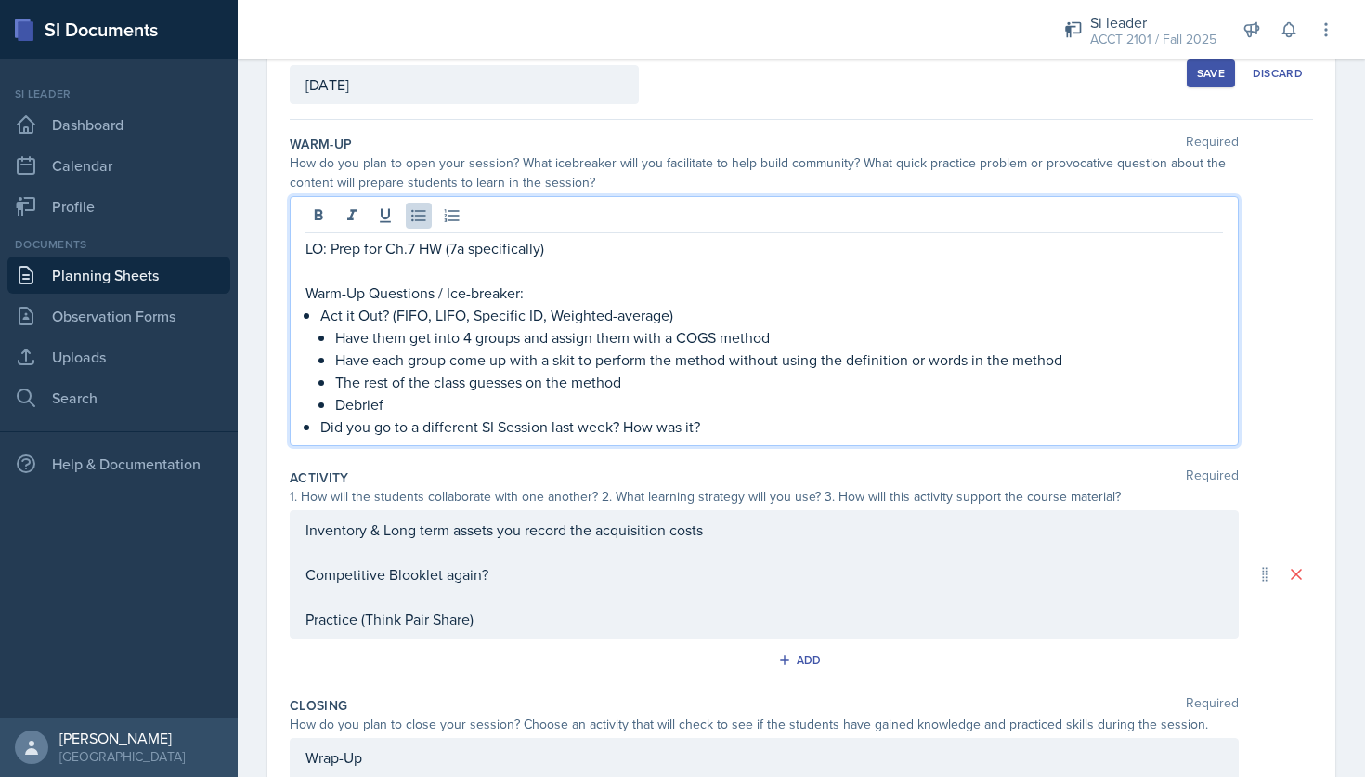
click at [385, 317] on p "Act it Out? (FIFO, LIFO, Specific ID, Weighted-average)" at bounding box center [771, 315] width 903 height 22
click at [389, 320] on p "Act it Out? (FIFO, LIFO, Specific ID, Weighted-average)" at bounding box center [771, 315] width 903 height 22
drag, startPoint x: 393, startPoint y: 319, endPoint x: 660, endPoint y: 321, distance: 267.5
click at [660, 321] on p "Act it Out (FIFO, LIFO, Specific ID, Weighted-average)" at bounding box center [771, 315] width 903 height 22
click at [650, 553] on div "Inventory & Long term assets you record the acquisition costs Competitive Blook…" at bounding box center [765, 573] width 918 height 111
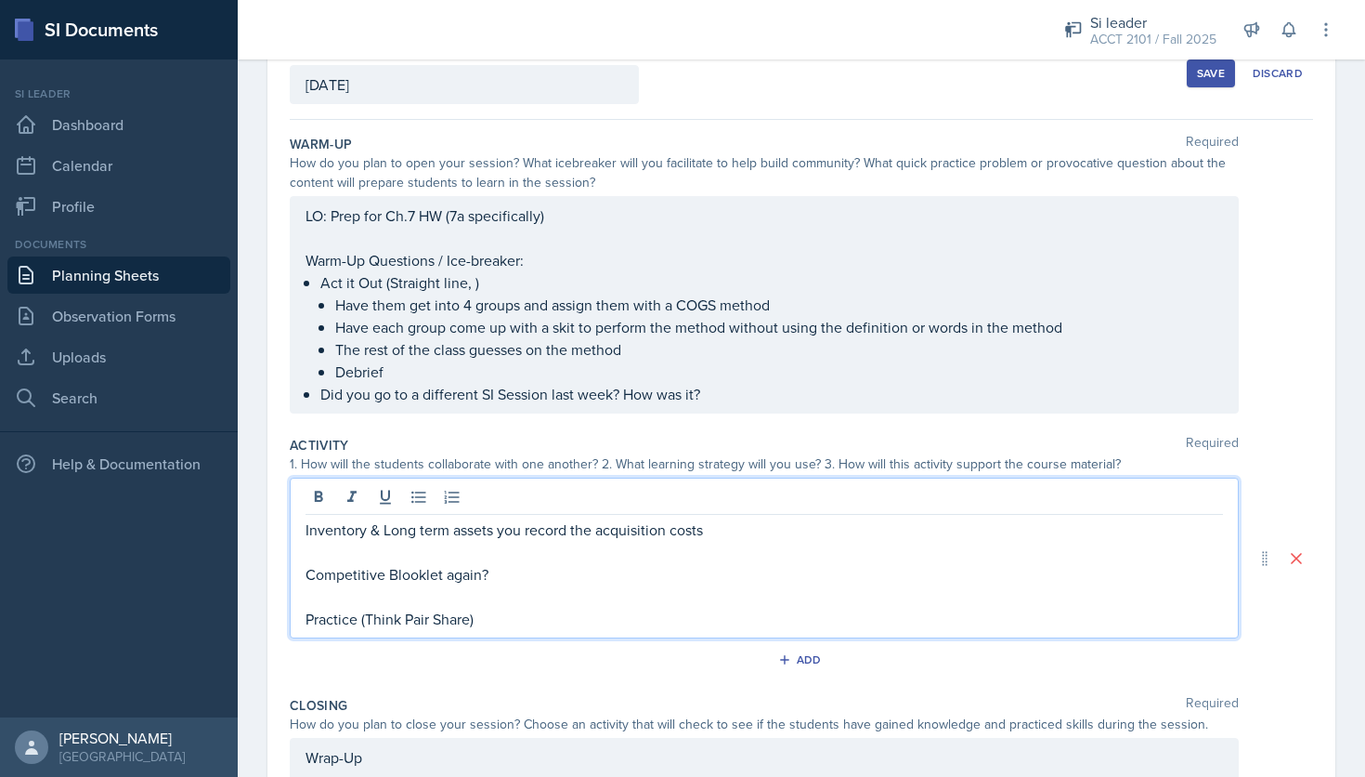
click at [615, 602] on p at bounding box center [765, 596] width 918 height 22
click at [568, 627] on p "Practice (Think Pair Share)" at bounding box center [765, 618] width 918 height 22
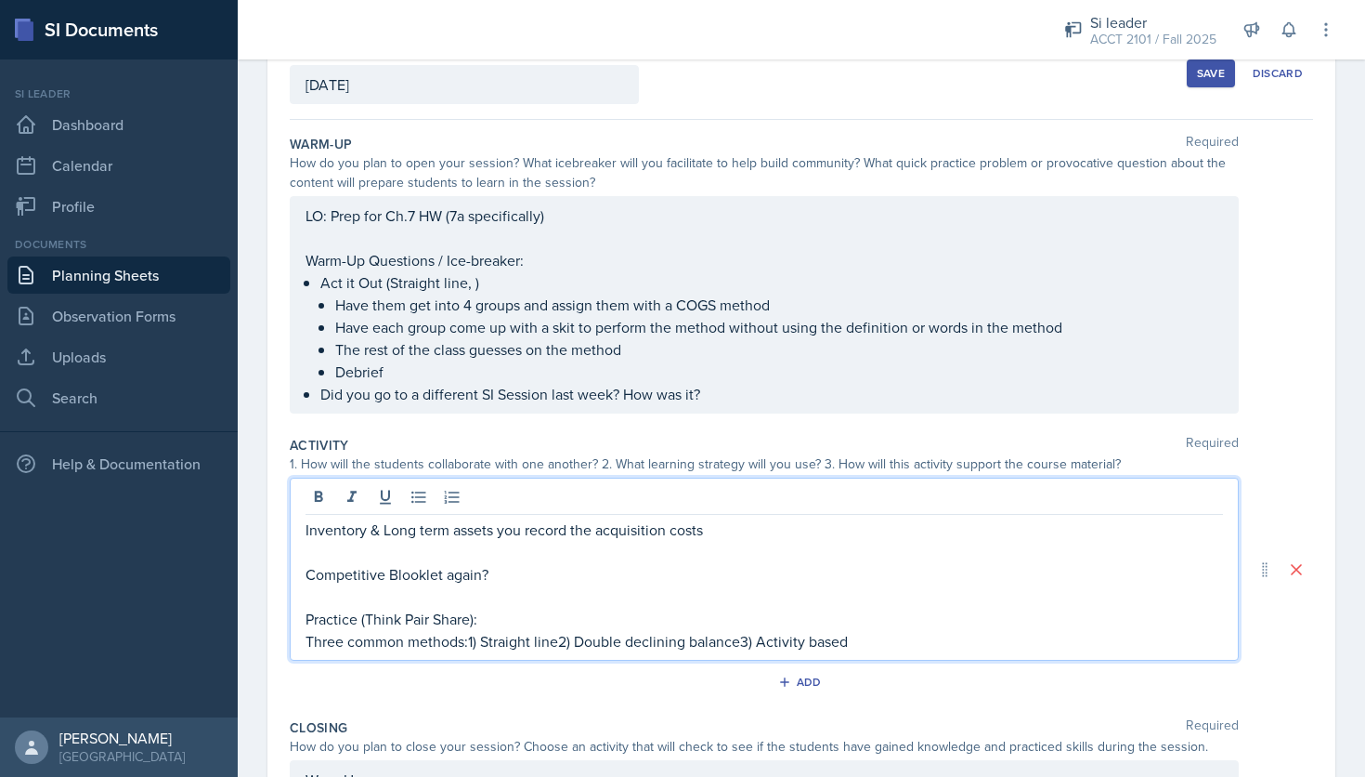
click at [491, 577] on p "Competitive Blooklet again?" at bounding box center [765, 574] width 918 height 22
drag, startPoint x: 491, startPoint y: 577, endPoint x: 469, endPoint y: 576, distance: 22.3
click at [469, 576] on p "Competitive Blooklet again?" at bounding box center [765, 574] width 918 height 22
click at [426, 575] on p "Competitive Blooklet again?" at bounding box center [765, 574] width 918 height 22
click at [435, 576] on p "Competitive Blooklet again?" at bounding box center [765, 574] width 918 height 22
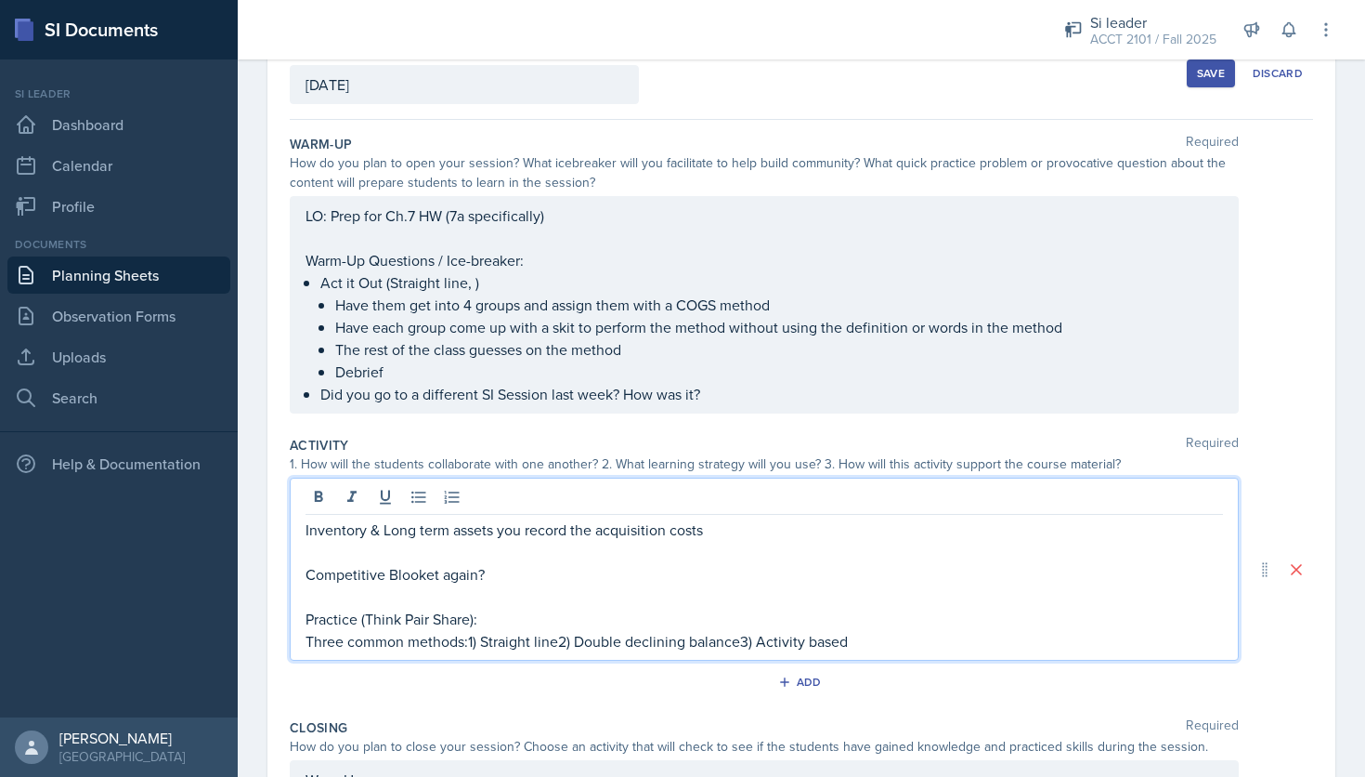
click at [392, 575] on p "Competitive Blooket again?" at bounding box center [765, 574] width 918 height 22
click at [452, 581] on p "Blooket again?" at bounding box center [765, 574] width 918 height 22
click at [305, 647] on div "Inventory & Long term assets you record the acquisition costs Blooket (SB) Prac…" at bounding box center [764, 568] width 949 height 183
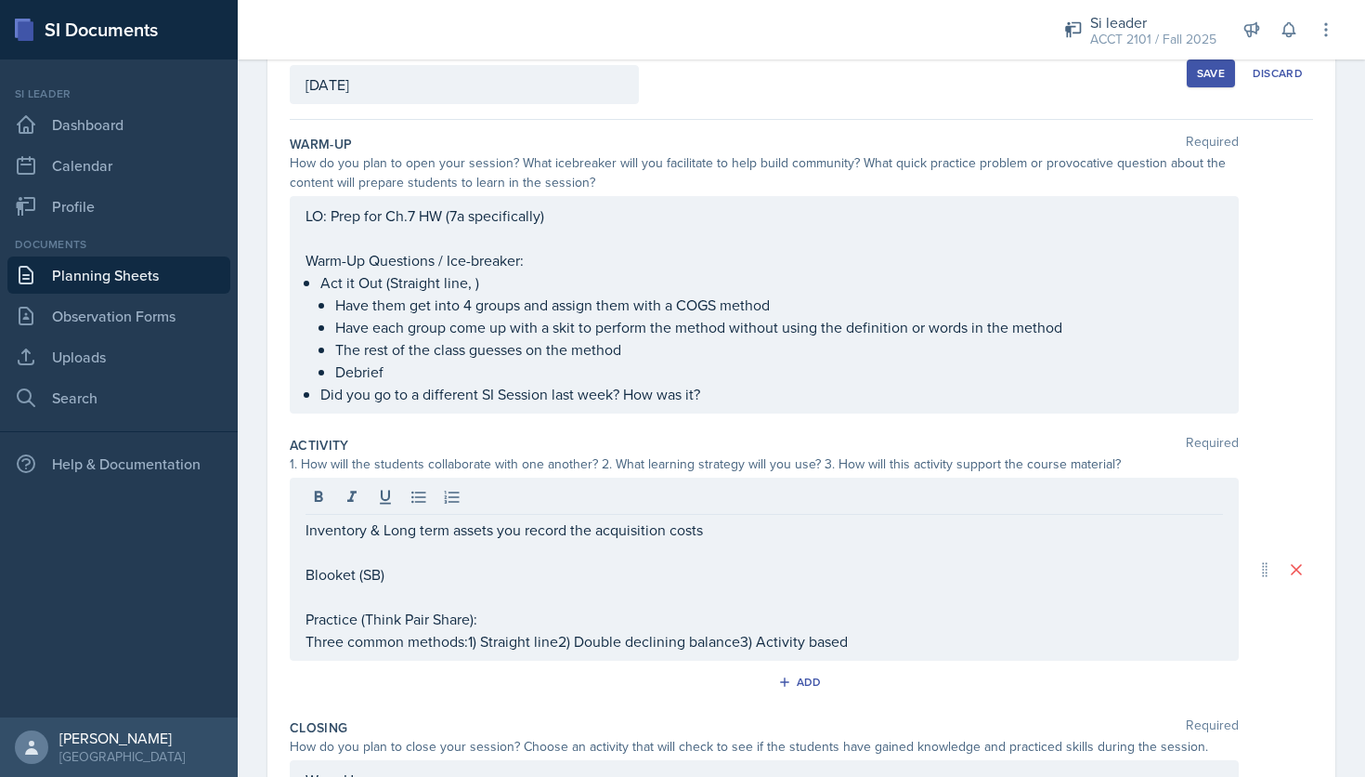
click at [306, 644] on div "Inventory & Long term assets you record the acquisition costs Blooket (SB) Prac…" at bounding box center [764, 568] width 949 height 183
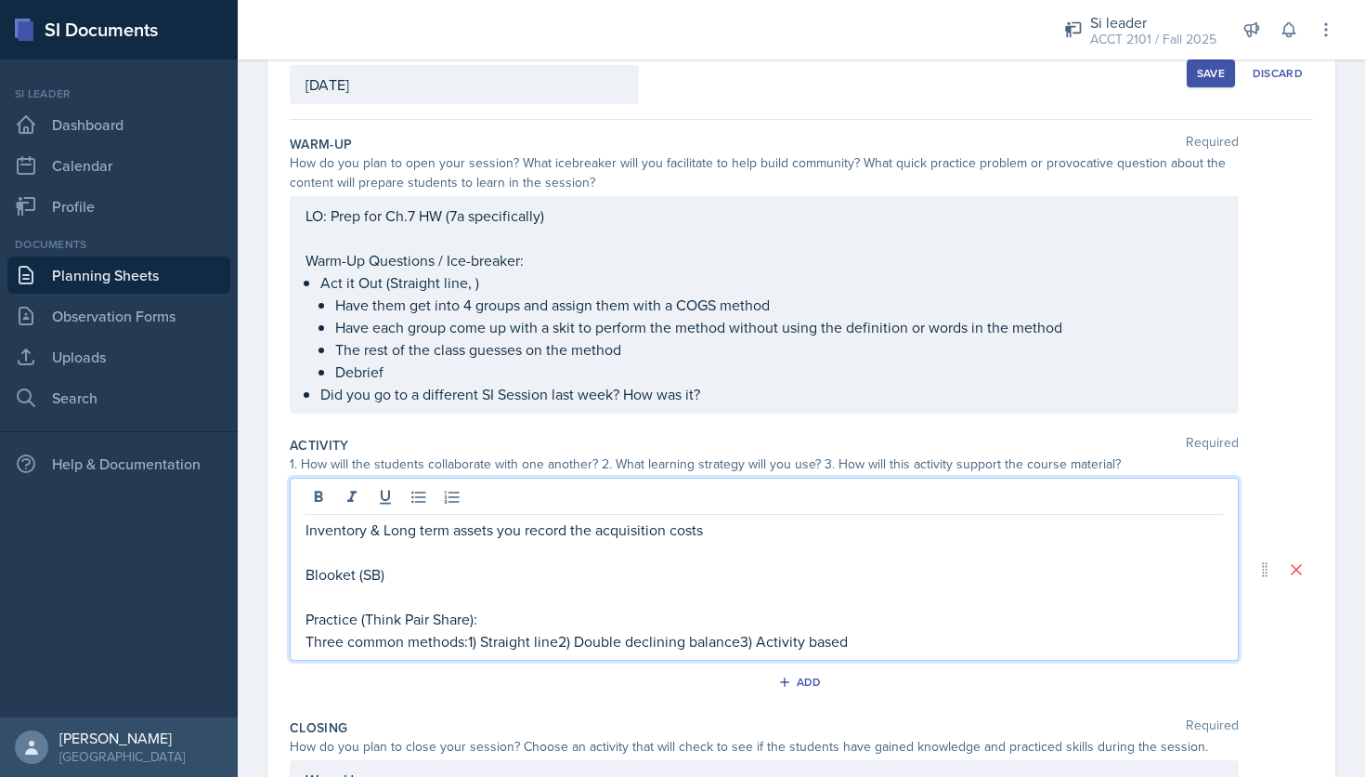
click at [310, 643] on p "Three common methods:1) Straight line2) Double declining balance3) Activity bas…" at bounding box center [765, 641] width 918 height 22
click at [424, 581] on p "Blooket (SB)" at bounding box center [765, 574] width 918 height 22
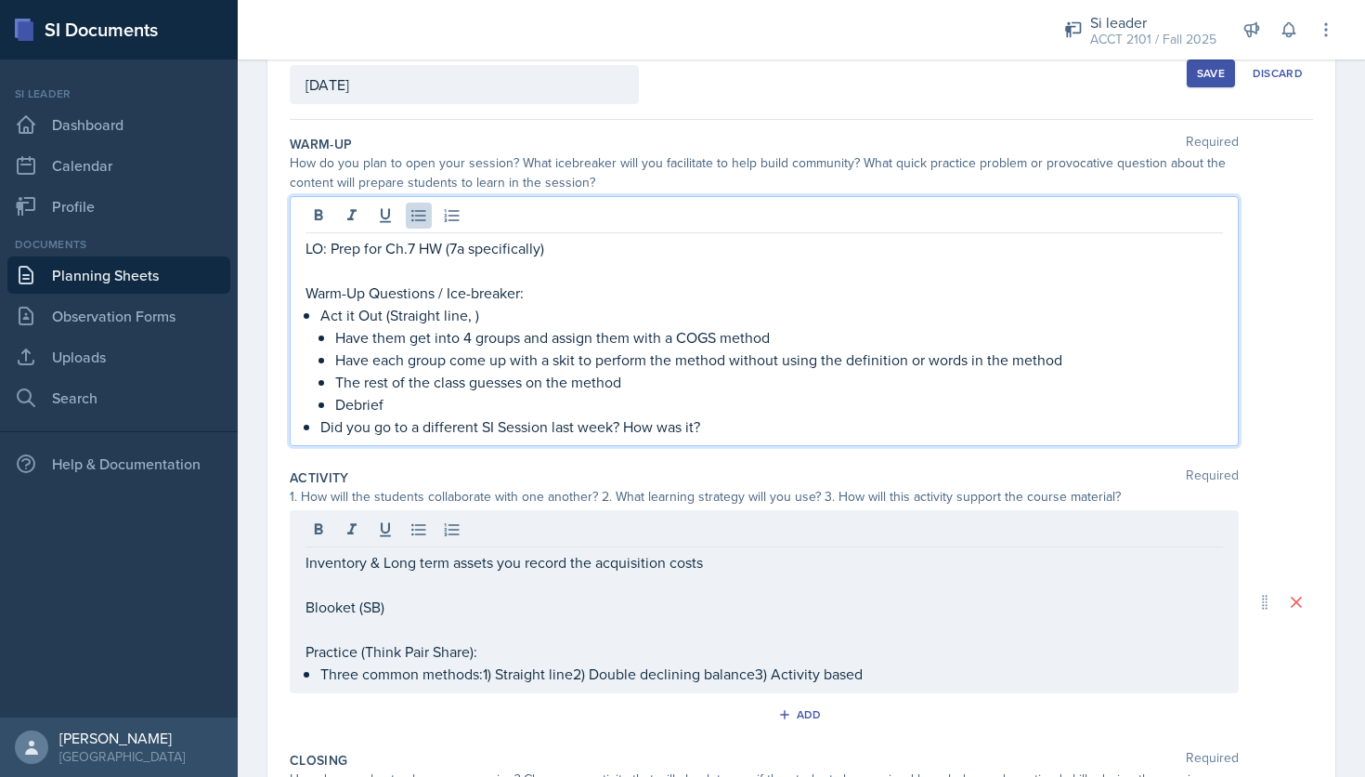
click at [642, 314] on li "Act it Out (Straight line, ) Have them get into 4 groups and assign them with a…" at bounding box center [771, 359] width 903 height 111
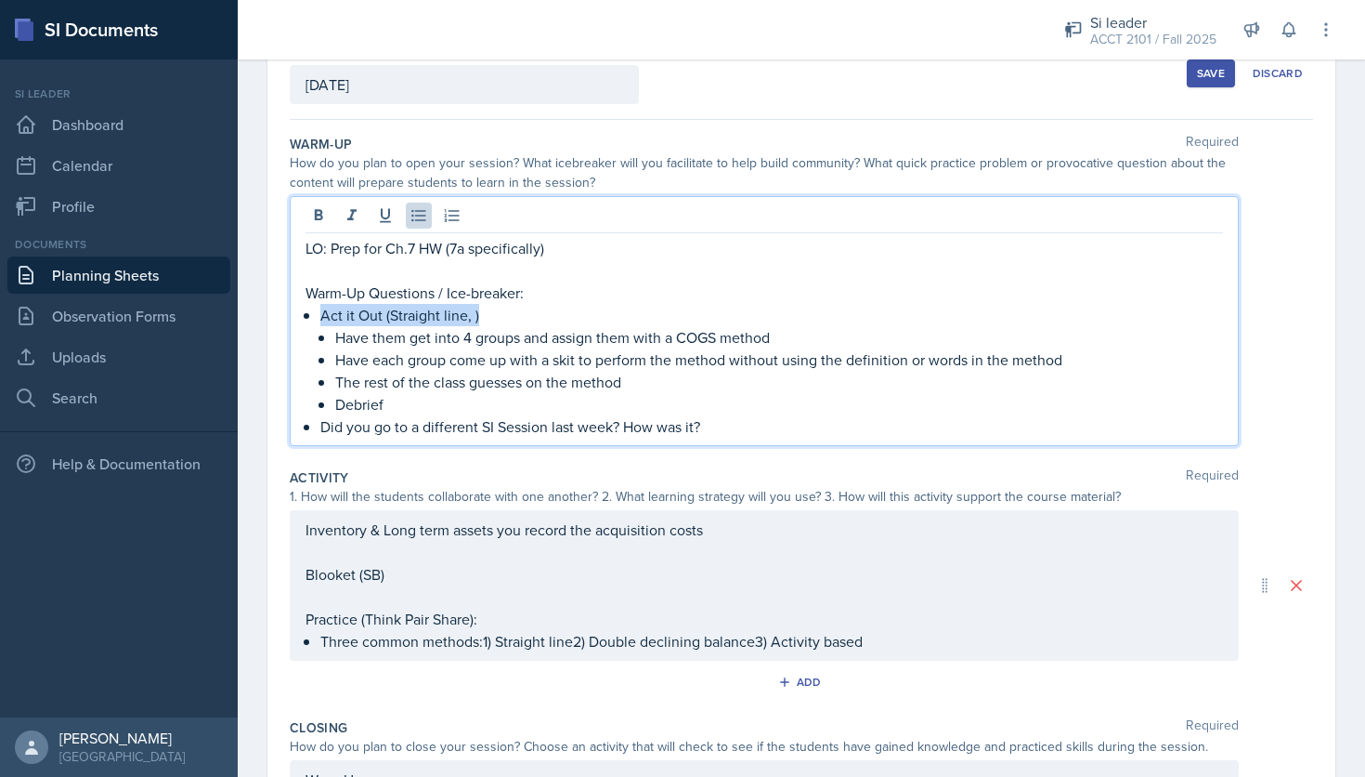
drag, startPoint x: 499, startPoint y: 322, endPoint x: 324, endPoint y: 320, distance: 174.6
click at [324, 320] on p "Act it Out (Straight line, )" at bounding box center [771, 315] width 903 height 22
click at [323, 319] on p "Allocating the cost of a long-term asset to an expense over its service life." at bounding box center [771, 315] width 903 height 22
click at [901, 314] on p "Depreciation: Allocating the cost of a long-term asset to an expense over its s…" at bounding box center [771, 315] width 903 height 22
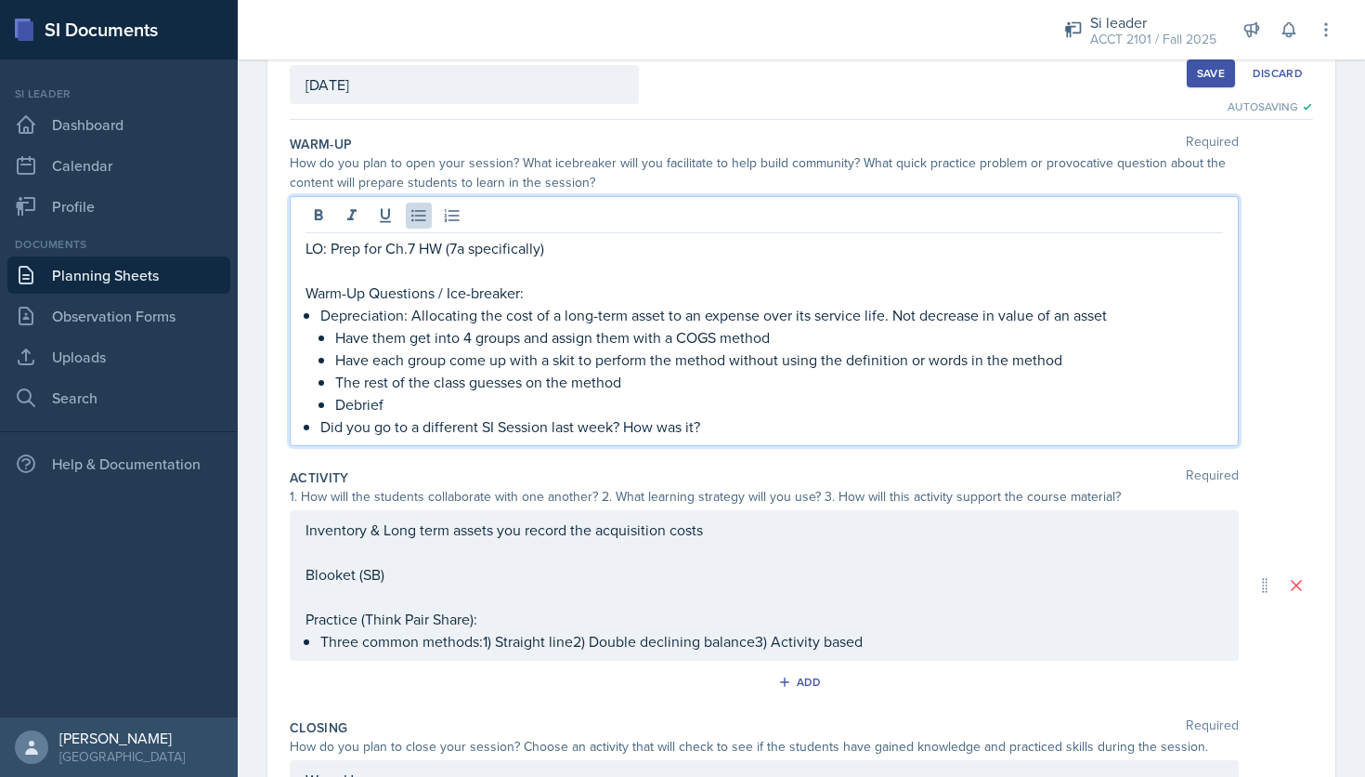
click at [1034, 320] on p "Depreciation: Allocating the cost of a long-term asset to an expense over its s…" at bounding box center [771, 315] width 903 height 22
click at [1222, 315] on p "Depreciation: Allocating the cost of a long-term asset to an expense over its s…" at bounding box center [771, 315] width 903 height 22
click at [320, 320] on li "Depreciation: Allocating the cost of a long-term asset to an expense over its s…" at bounding box center [771, 359] width 903 height 111
click at [327, 319] on p "Depreciation: Allocating the cost of a long-term asset to an expense over its s…" at bounding box center [771, 315] width 903 height 22
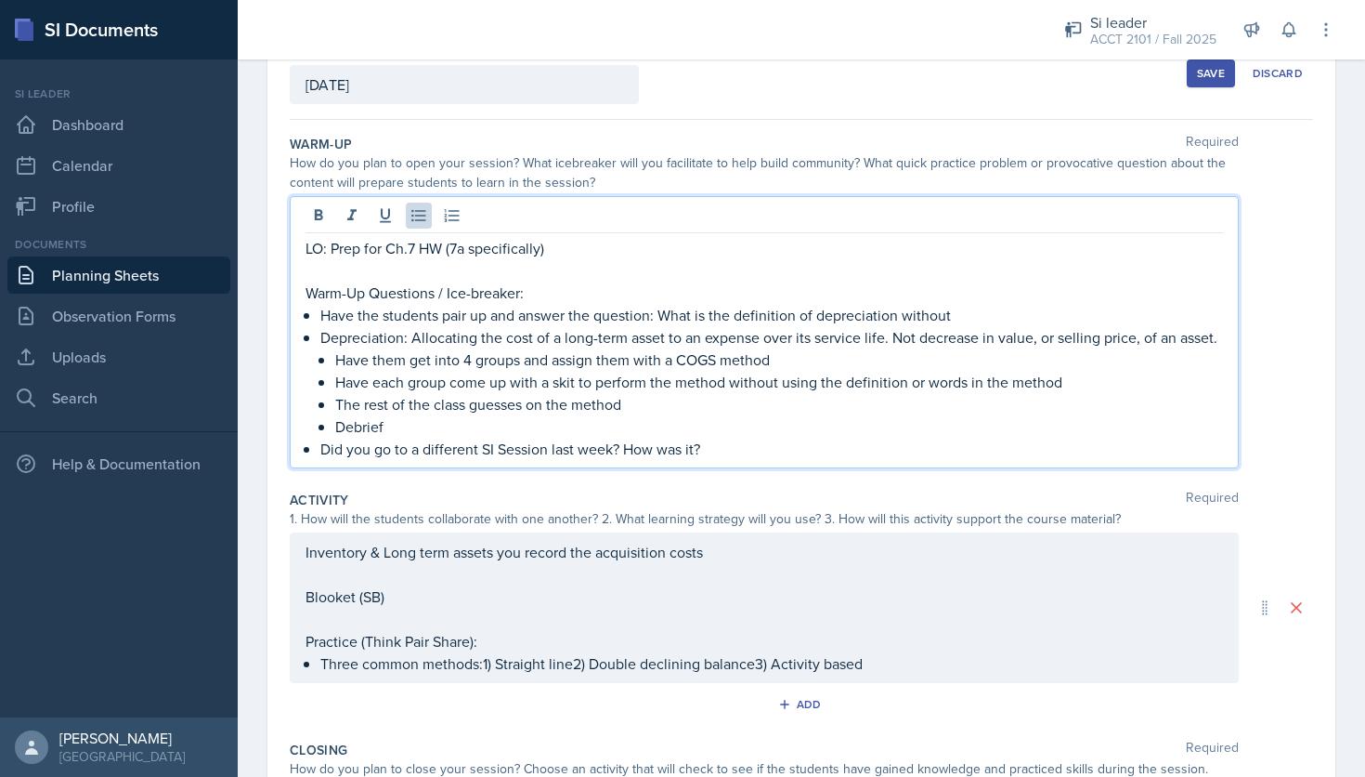
click at [905, 319] on p "Have the students pair up and answer the question: What is the definition of de…" at bounding box center [771, 315] width 903 height 22
click at [981, 316] on p "Have the students pair up and answer the question: What is the definition of de…" at bounding box center [771, 315] width 903 height 22
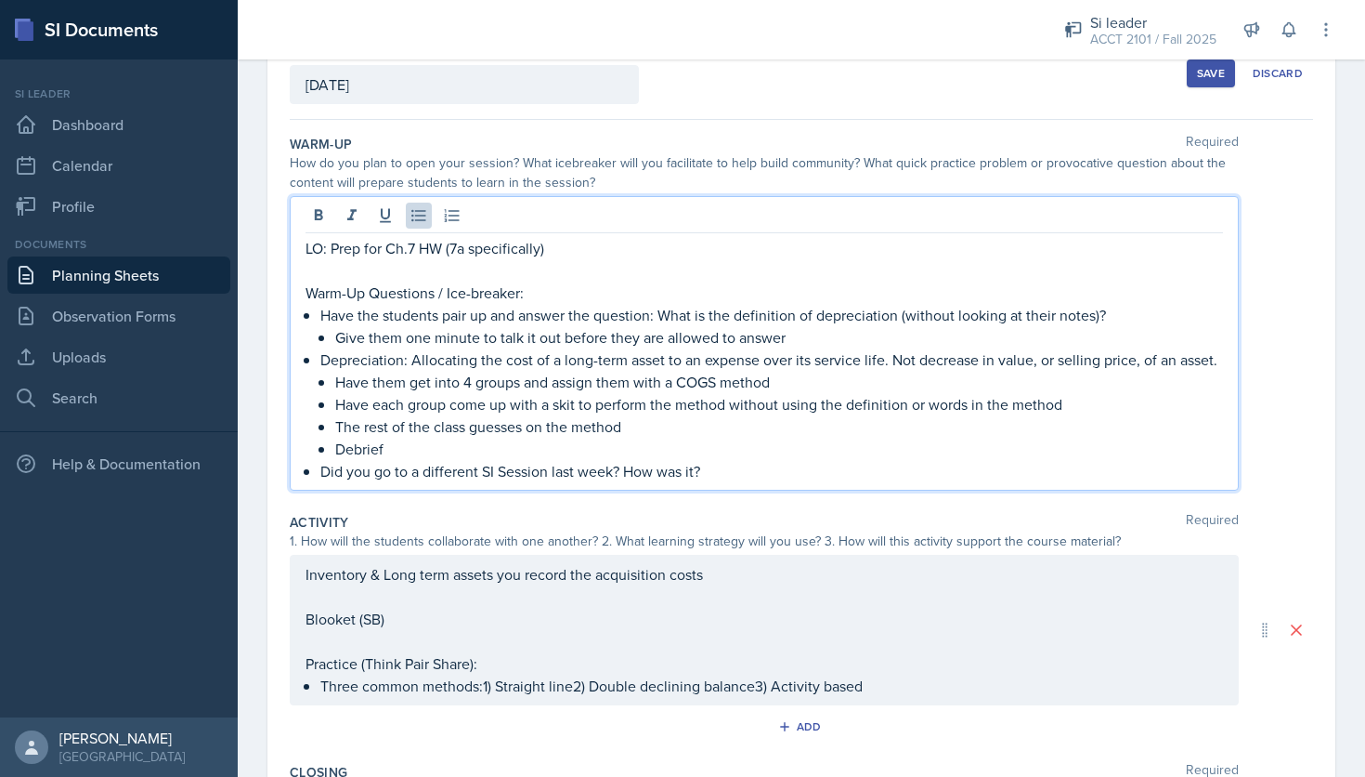
click at [320, 369] on li "Depreciation: Allocating the cost of a long-term asset to an expense over its s…" at bounding box center [771, 403] width 903 height 111
click at [320, 363] on li "Depreciation: Allocating the cost of a long-term asset to an expense over its s…" at bounding box center [771, 403] width 903 height 111
click at [322, 362] on p "Depreciation: Allocating the cost of a long-term asset to an expense over its s…" at bounding box center [771, 359] width 903 height 22
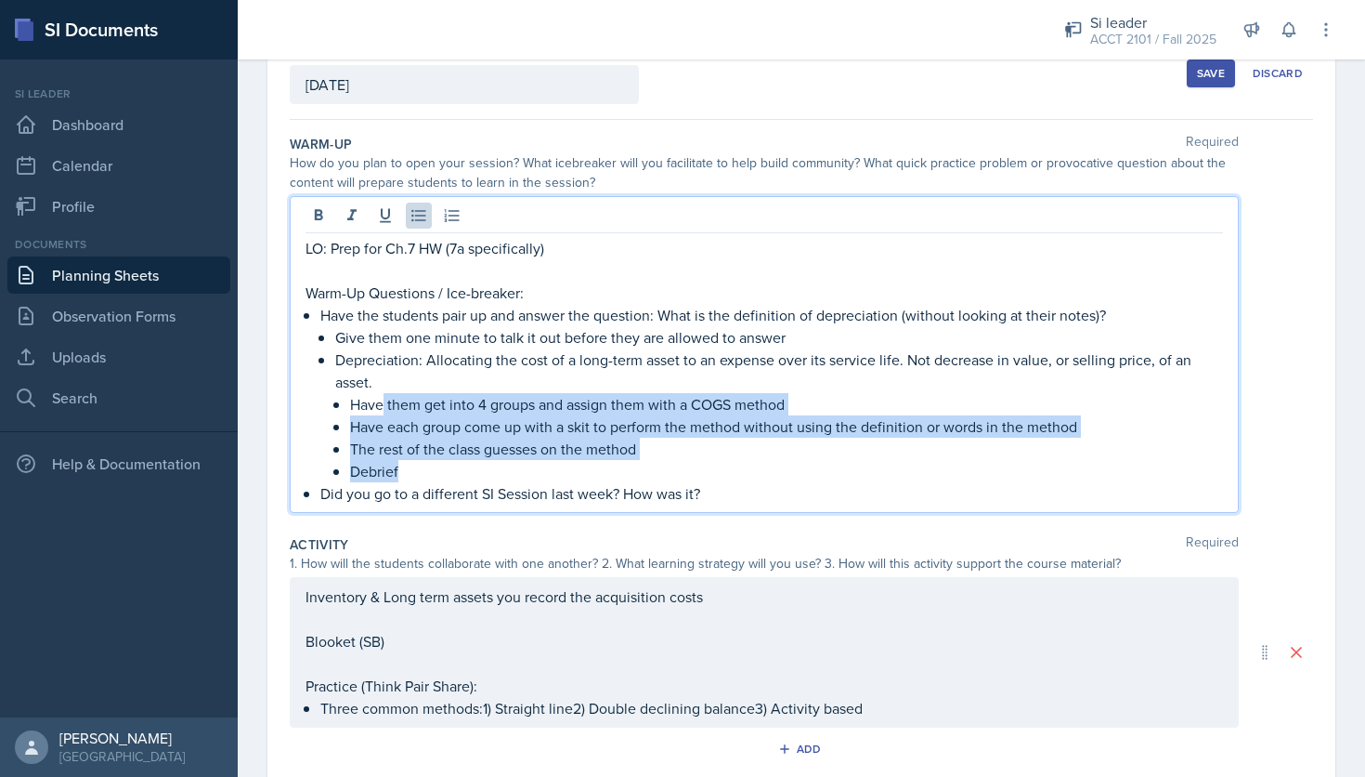
drag, startPoint x: 552, startPoint y: 470, endPoint x: 382, endPoint y: 410, distance: 180.4
click at [382, 410] on ul "Have them get into 4 groups and assign them with a COGS method Have each group …" at bounding box center [786, 437] width 873 height 89
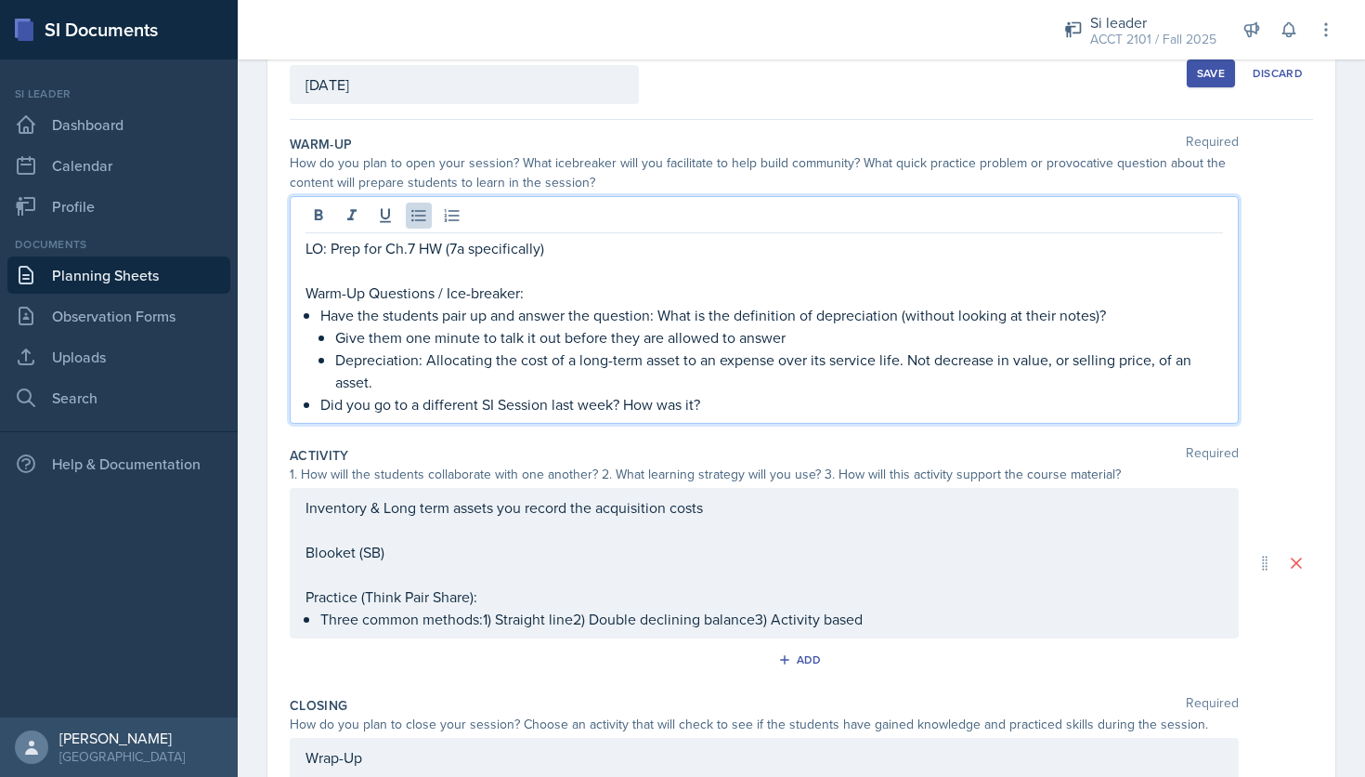
click at [734, 403] on p "Did you go to a different SI Session last week? How was it?" at bounding box center [771, 404] width 903 height 22
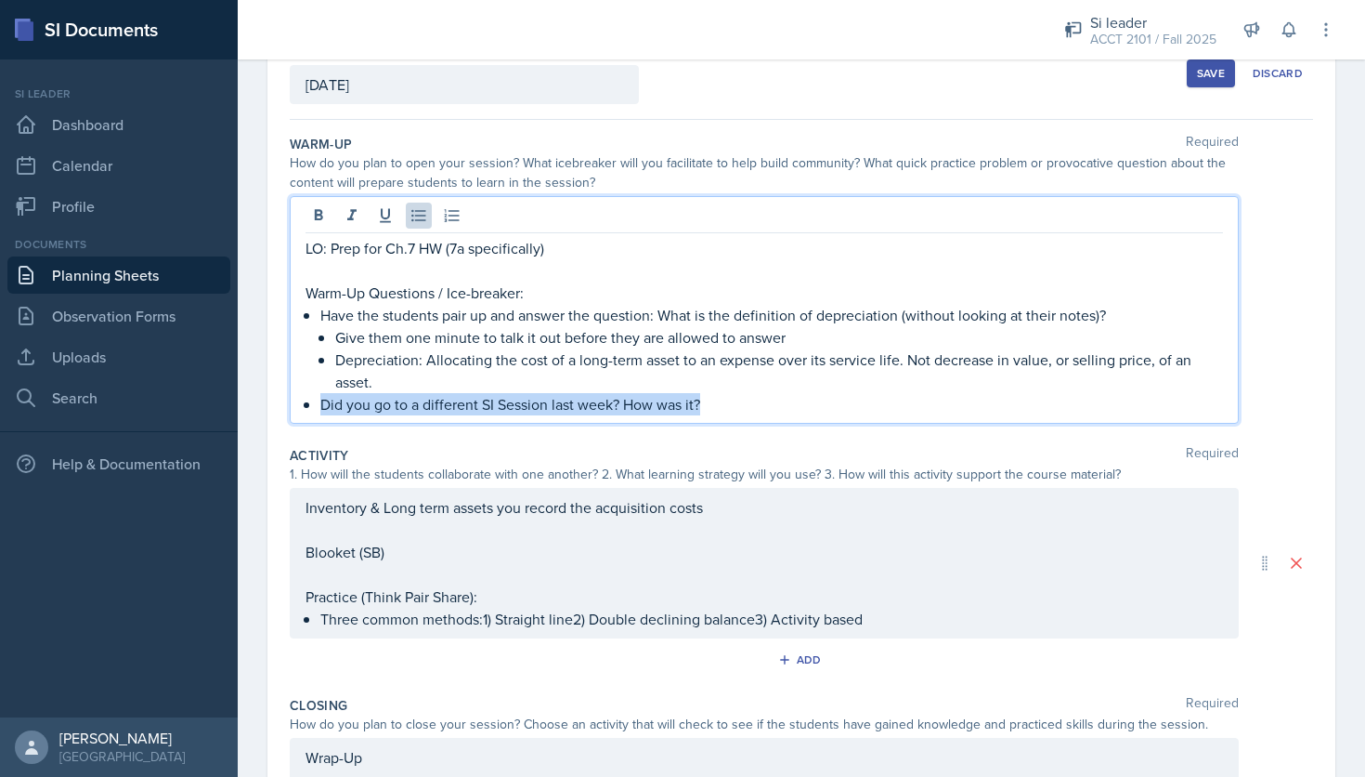
drag, startPoint x: 734, startPoint y: 403, endPoint x: 322, endPoint y: 412, distance: 411.6
click at [322, 412] on p "Did you go to a different SI Session last week? How was it?" at bounding box center [771, 404] width 903 height 22
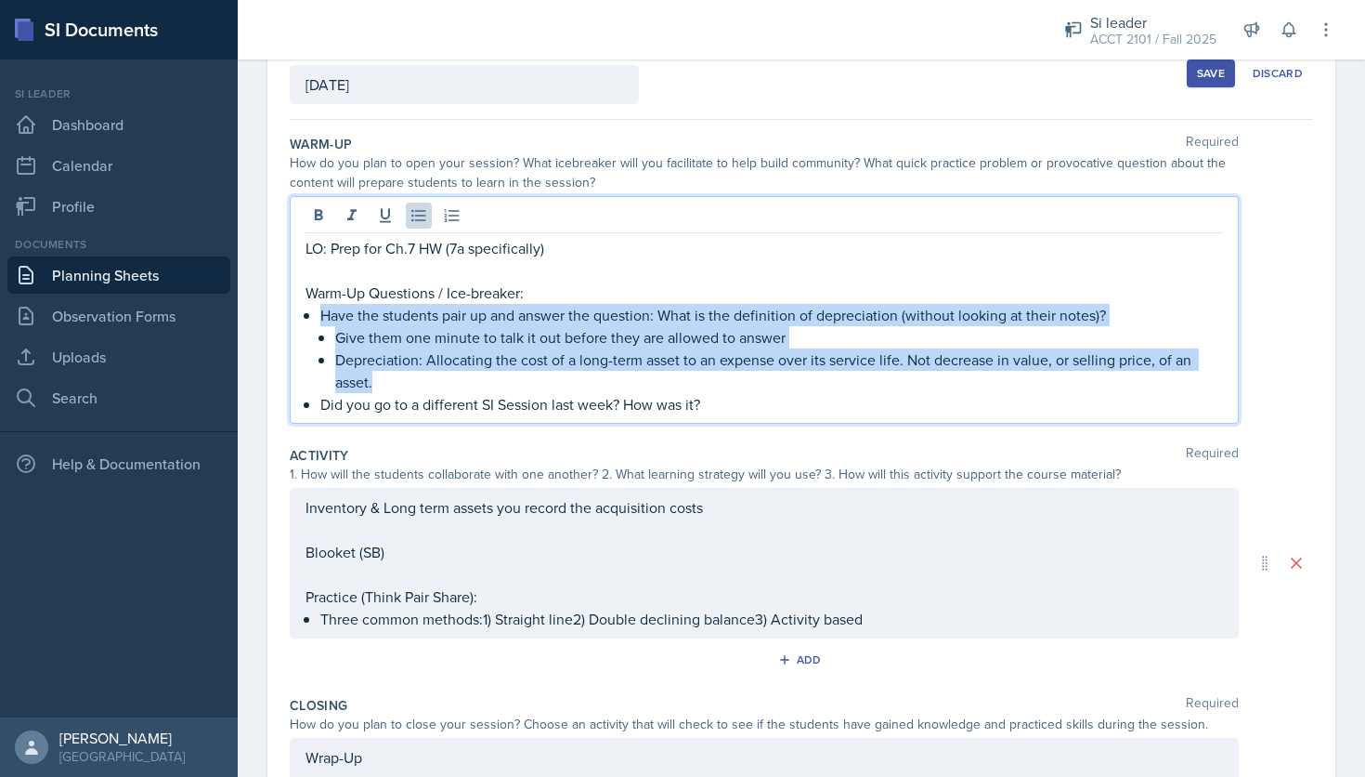
drag, startPoint x: 398, startPoint y: 382, endPoint x: 320, endPoint y: 308, distance: 107.1
click at [320, 308] on li "Have the students pair up and answer the question: What is the definition of de…" at bounding box center [771, 348] width 903 height 89
copy li "Have the students pair up and answer the question: What is the definition of de…"
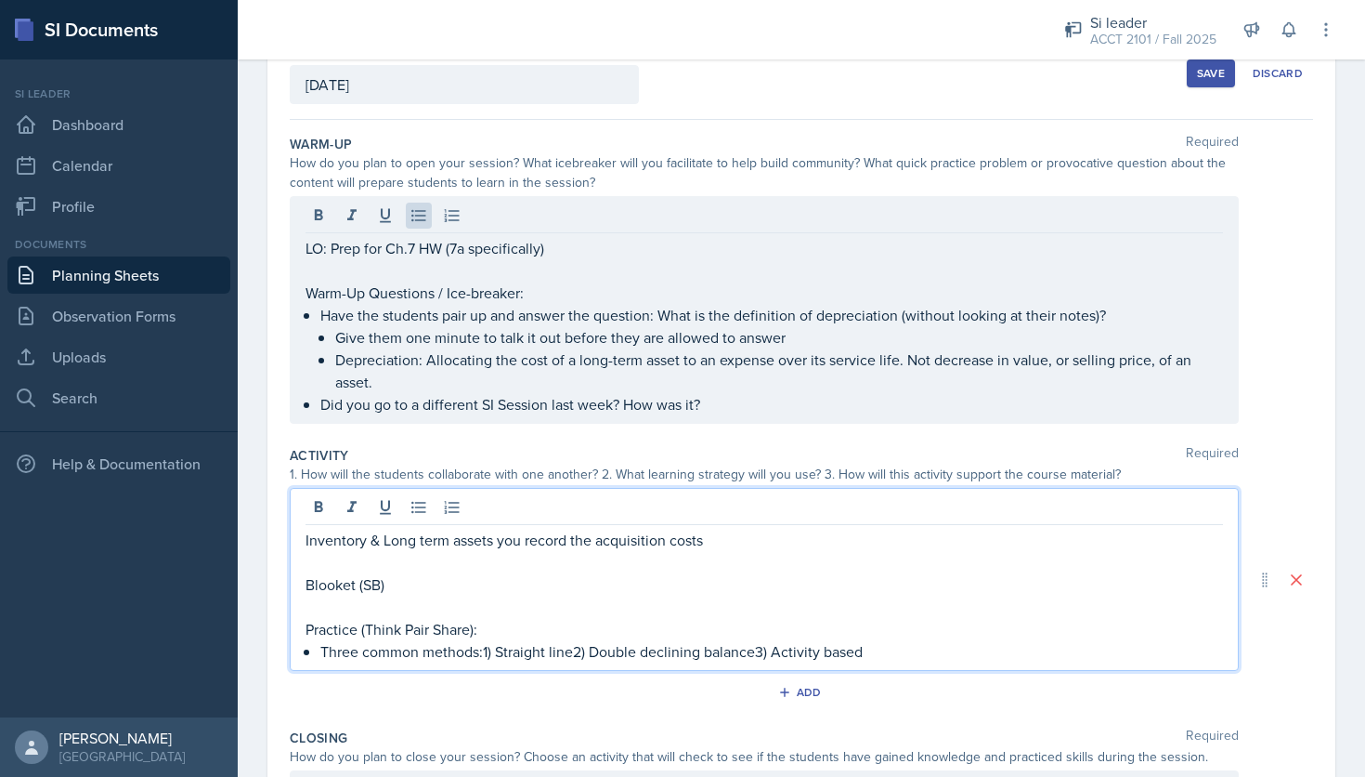
click at [595, 542] on div "Inventory & Long term assets you record the acquisition costs Blooket (SB) Prac…" at bounding box center [765, 596] width 918 height 134
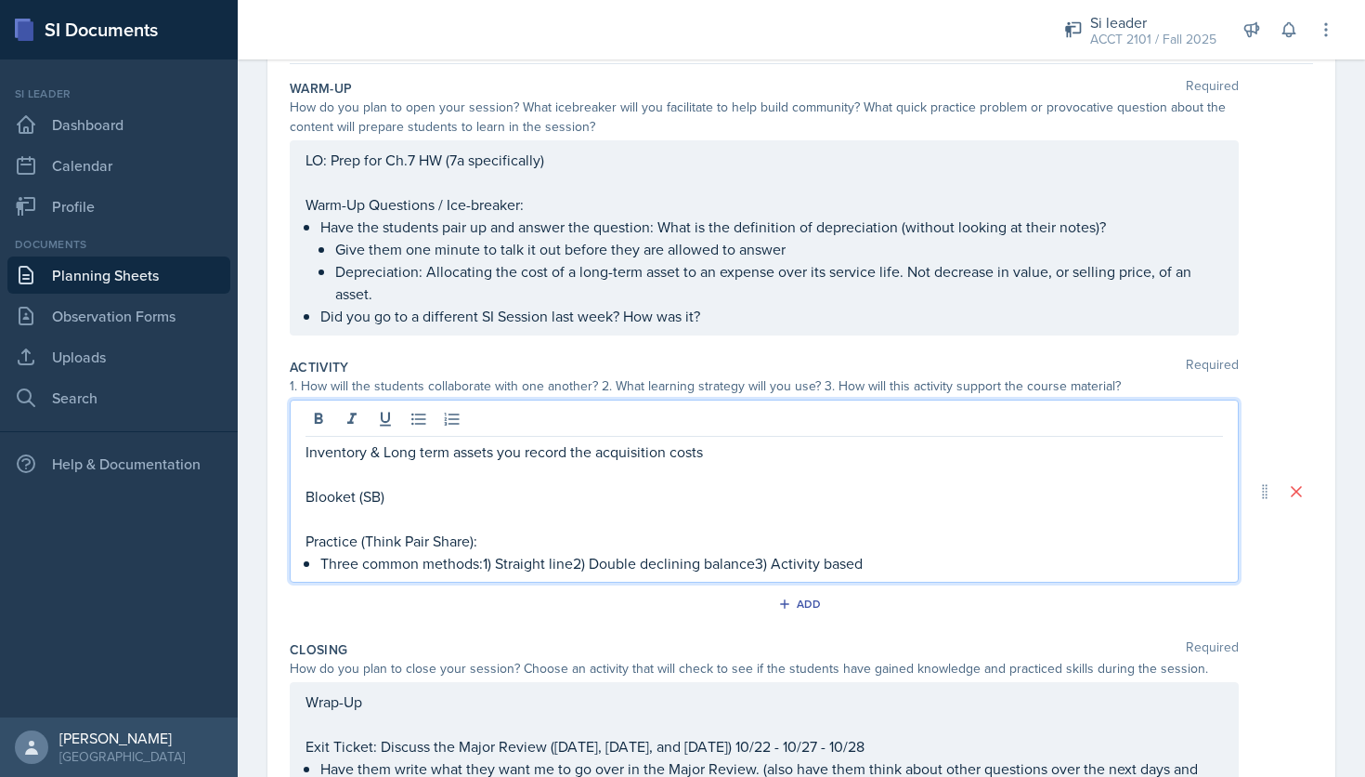
scroll to position [208, 0]
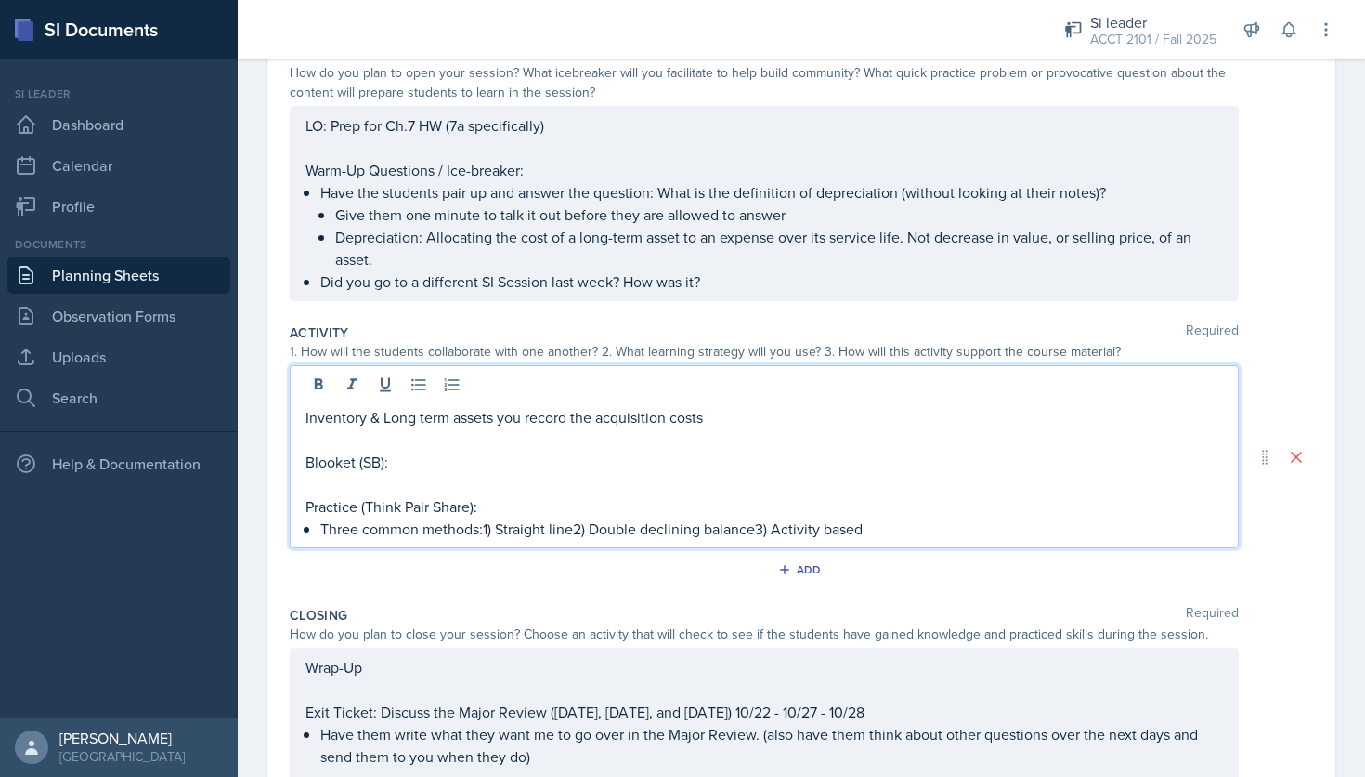
click at [307, 464] on p "Blooket (SB):" at bounding box center [765, 462] width 918 height 22
click at [414, 478] on p at bounding box center [765, 484] width 918 height 22
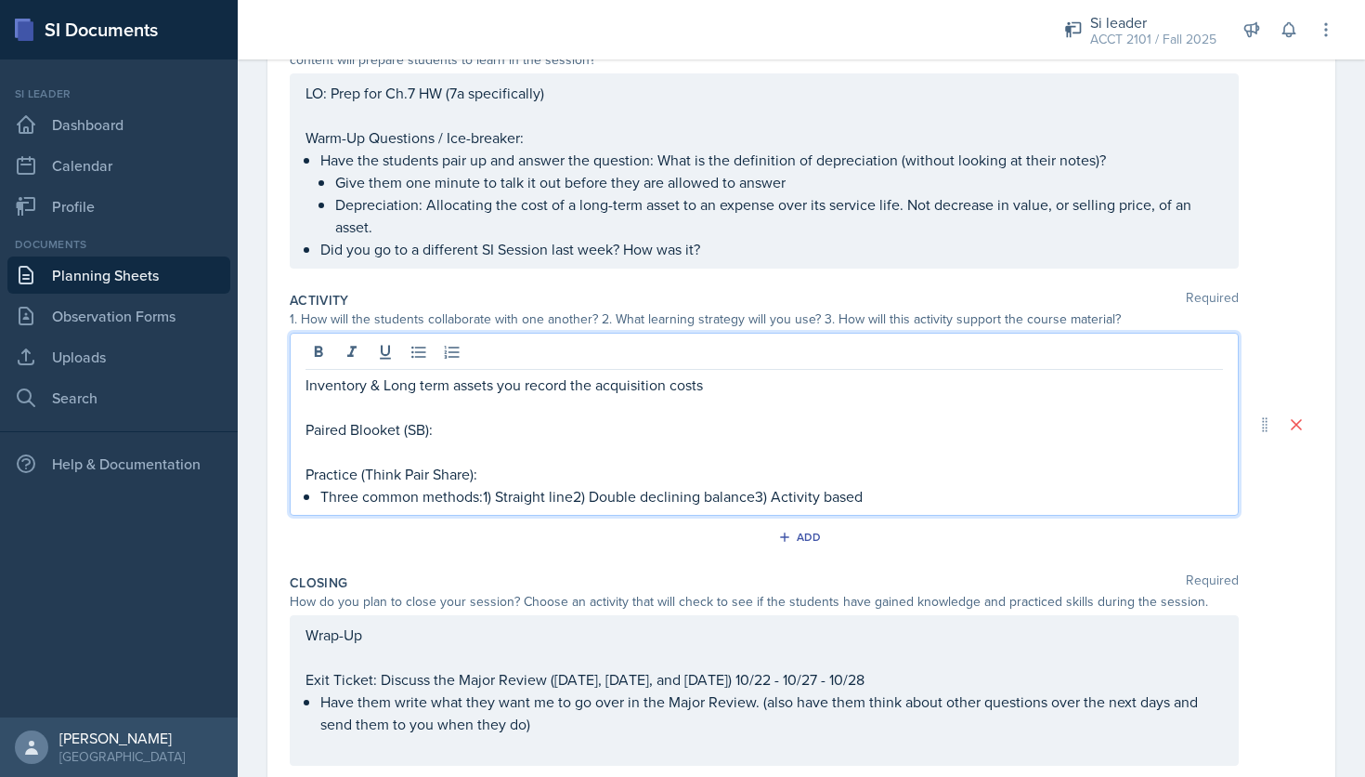
scroll to position [256, 0]
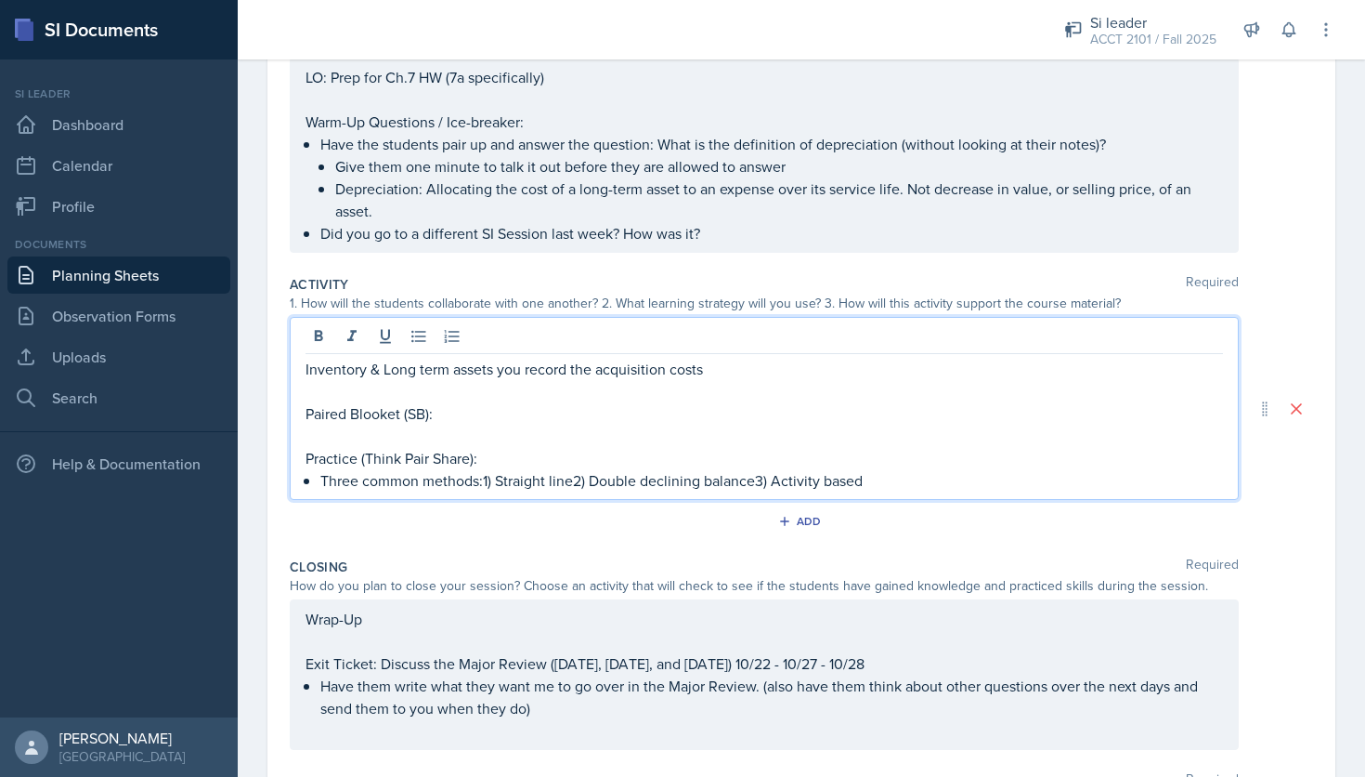
click at [915, 486] on p "Three common methods:1) Straight line2) Double declining balance3) Activity bas…" at bounding box center [771, 480] width 903 height 22
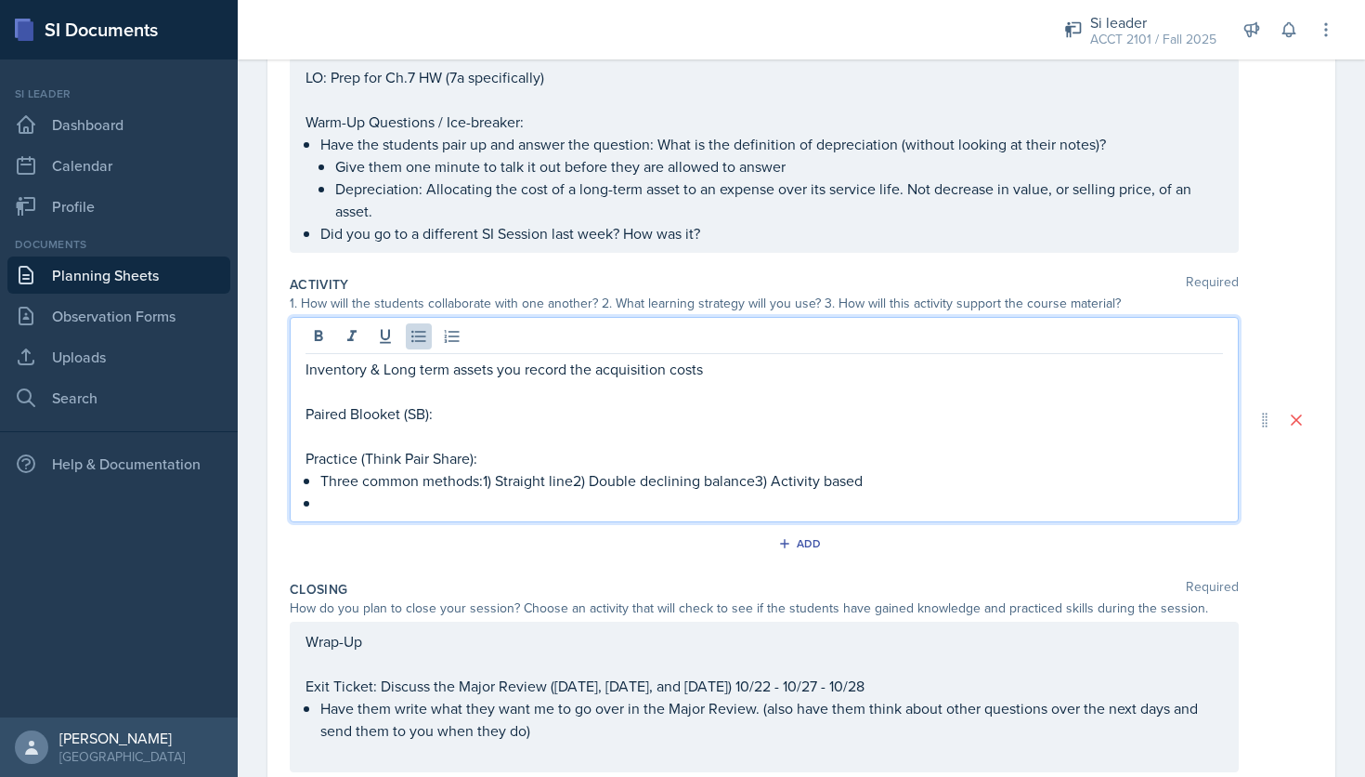
click at [775, 419] on p "Paired Blooket (SB):" at bounding box center [765, 413] width 918 height 22
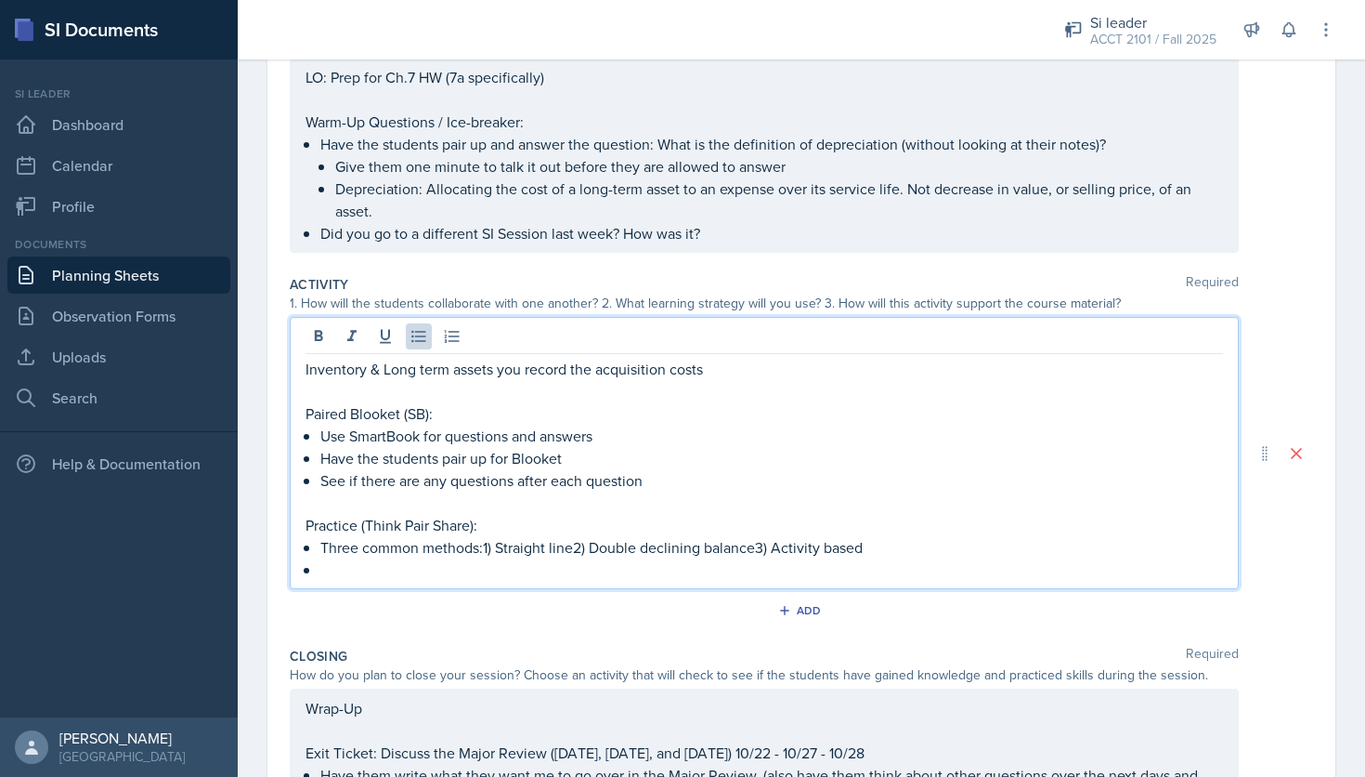
click at [662, 484] on p "See if there are any questions after each question" at bounding box center [771, 480] width 903 height 22
click at [511, 575] on p at bounding box center [771, 569] width 903 height 22
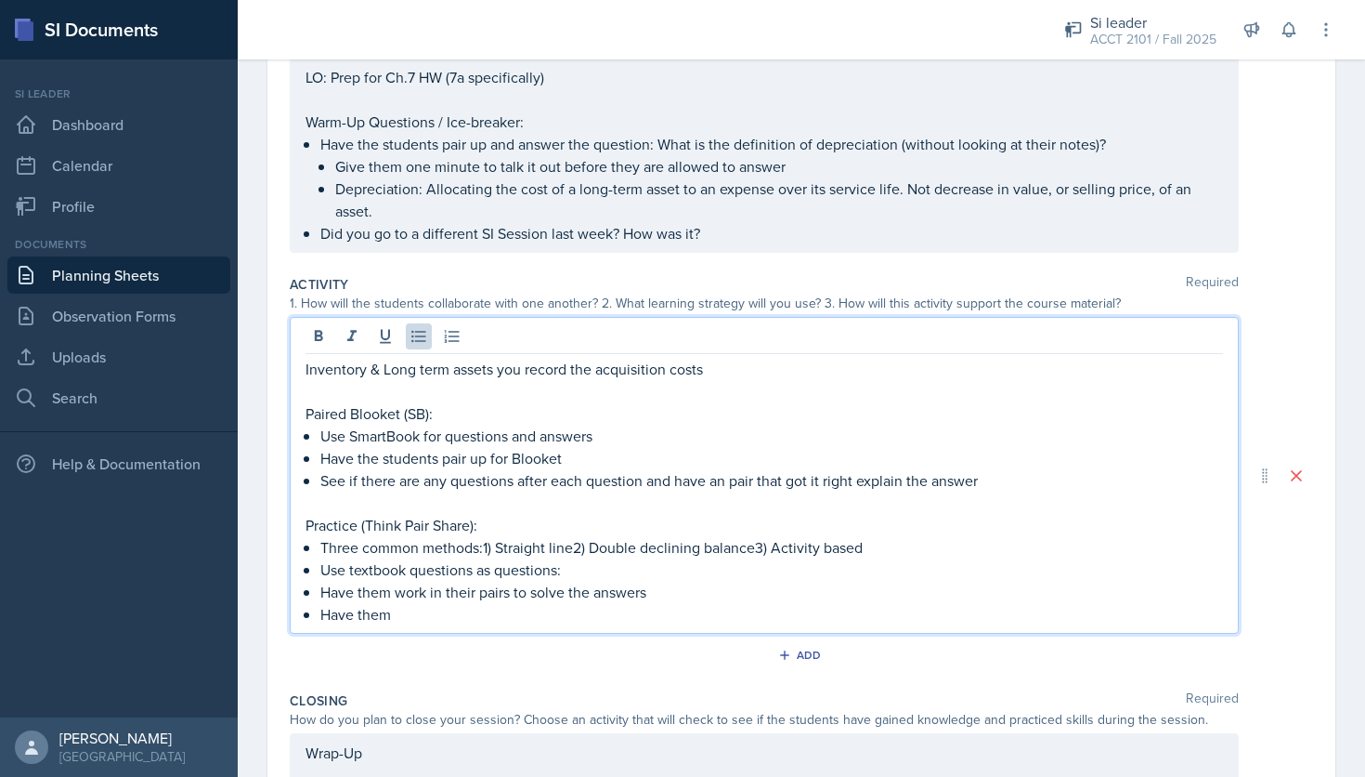
click at [560, 571] on p "Use textbook questions as questions:" at bounding box center [771, 569] width 903 height 22
click at [532, 623] on p "Have them" at bounding box center [771, 614] width 903 height 22
click at [428, 422] on p "Paired Blooket (SB):" at bounding box center [765, 413] width 918 height 22
click at [436, 416] on p "Paired Blooket (SB) (5 questions):" at bounding box center [765, 413] width 918 height 22
click at [494, 621] on p "Have them" at bounding box center [771, 614] width 903 height 22
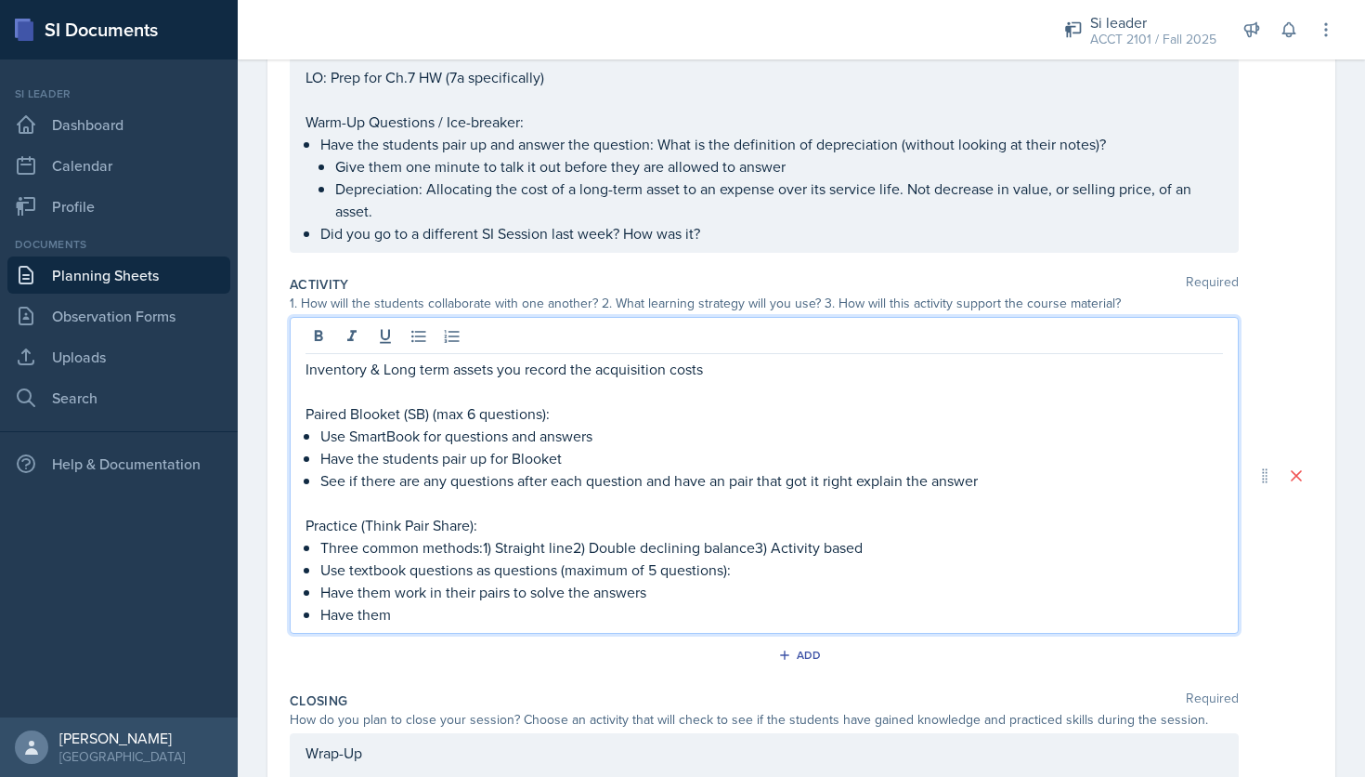
click at [476, 418] on p "Paired Blooket (SB) (max 6 questions):" at bounding box center [765, 413] width 918 height 22
click at [498, 615] on p "Have them" at bounding box center [771, 614] width 903 height 22
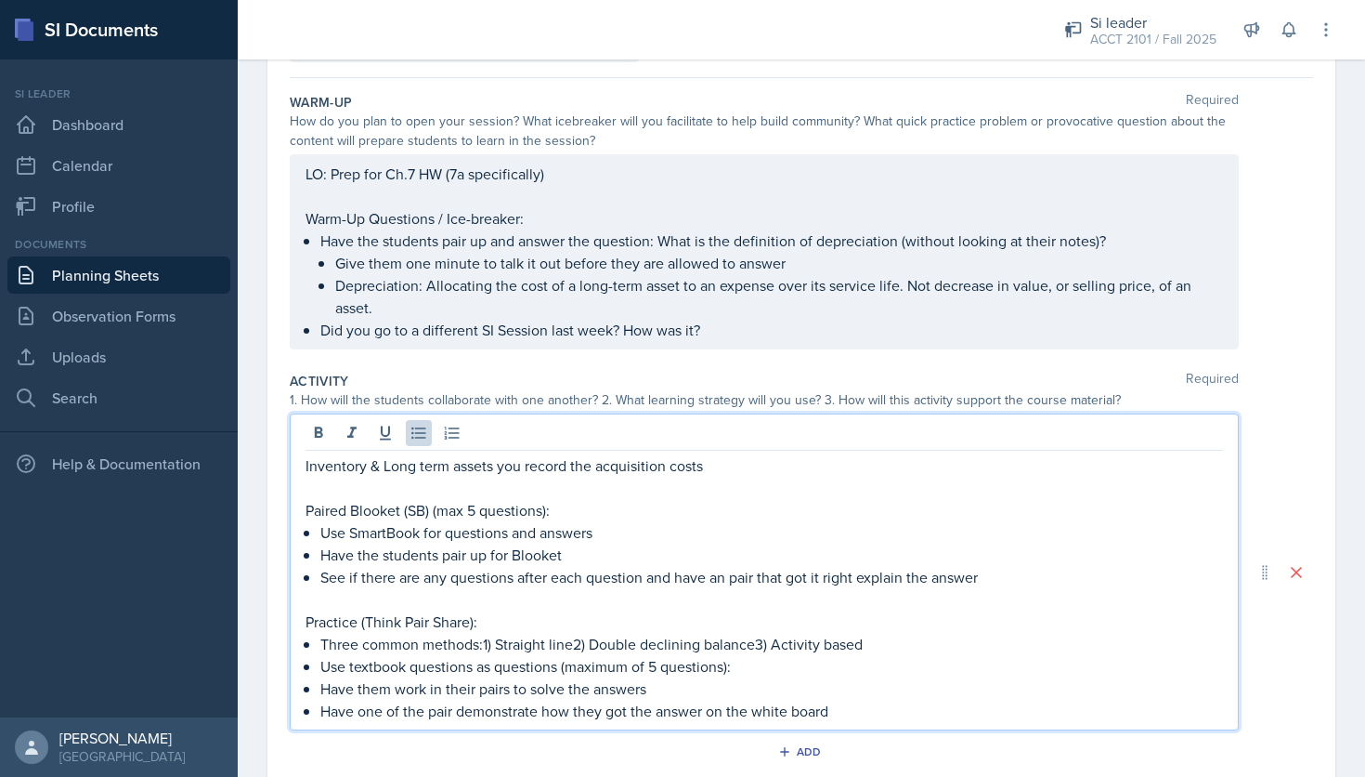
scroll to position [0, 0]
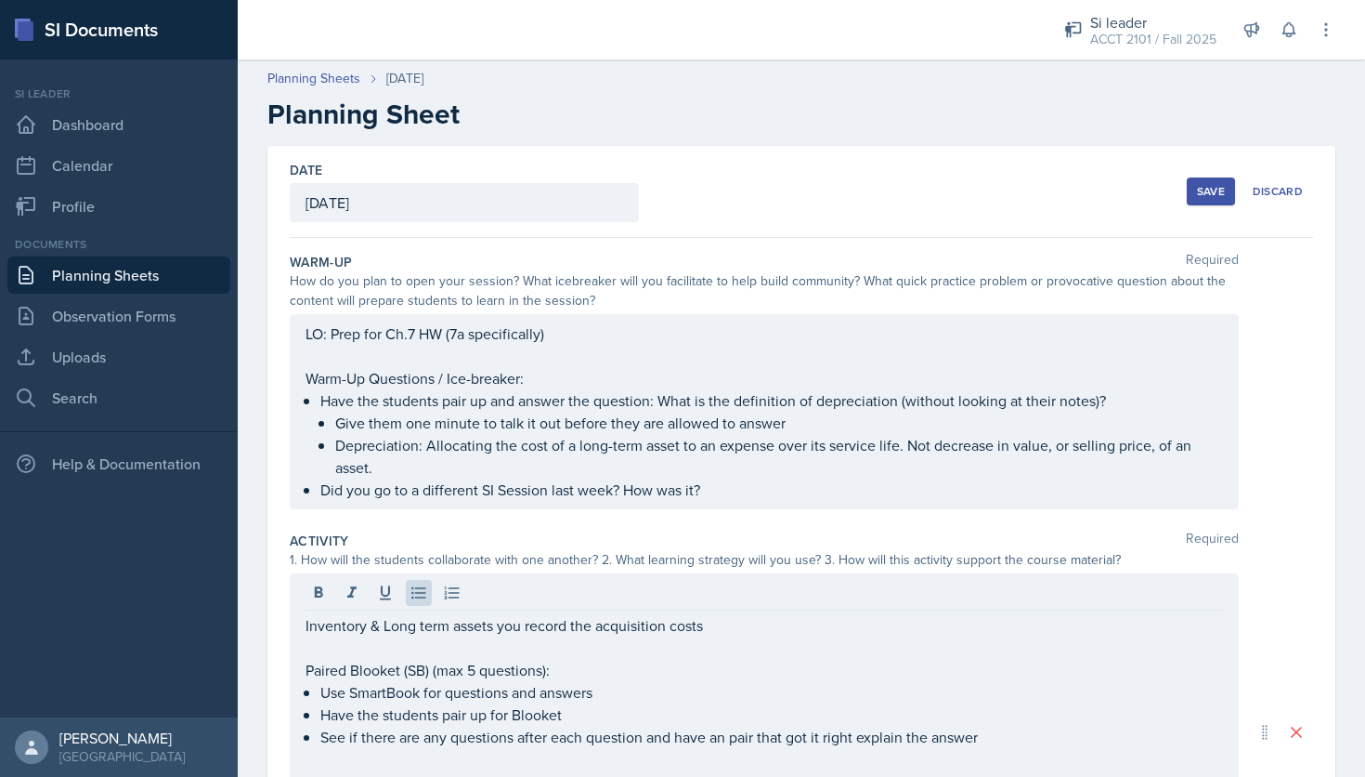
click at [1216, 196] on div "Save" at bounding box center [1211, 191] width 28 height 15
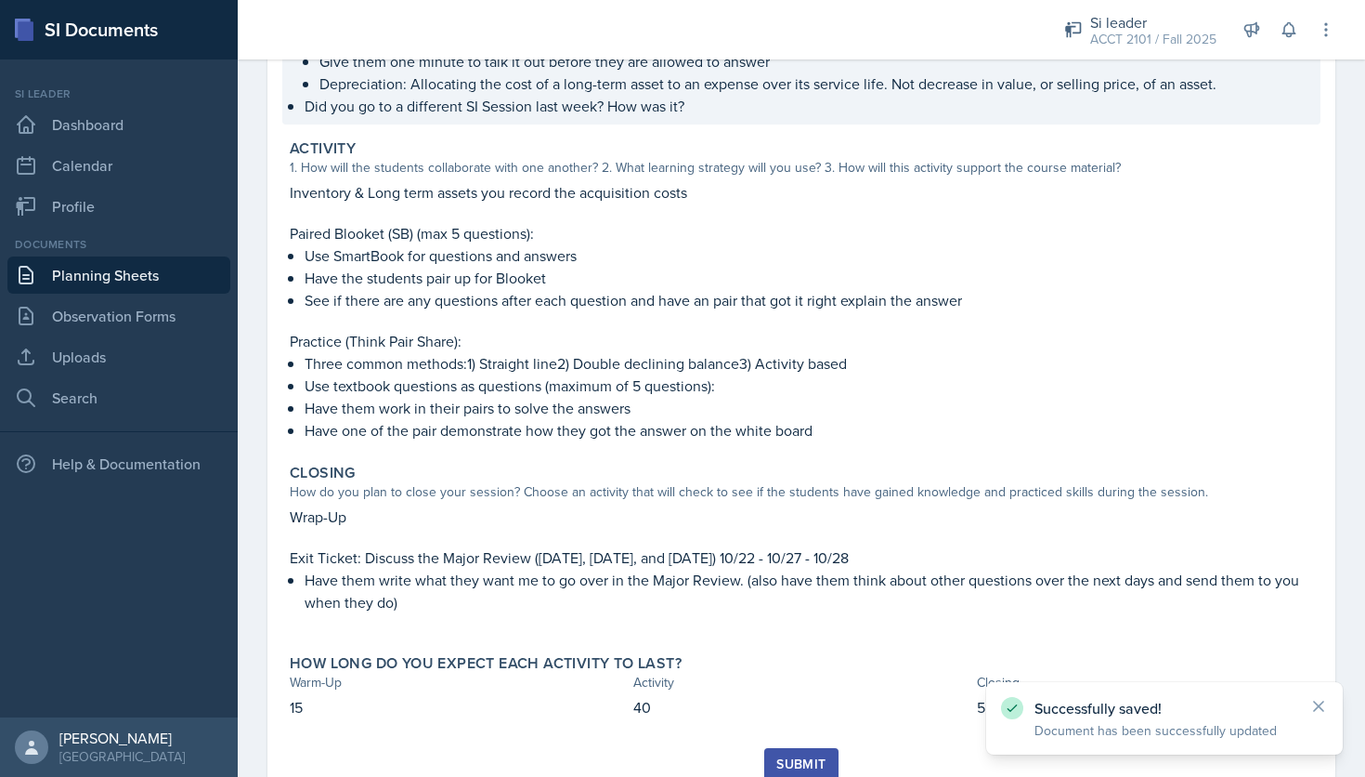
scroll to position [409, 0]
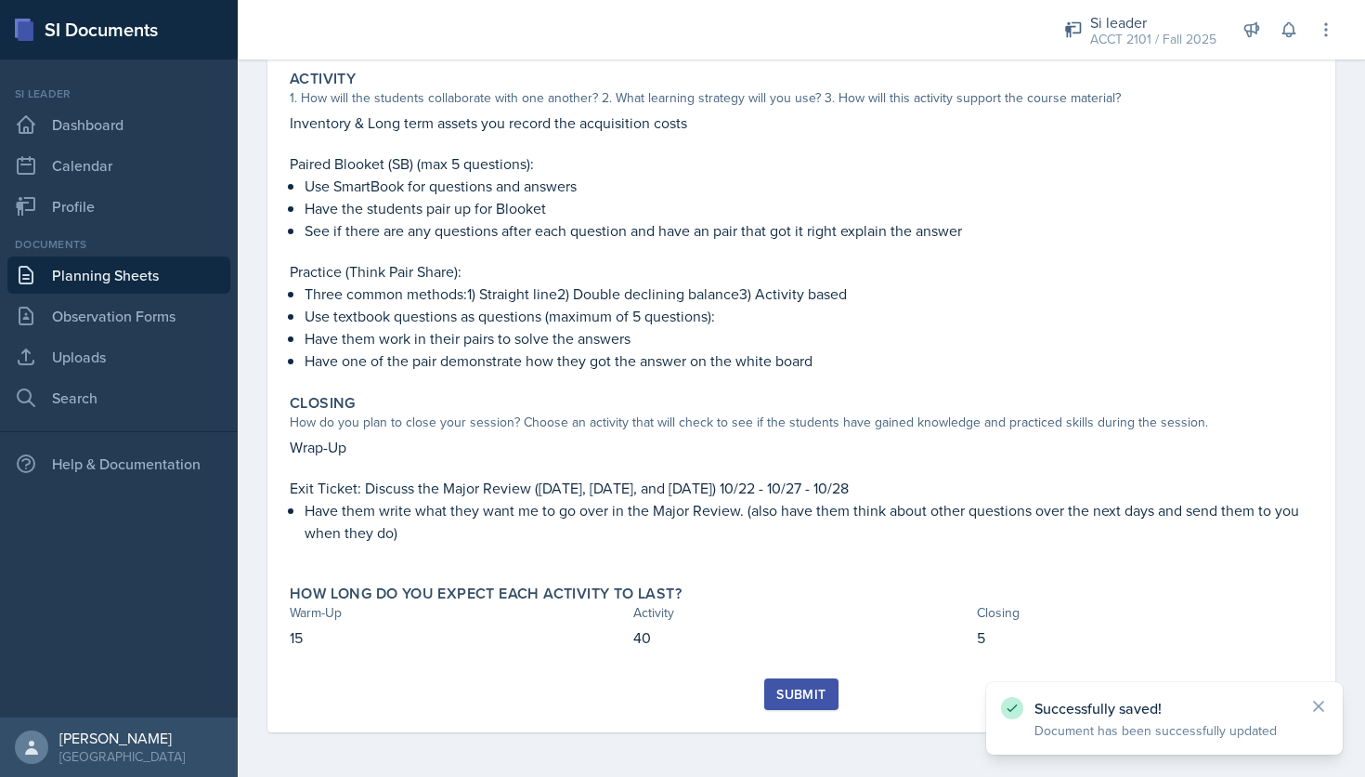
click at [797, 699] on div "Submit" at bounding box center [801, 693] width 49 height 15
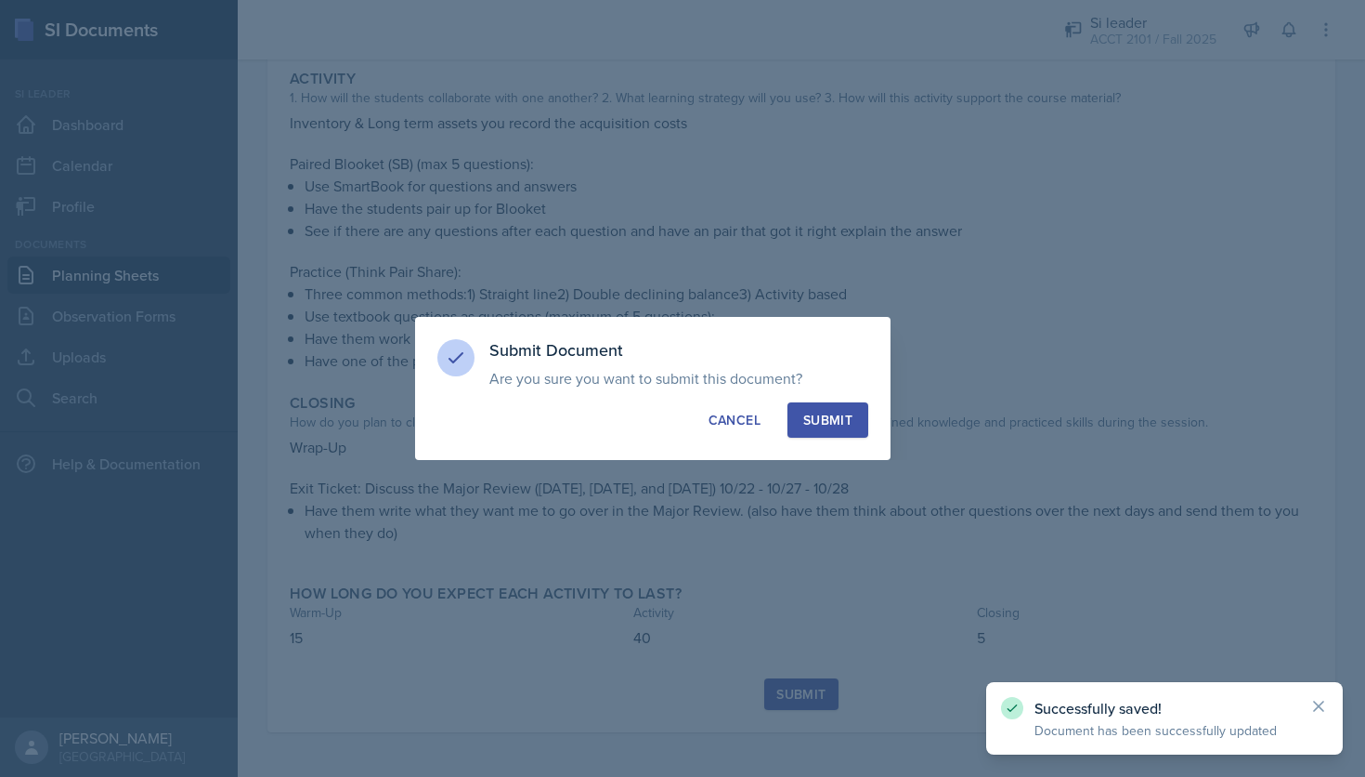
click at [842, 427] on div "Submit" at bounding box center [827, 420] width 49 height 19
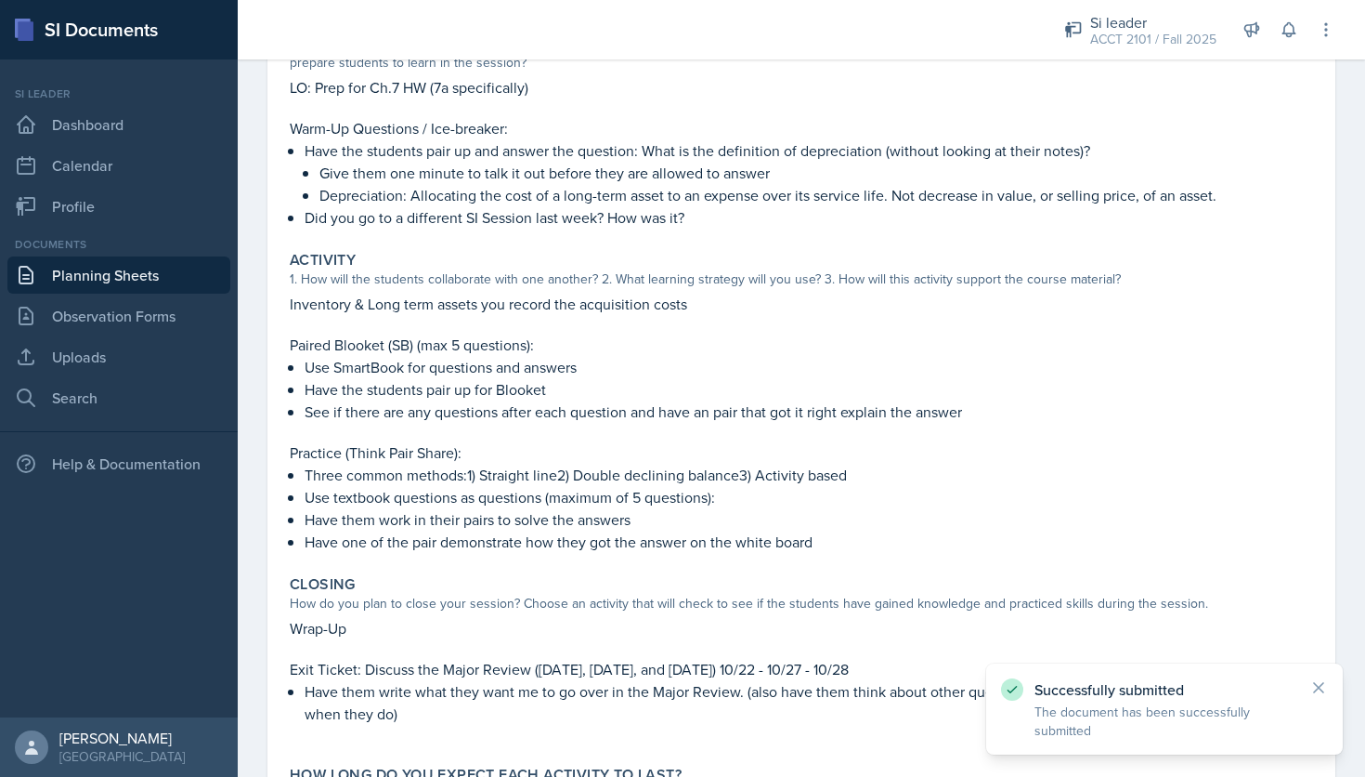
scroll to position [0, 0]
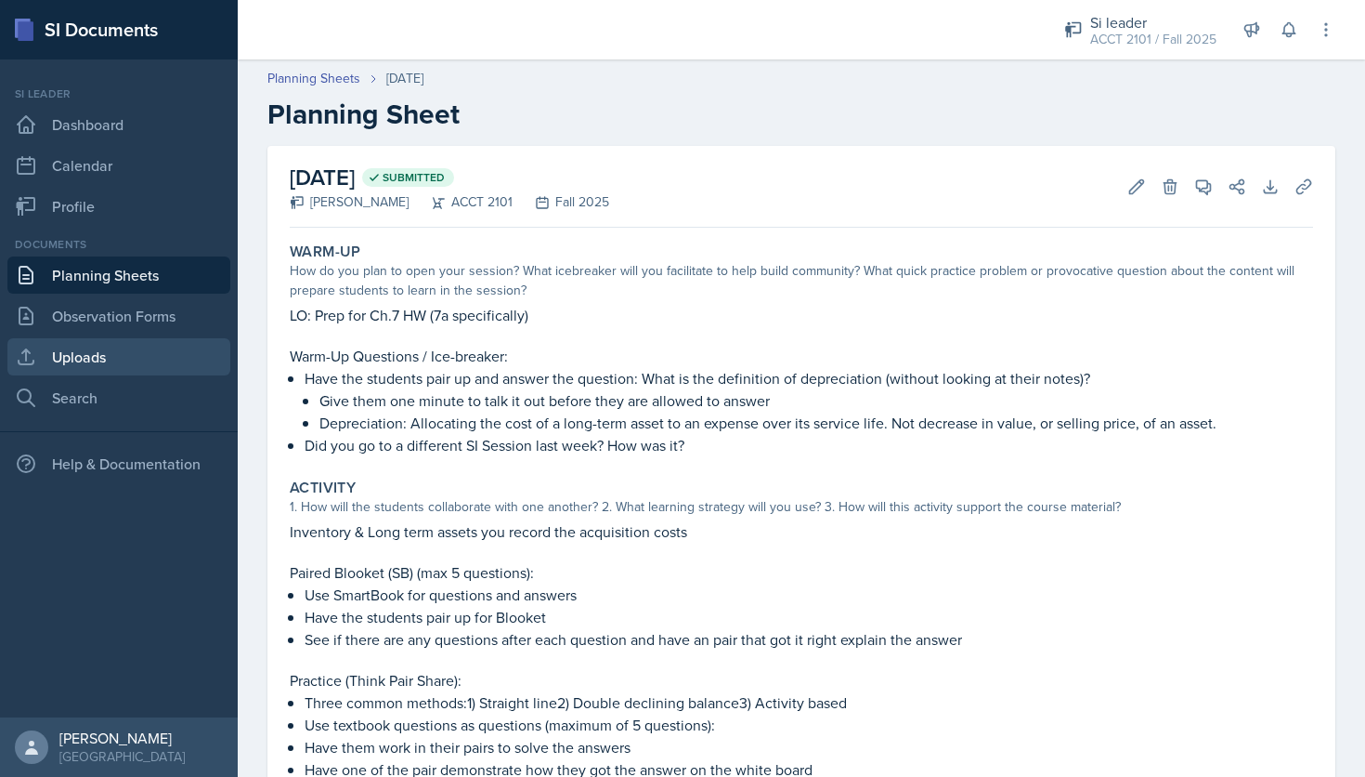
click at [131, 366] on link "Uploads" at bounding box center [118, 356] width 223 height 37
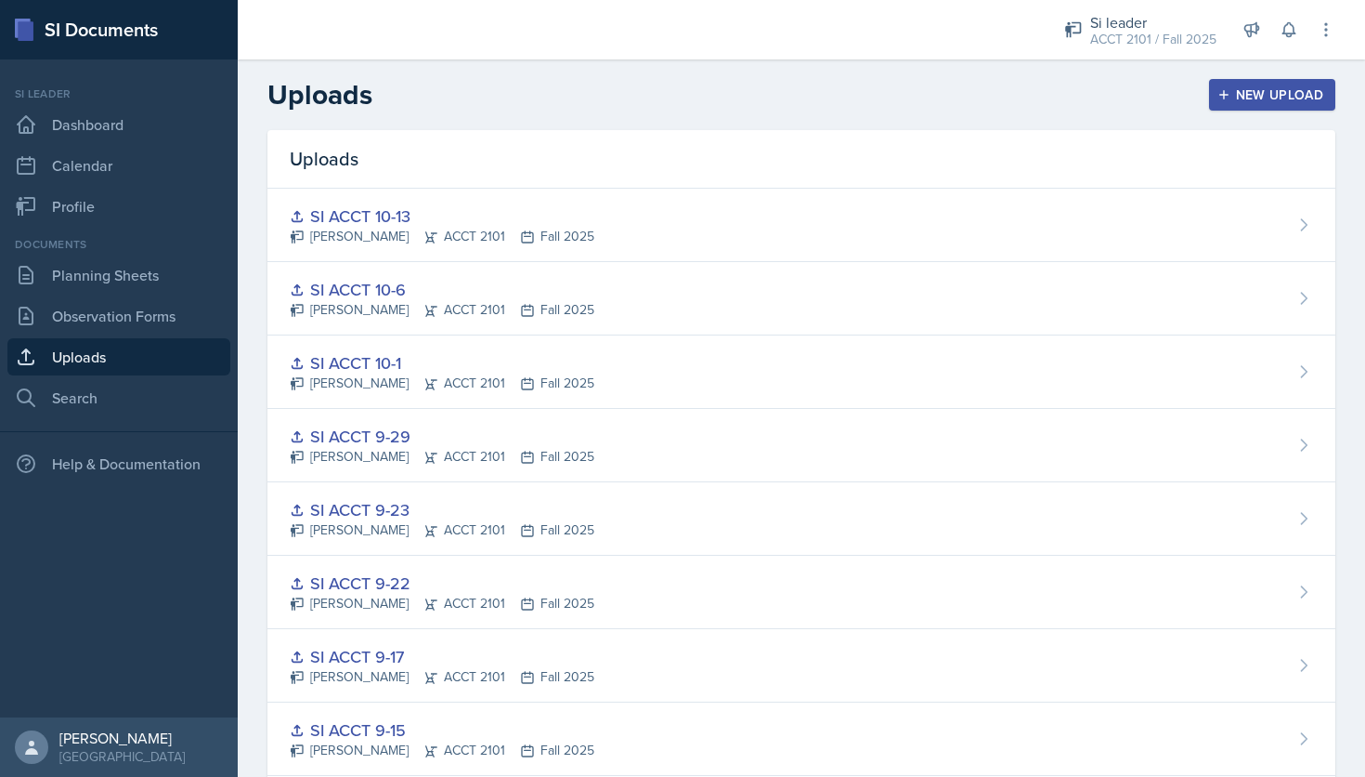
click at [1247, 90] on div "New Upload" at bounding box center [1272, 94] width 103 height 15
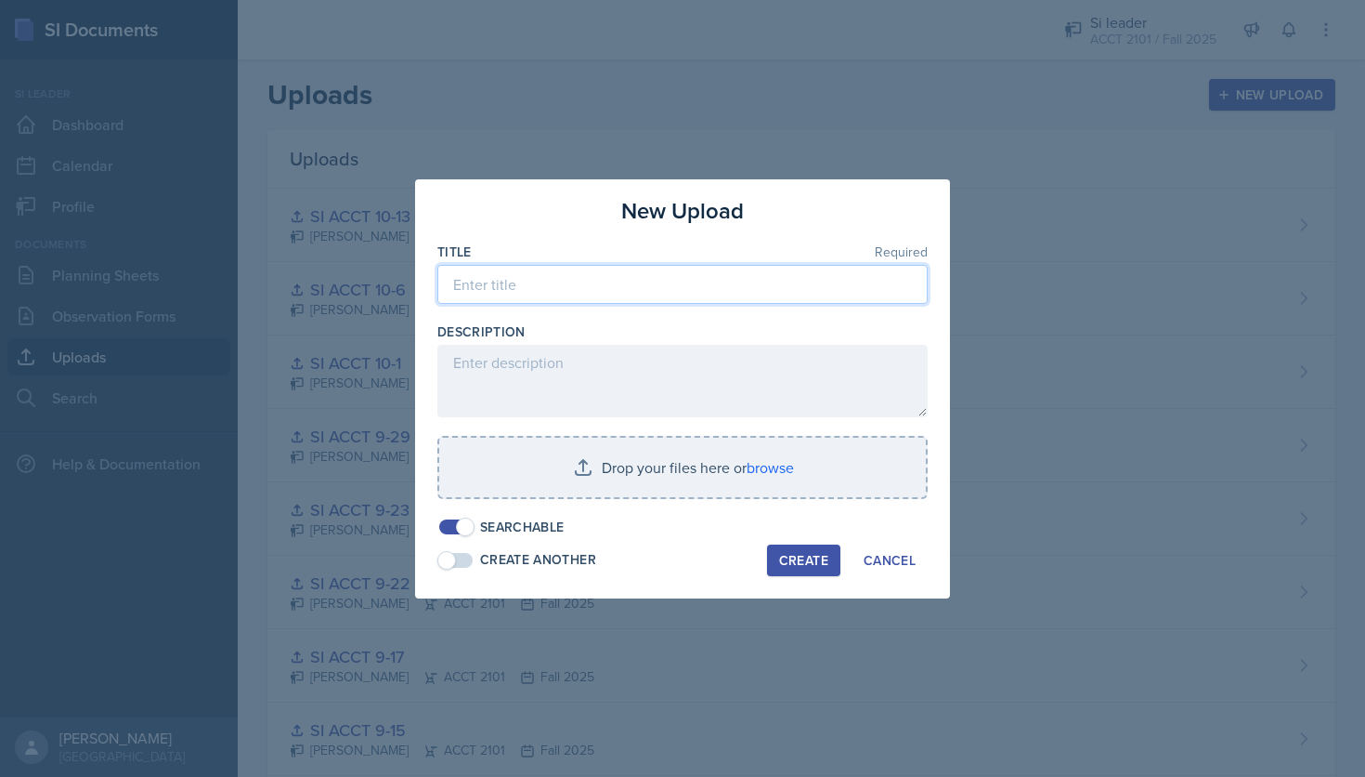
click at [772, 298] on input at bounding box center [683, 284] width 490 height 39
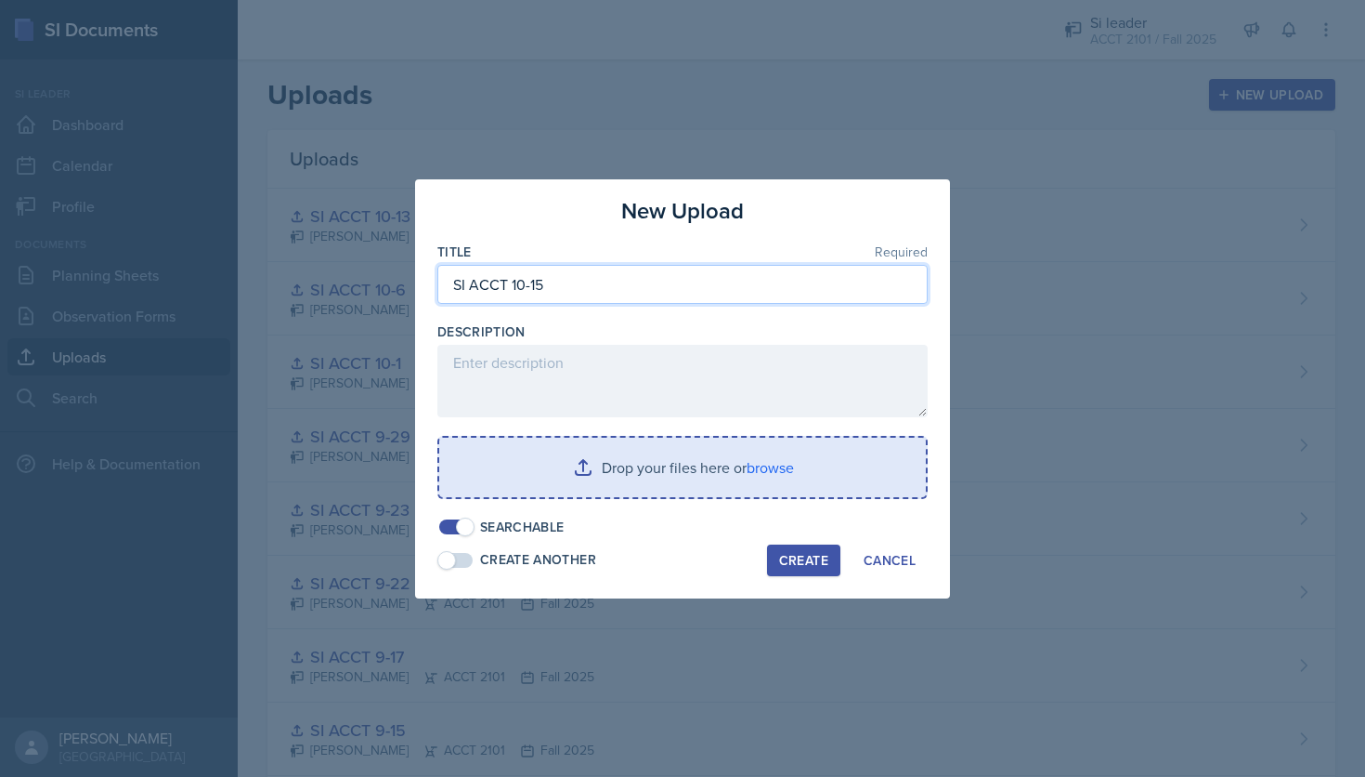
type input "SI ACCT 10-15"
click at [753, 463] on input "file" at bounding box center [682, 467] width 487 height 59
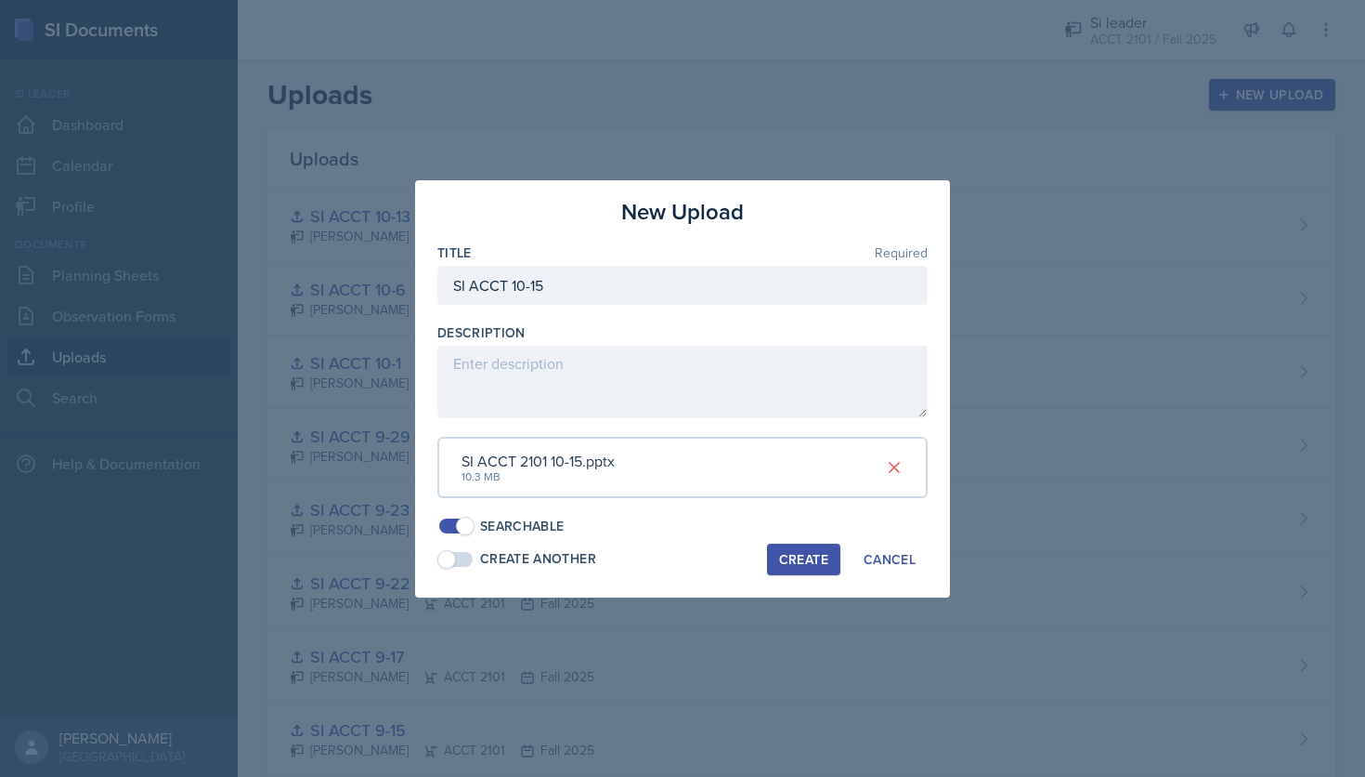
click at [797, 561] on div "Create" at bounding box center [803, 559] width 49 height 15
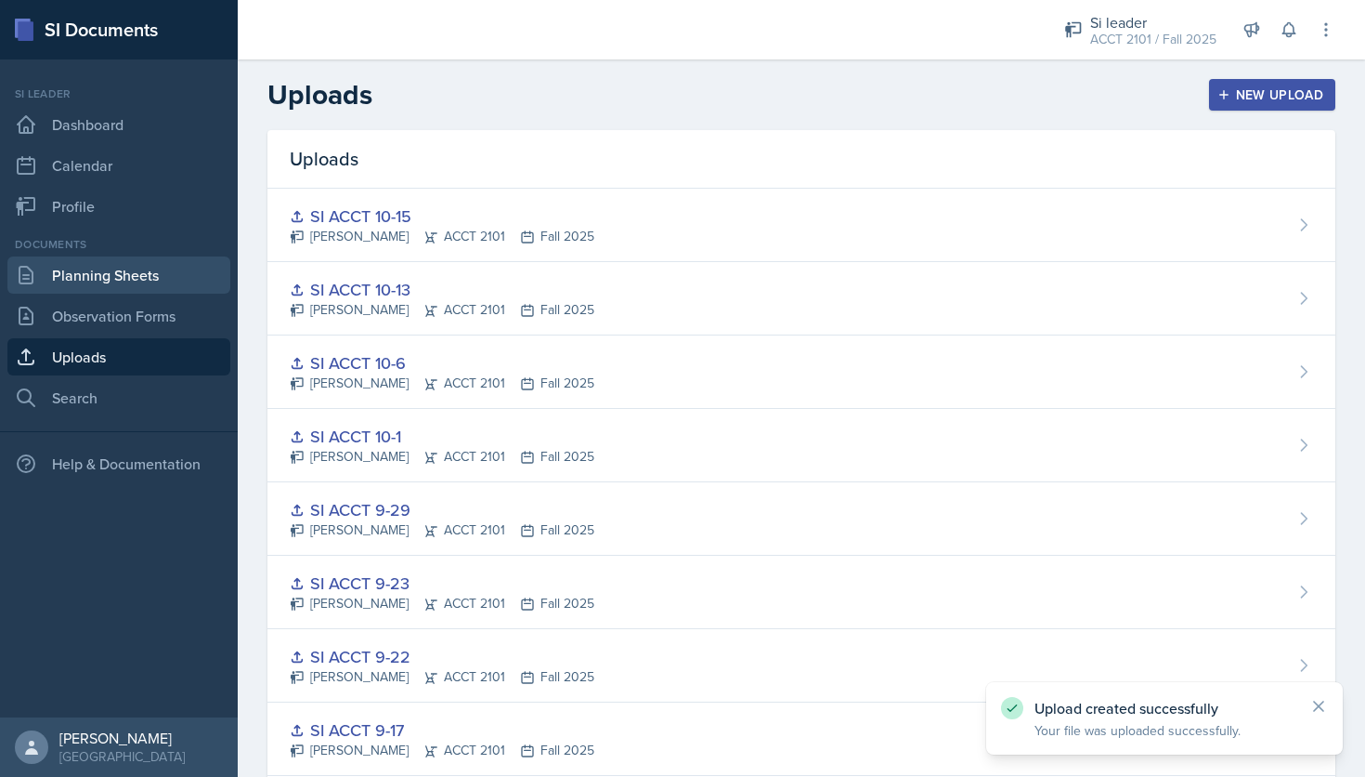
click at [159, 274] on link "Planning Sheets" at bounding box center [118, 274] width 223 height 37
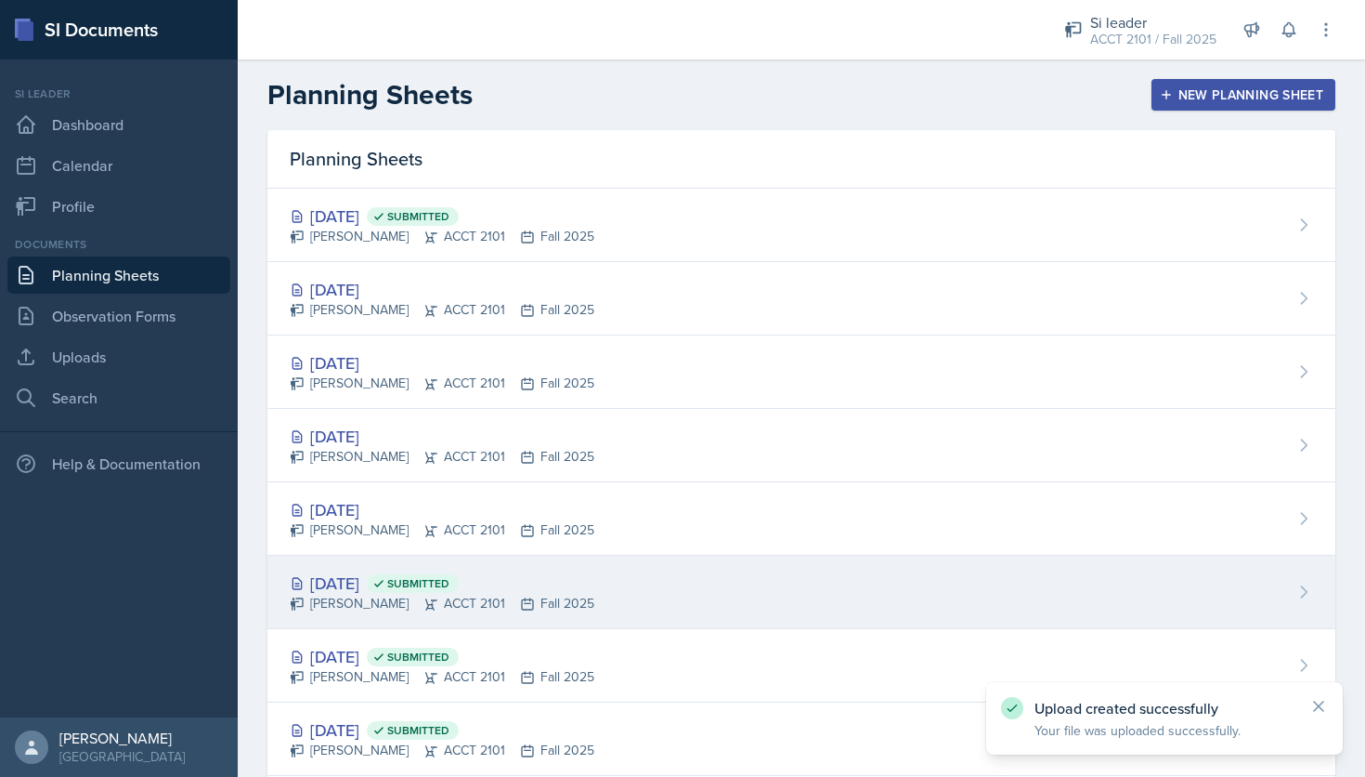
click at [424, 598] on icon at bounding box center [431, 603] width 15 height 15
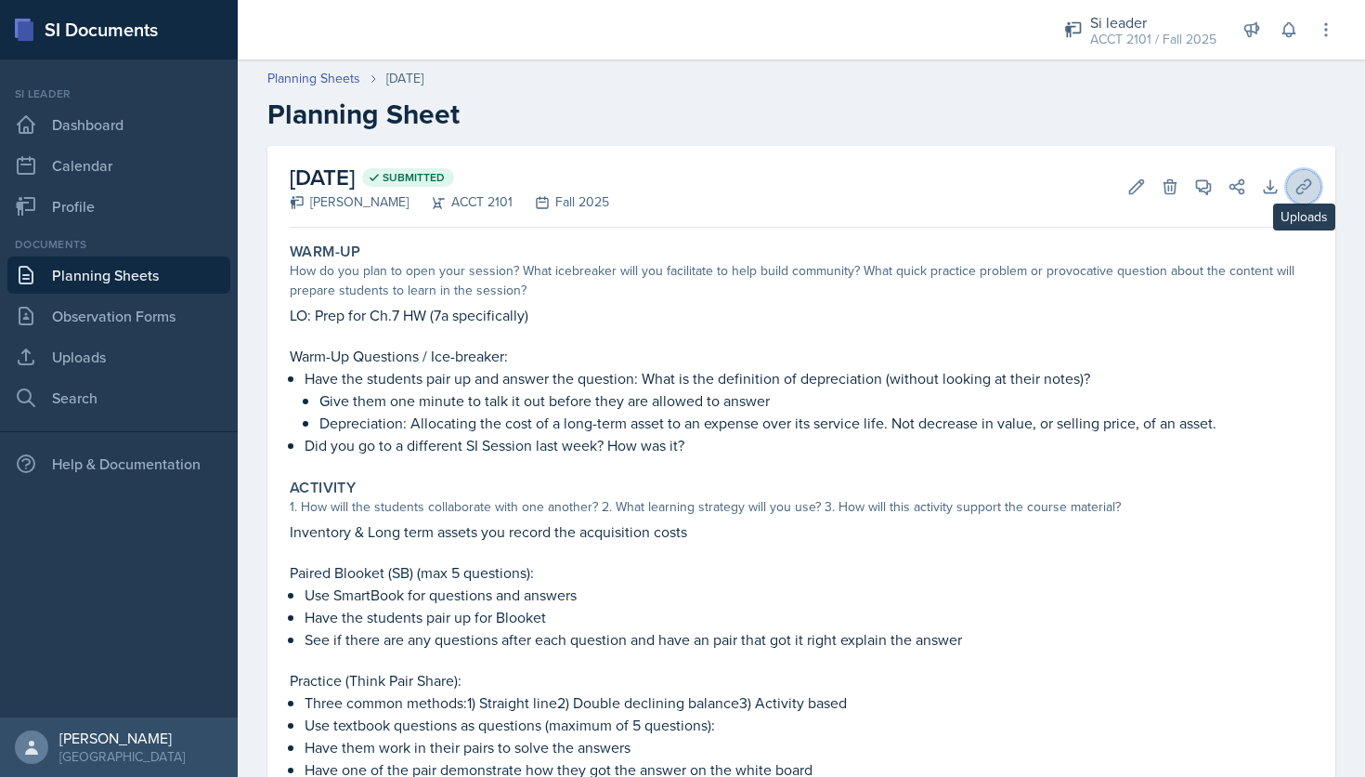
click at [1297, 184] on icon at bounding box center [1304, 186] width 19 height 19
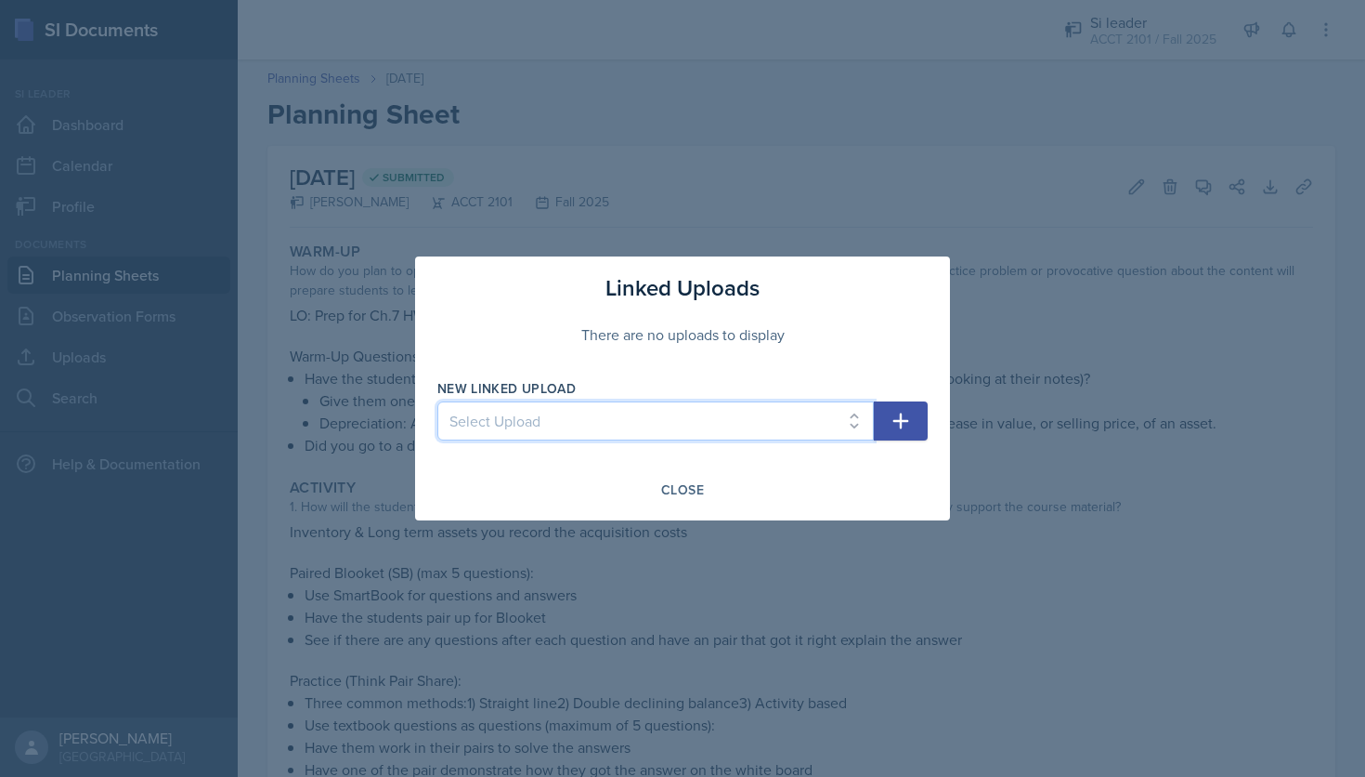
click at [438, 401] on select "Select Upload Mock SI ACCT 8-25 SI ACCT 8-27 SI ACCT 9-3 SI ACCT 9-8 SI ACCT 9-…" at bounding box center [656, 420] width 437 height 39
select select "cb3b91dd-5168-48ea-b179-4ef59daa3df6"
click option "SI ACCT 10-15" at bounding box center [0, 0] width 0 height 0
click at [897, 427] on icon "button" at bounding box center [901, 421] width 22 height 22
select select
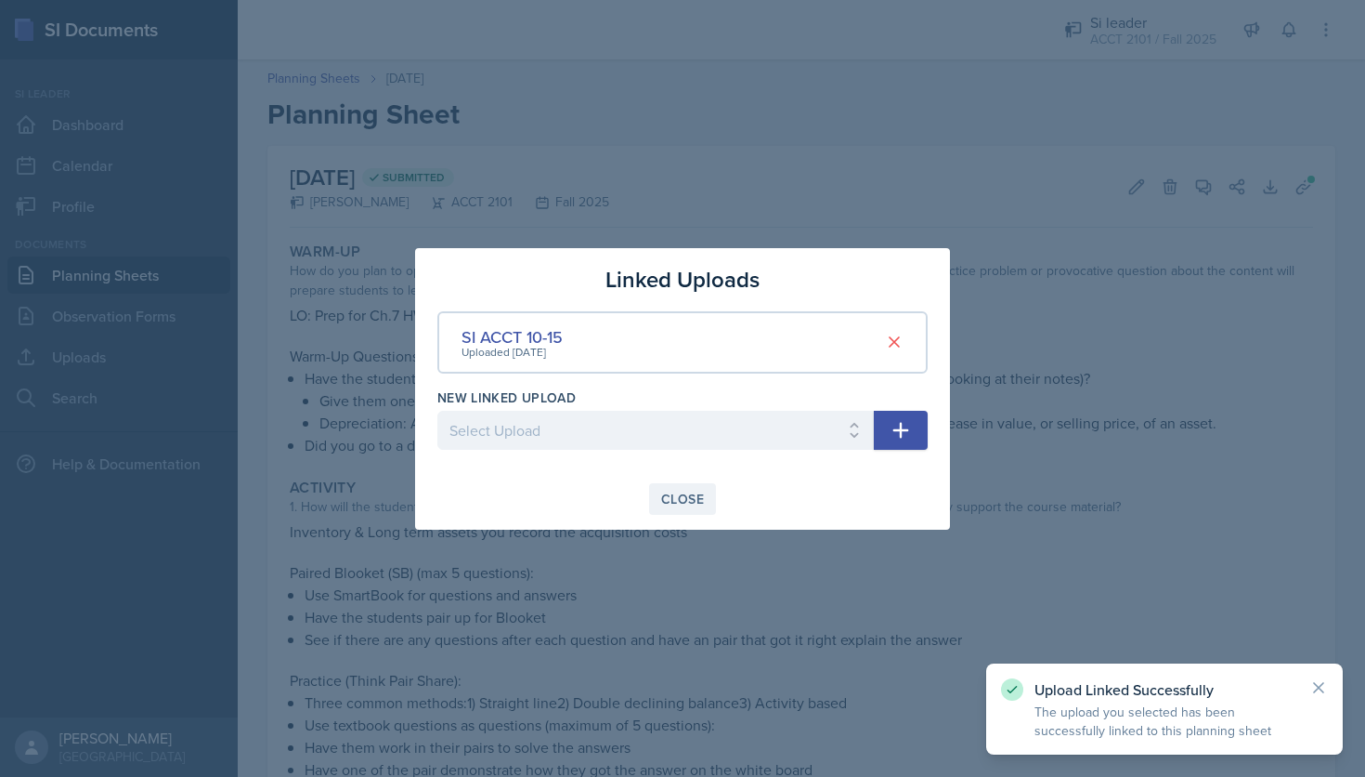
click at [692, 496] on div "Close" at bounding box center [682, 498] width 43 height 15
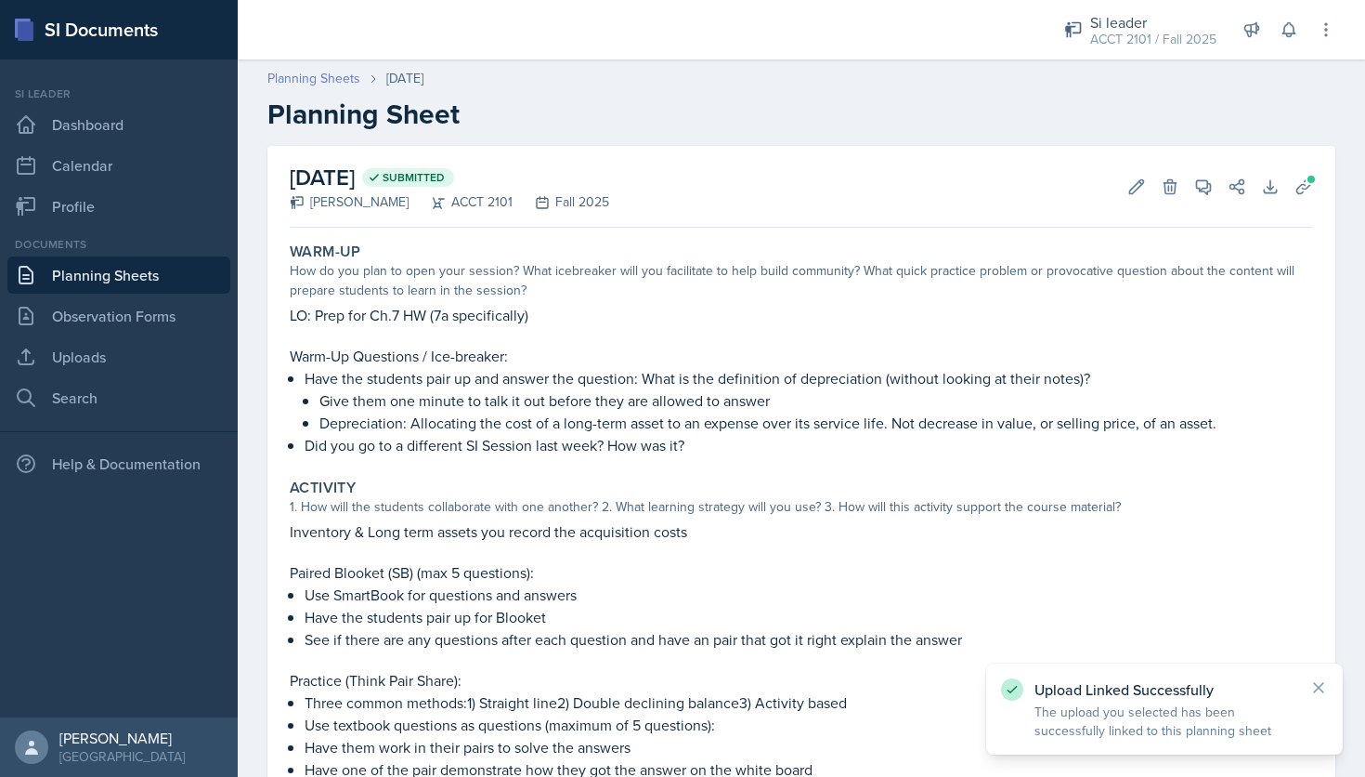
click at [333, 84] on link "Planning Sheets" at bounding box center [314, 79] width 93 height 20
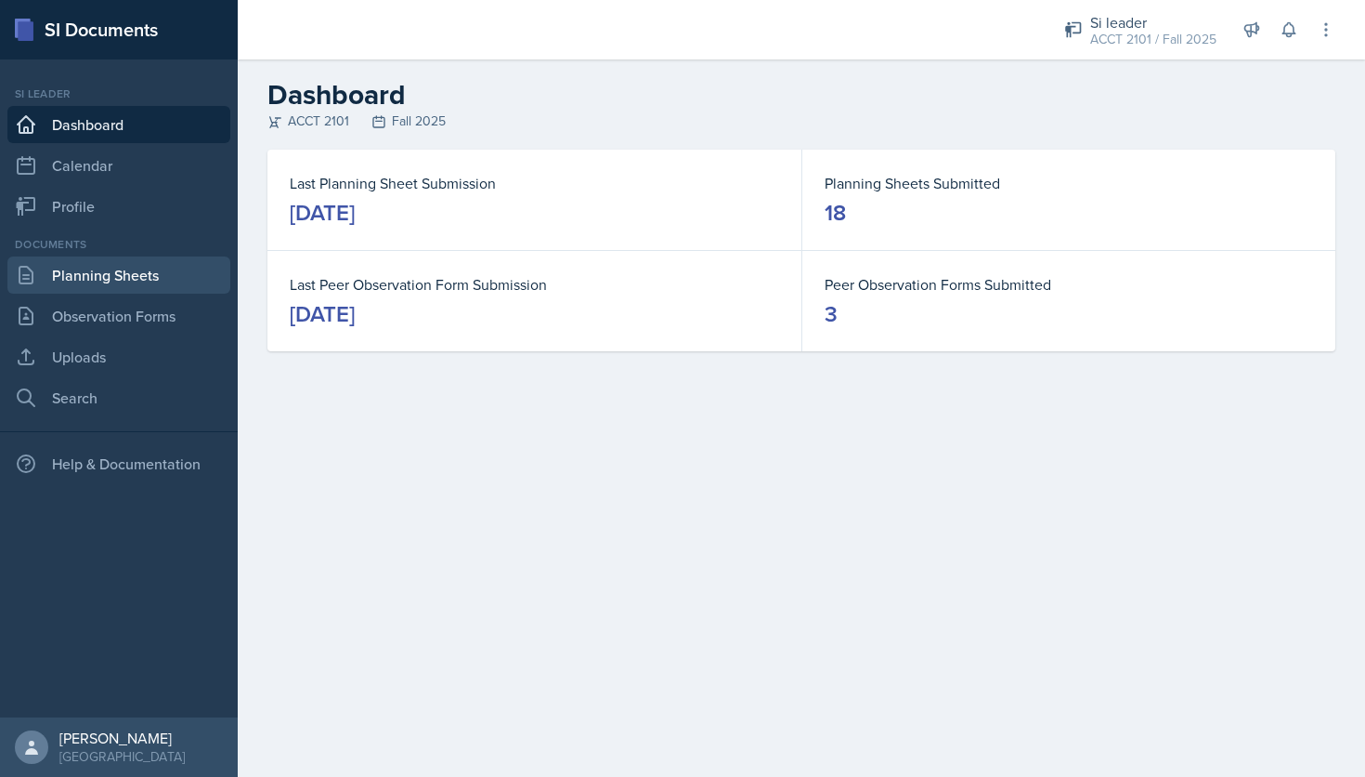
click at [150, 279] on link "Planning Sheets" at bounding box center [118, 274] width 223 height 37
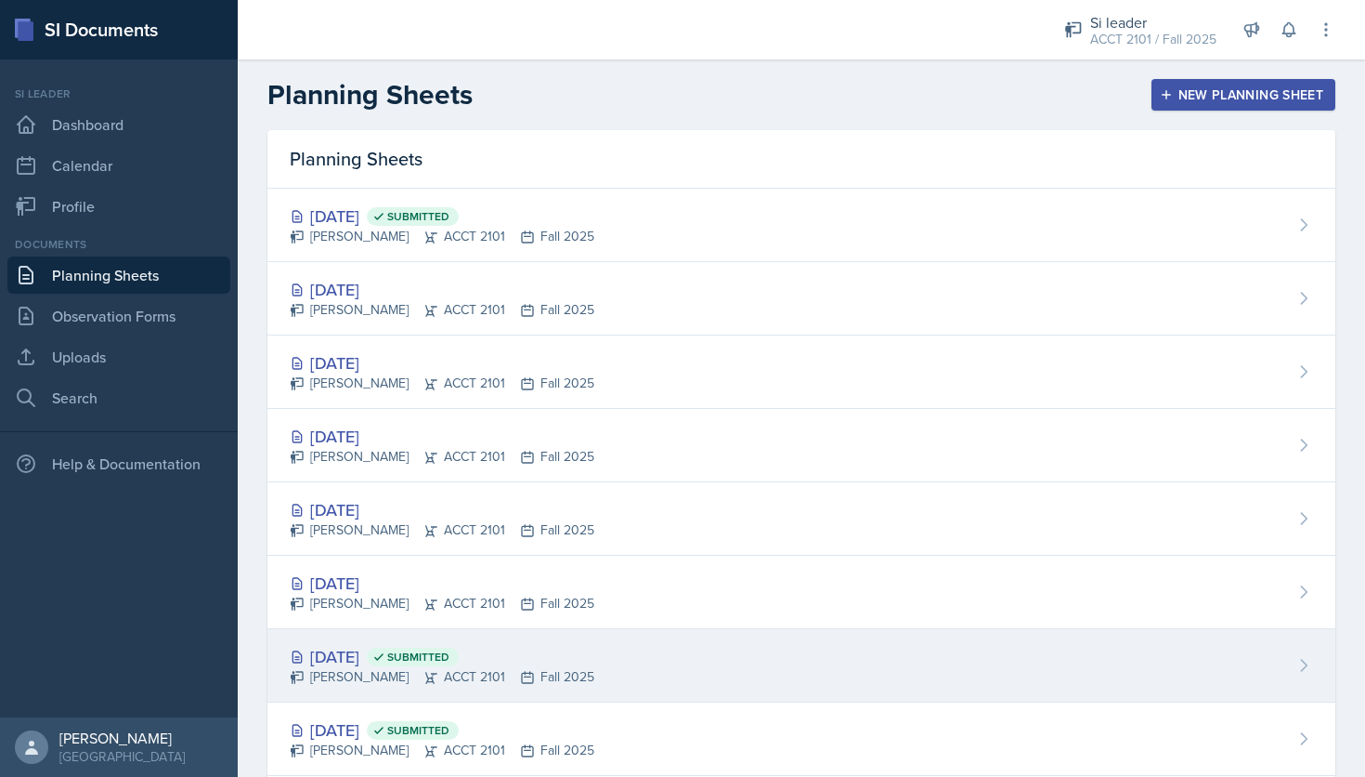
click at [364, 664] on div "Oct 13th, 2025 Submitted" at bounding box center [442, 656] width 305 height 25
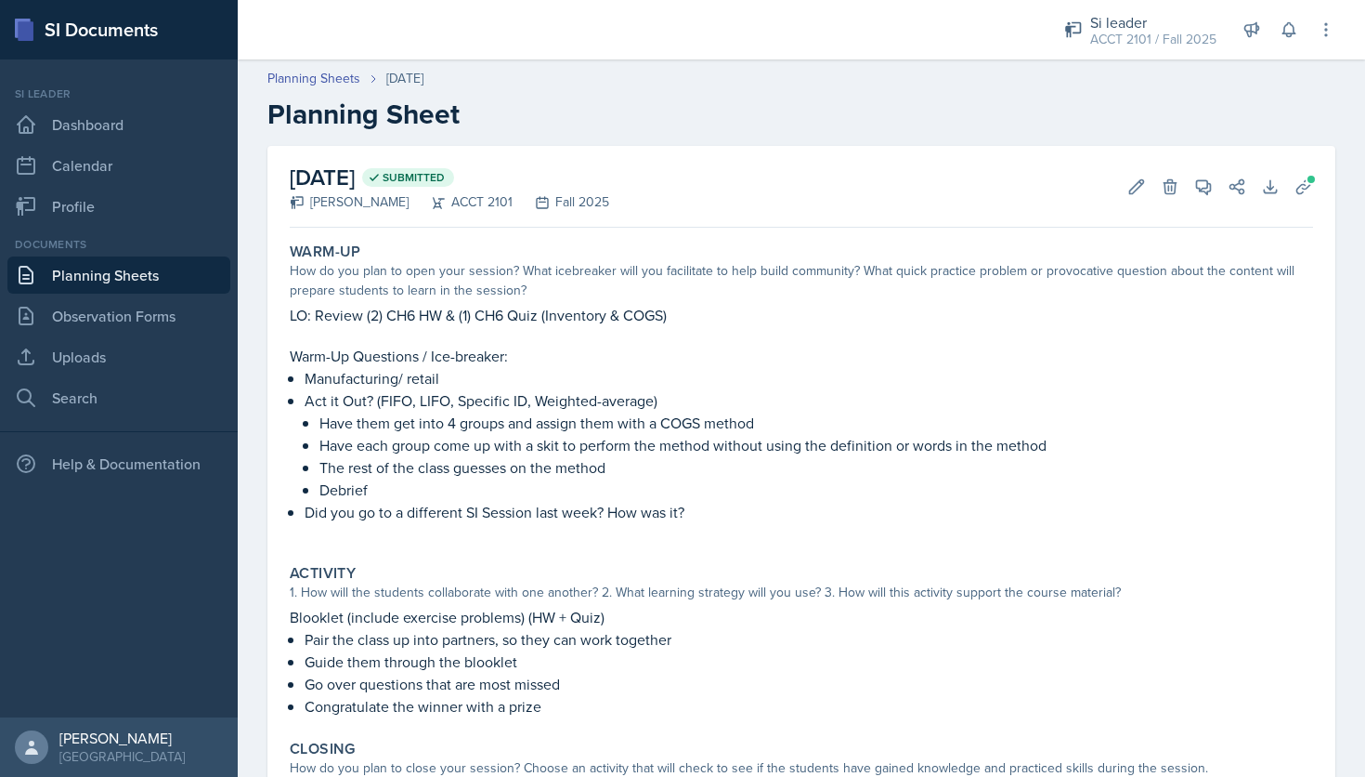
click at [692, 511] on p "Did you go to a different SI Session last week? How was it?" at bounding box center [809, 512] width 1009 height 22
click at [1136, 184] on icon at bounding box center [1137, 186] width 14 height 14
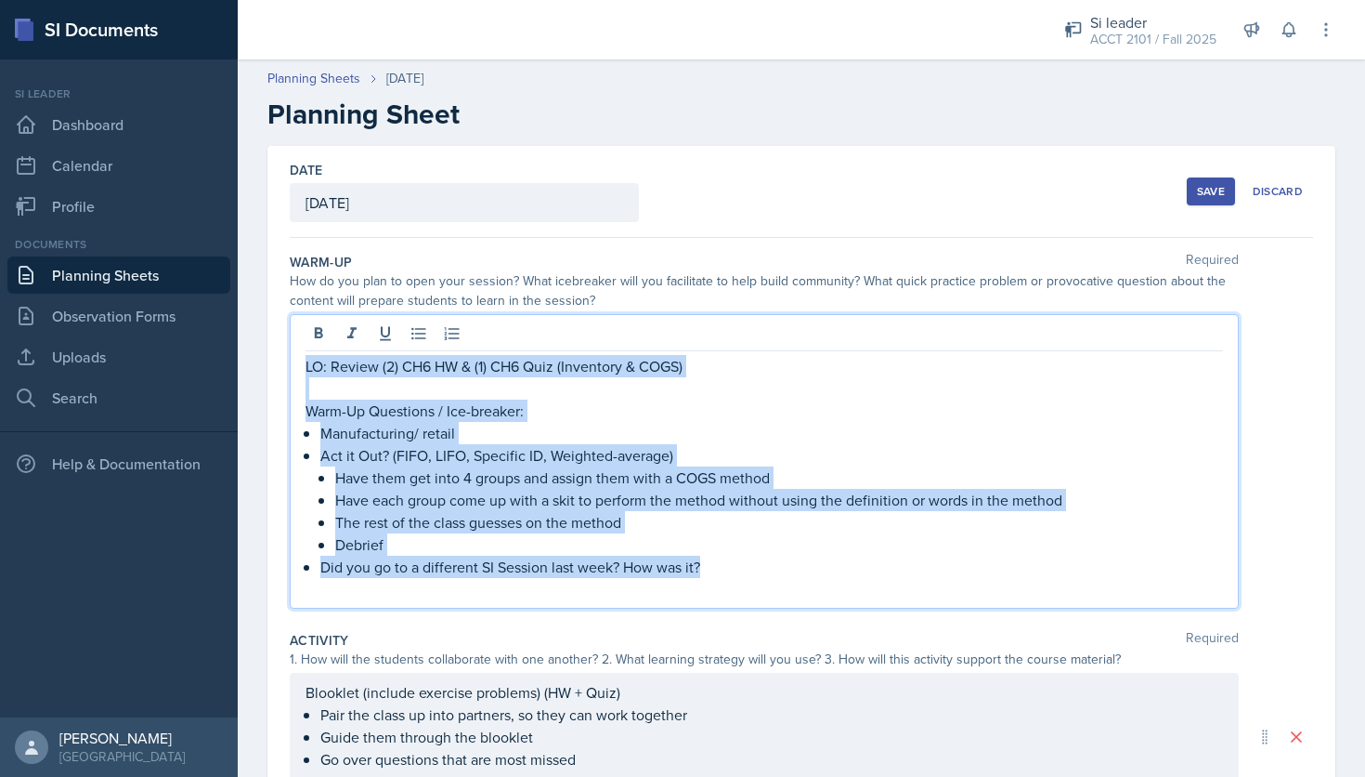
drag, startPoint x: 719, startPoint y: 533, endPoint x: 304, endPoint y: 369, distance: 446.6
click at [304, 369] on div "LO: Review (2) CH6 HW & (1) CH6 Quiz (Inventory & COGS) Warm-Up Questions / Ice…" at bounding box center [764, 461] width 949 height 294
copy div "LO: Review (2) CH6 HW & (1) CH6 Quiz (Inventory & COGS) Warm-Up Questions / Ice…"
click at [663, 506] on p "Have each group come up with a skit to perform the method without using the def…" at bounding box center [779, 500] width 888 height 22
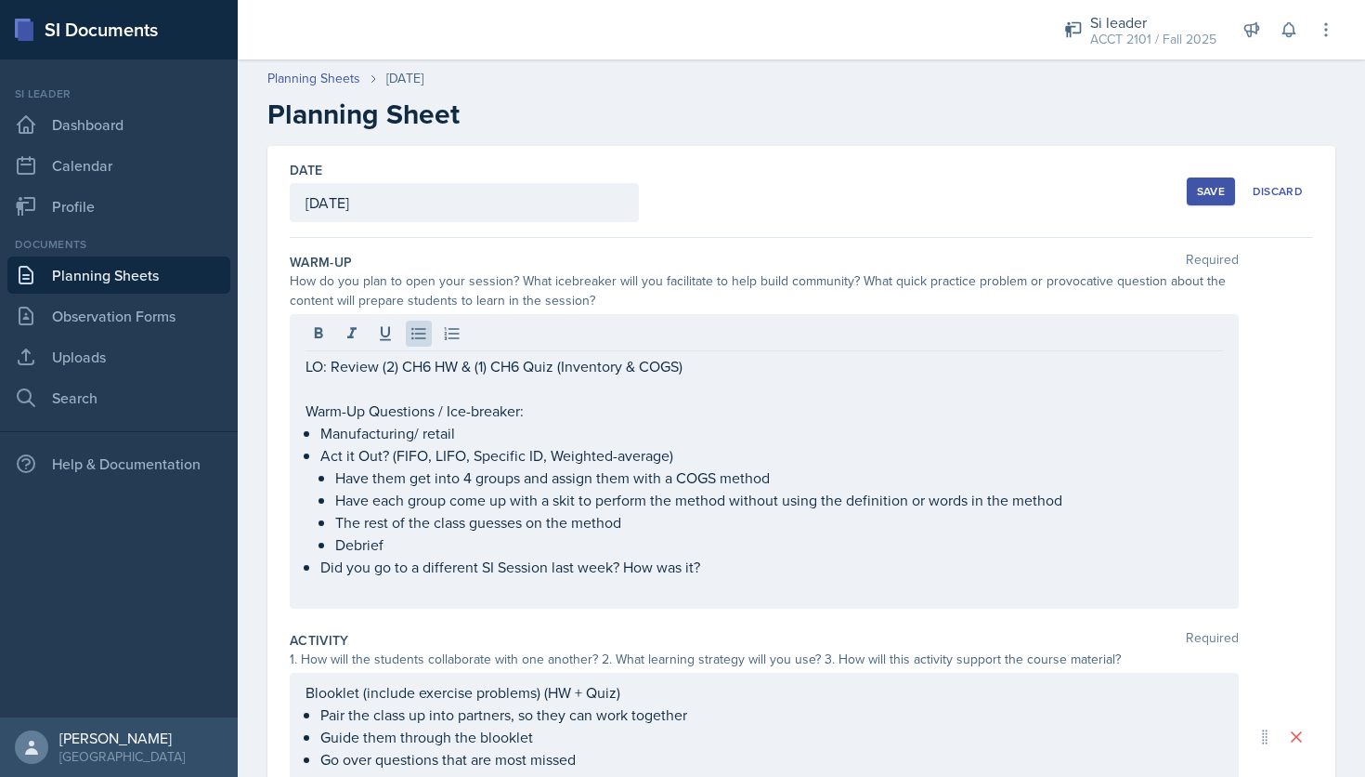
click at [1203, 185] on div "Save" at bounding box center [1211, 191] width 28 height 15
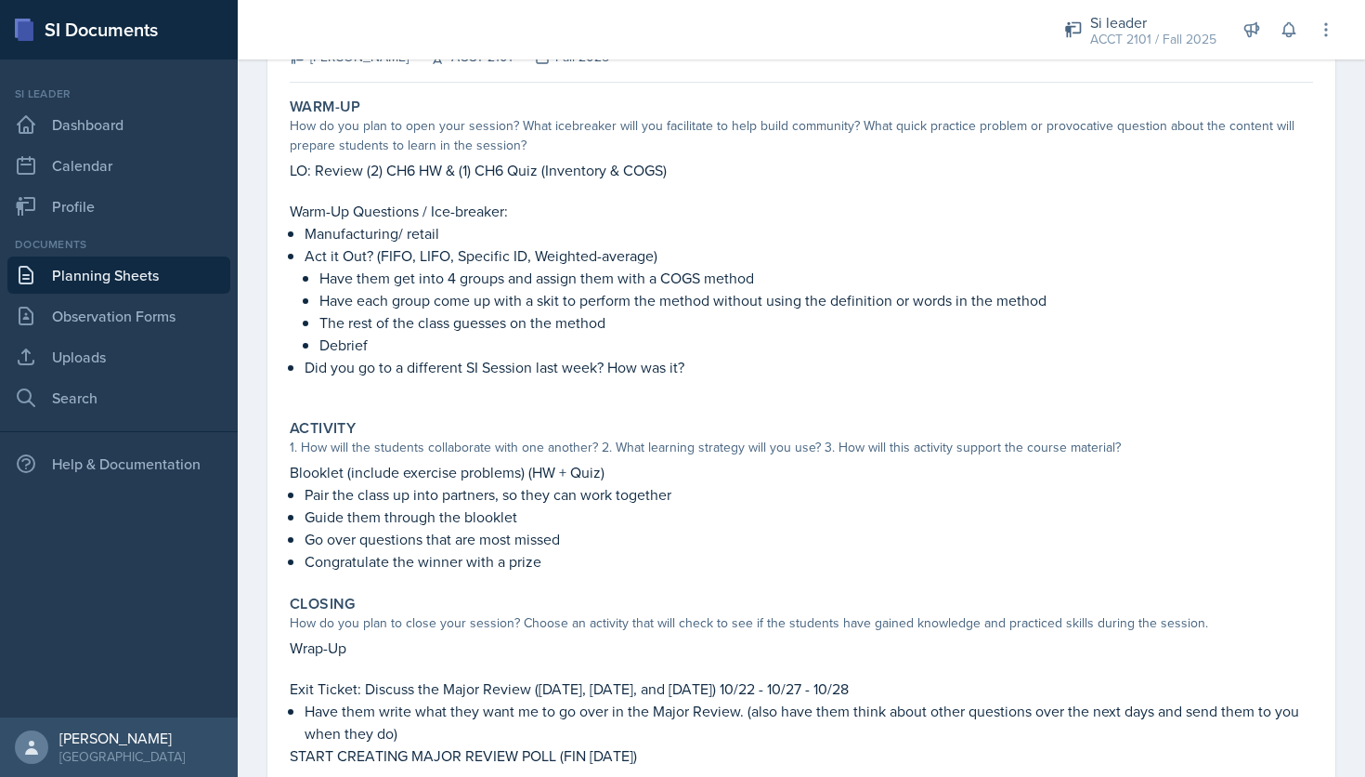
scroll to position [220, 0]
